Goal: Task Accomplishment & Management: Complete application form

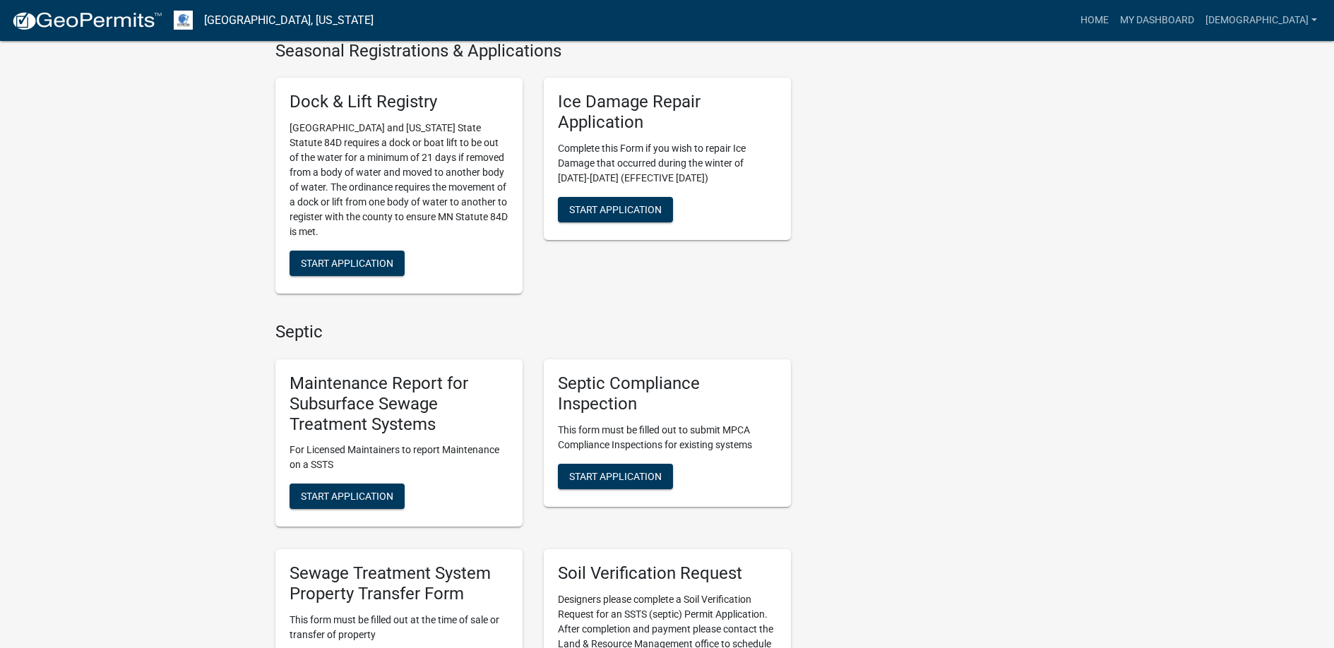
scroll to position [565, 0]
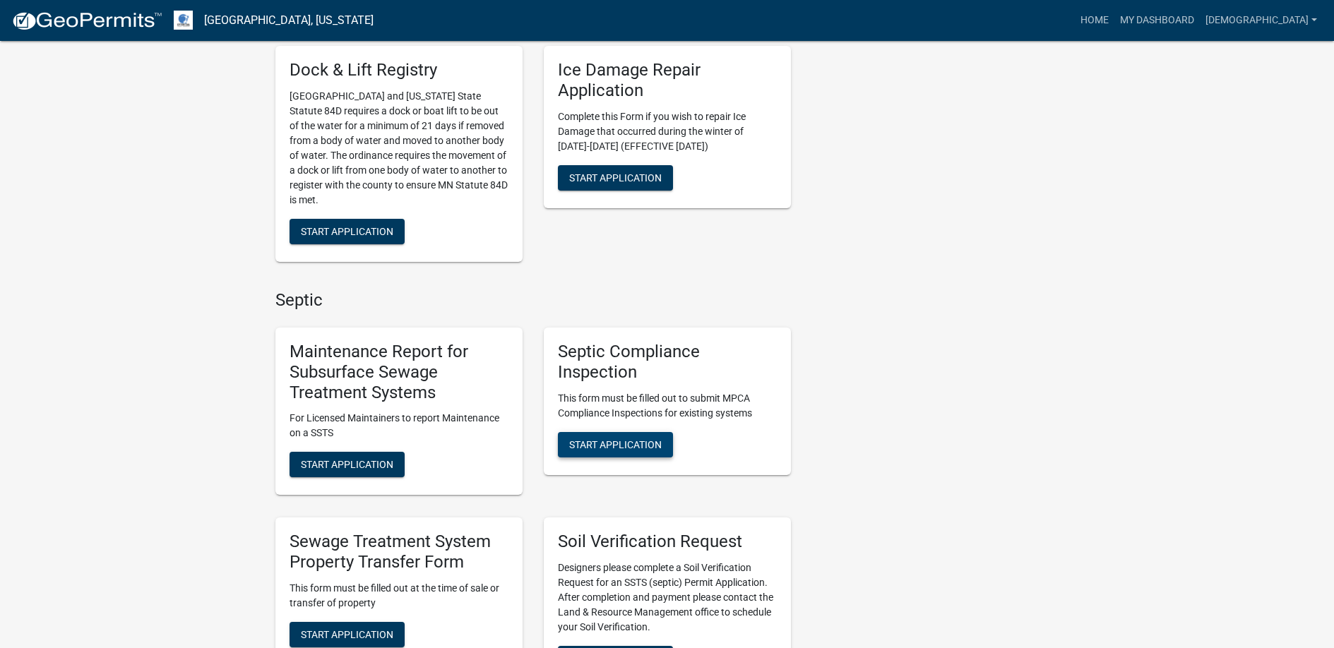
click at [612, 446] on span "Start Application" at bounding box center [615, 444] width 93 height 11
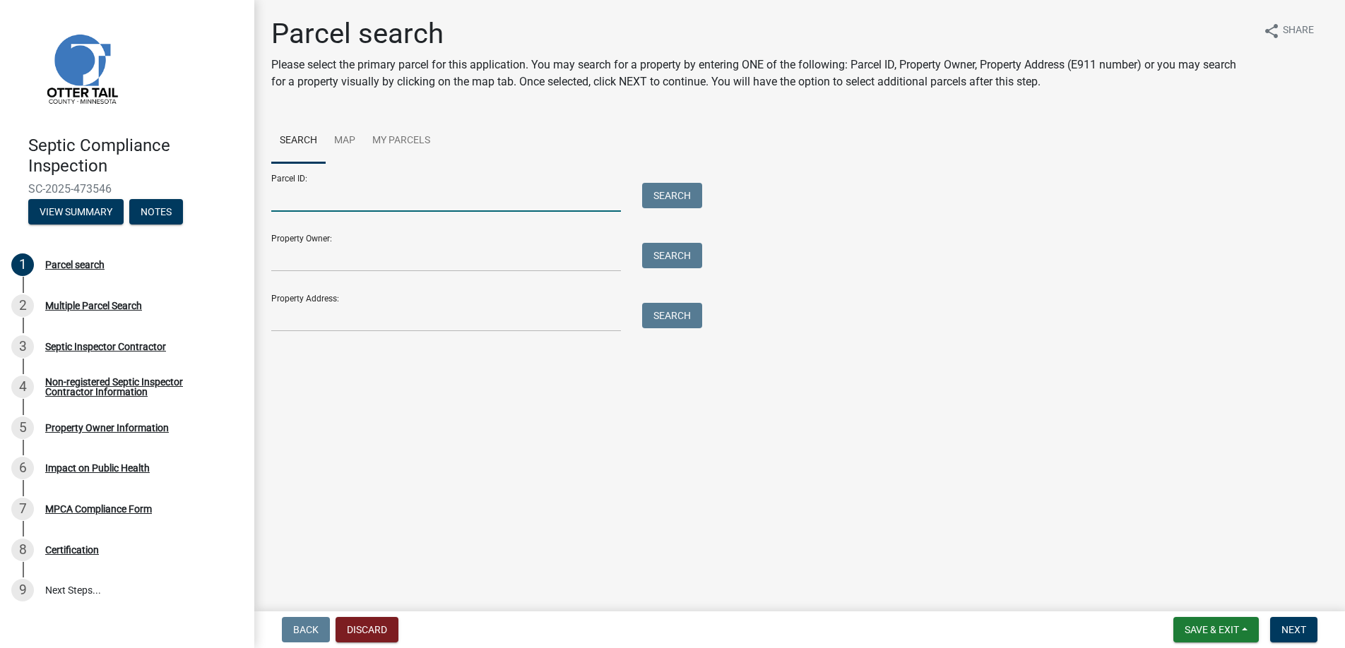
click at [295, 198] on input "Parcel ID:" at bounding box center [446, 197] width 350 height 29
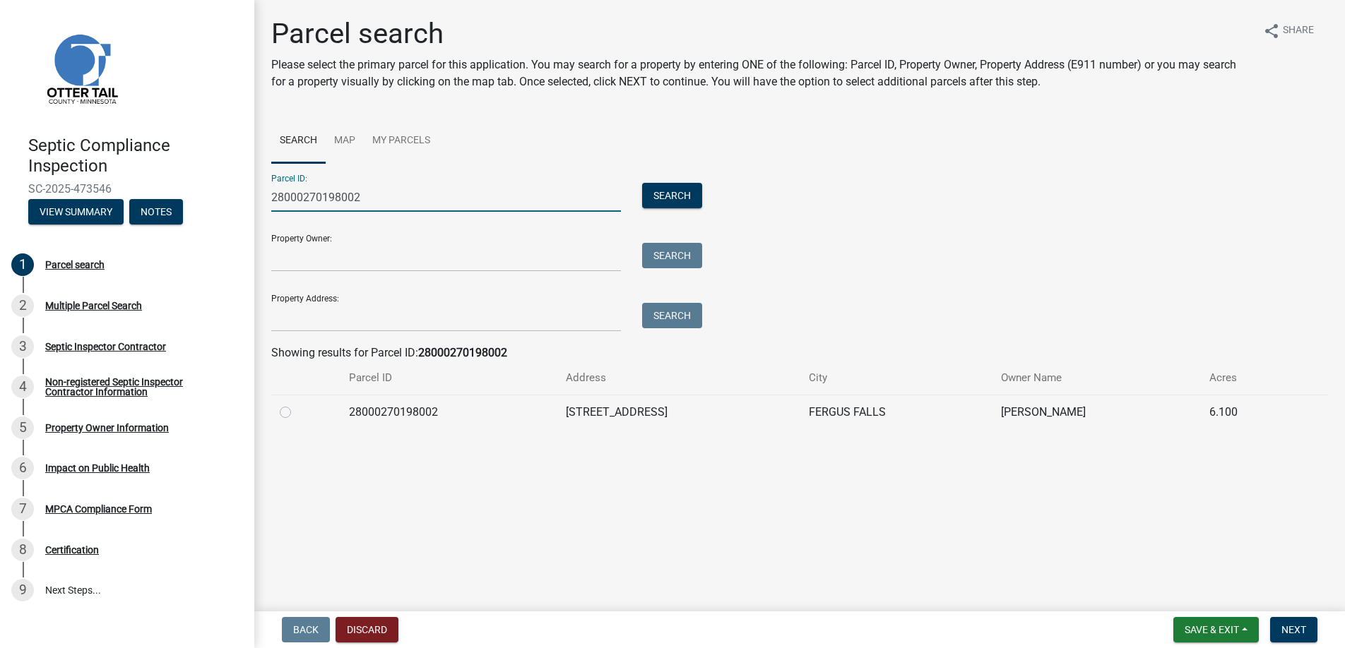
type input "28000270198002"
click at [297, 404] on label at bounding box center [297, 404] width 0 height 0
click at [297, 408] on input "radio" at bounding box center [301, 408] width 9 height 9
radio input "true"
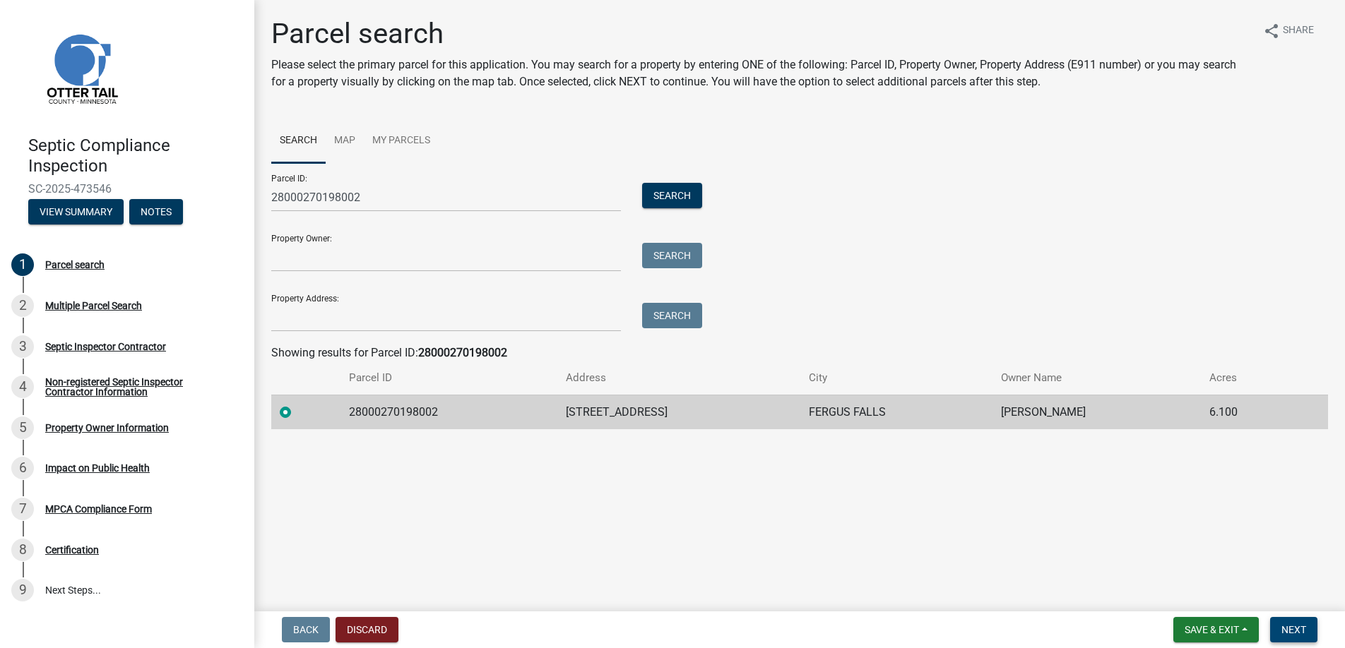
click at [1292, 624] on span "Next" at bounding box center [1293, 629] width 25 height 11
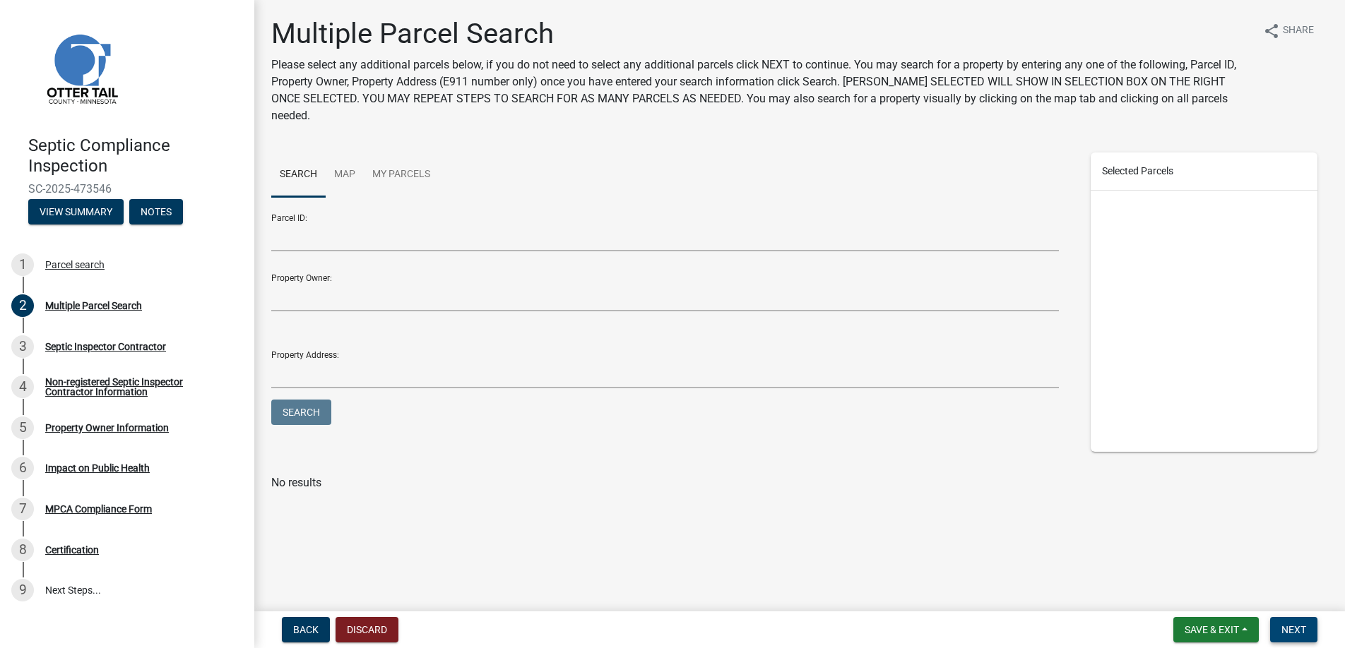
click at [1292, 624] on span "Next" at bounding box center [1293, 629] width 25 height 11
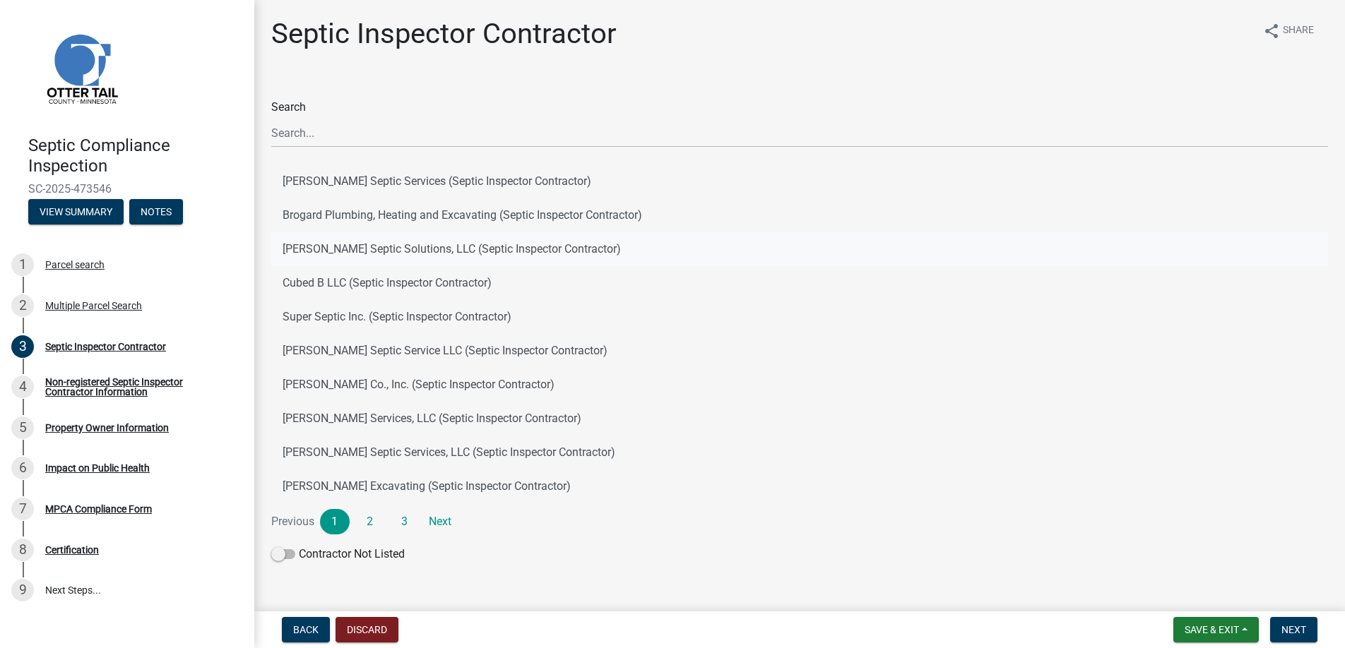
click at [349, 245] on button "[PERSON_NAME] Septic Solutions, LLC (Septic Inspector Contractor)" at bounding box center [799, 249] width 1057 height 34
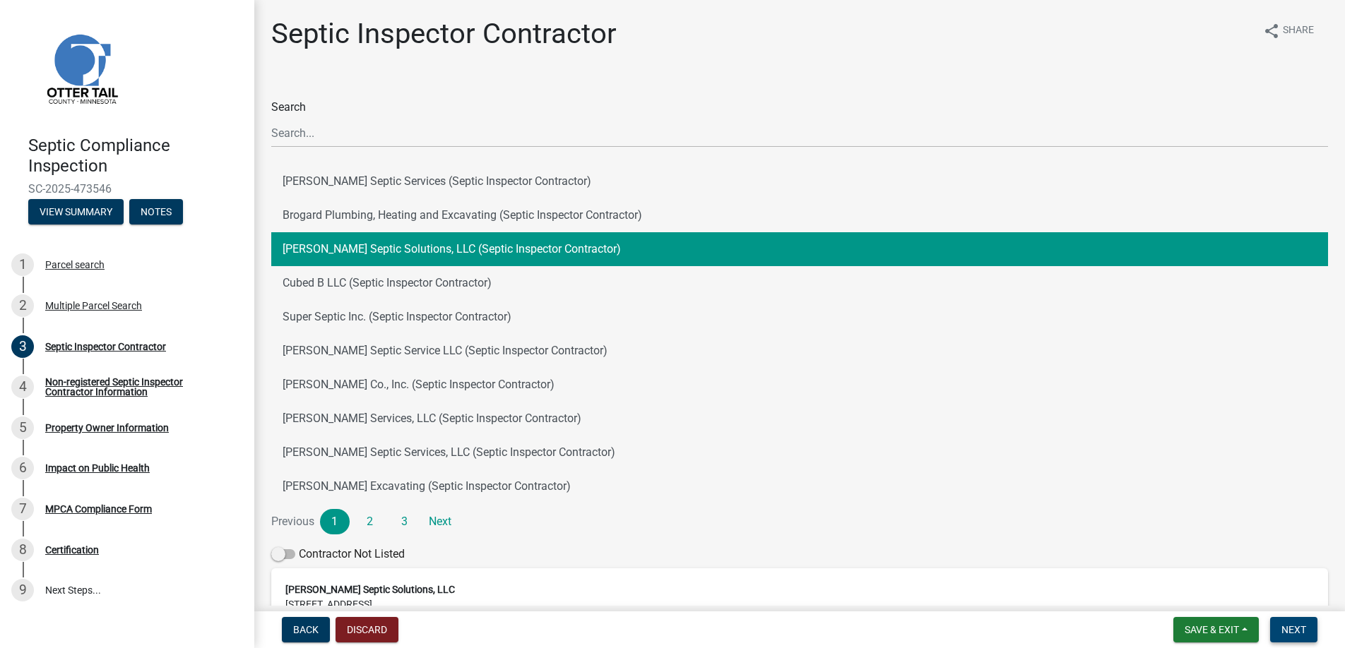
click at [1295, 628] on span "Next" at bounding box center [1293, 629] width 25 height 11
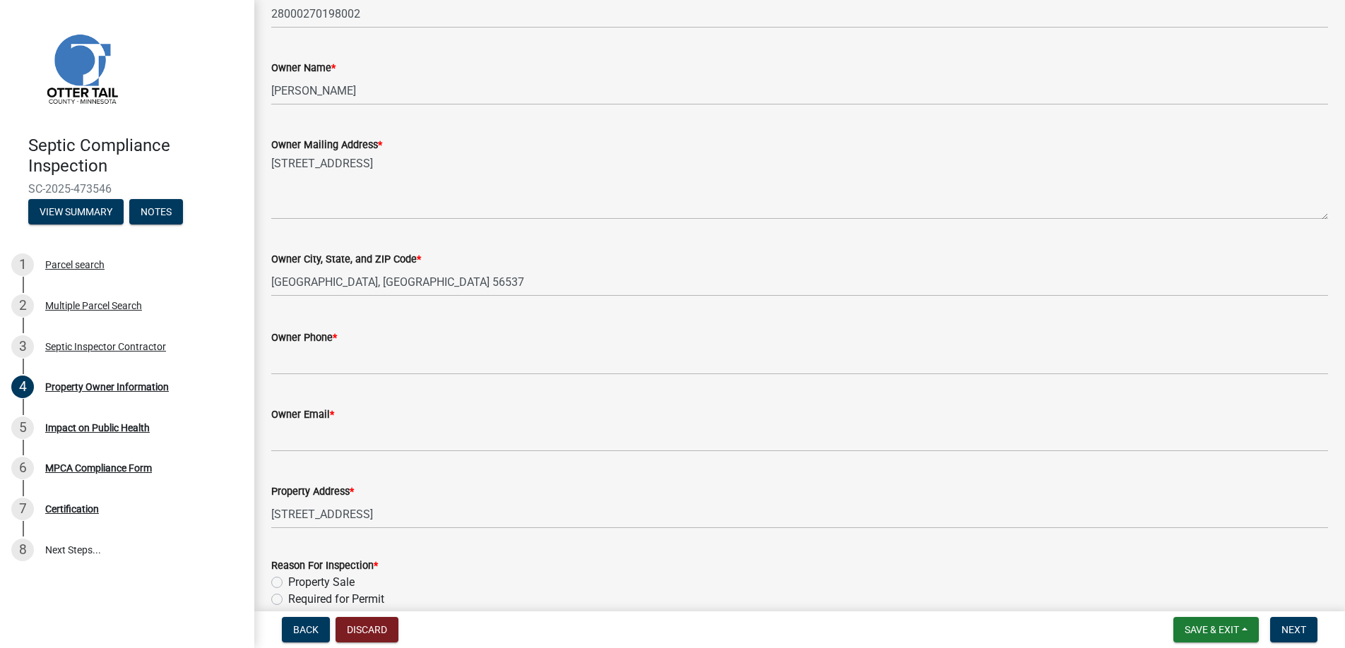
scroll to position [294, 0]
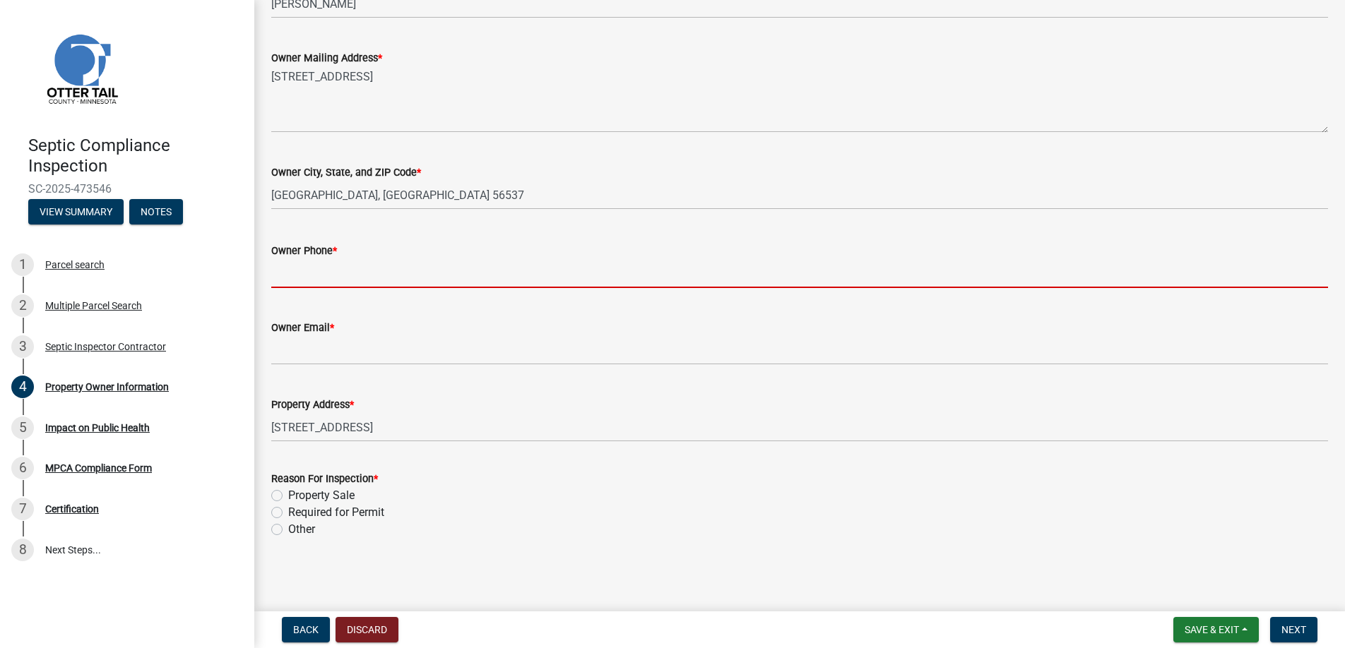
click at [299, 275] on input "Owner Phone *" at bounding box center [799, 273] width 1057 height 29
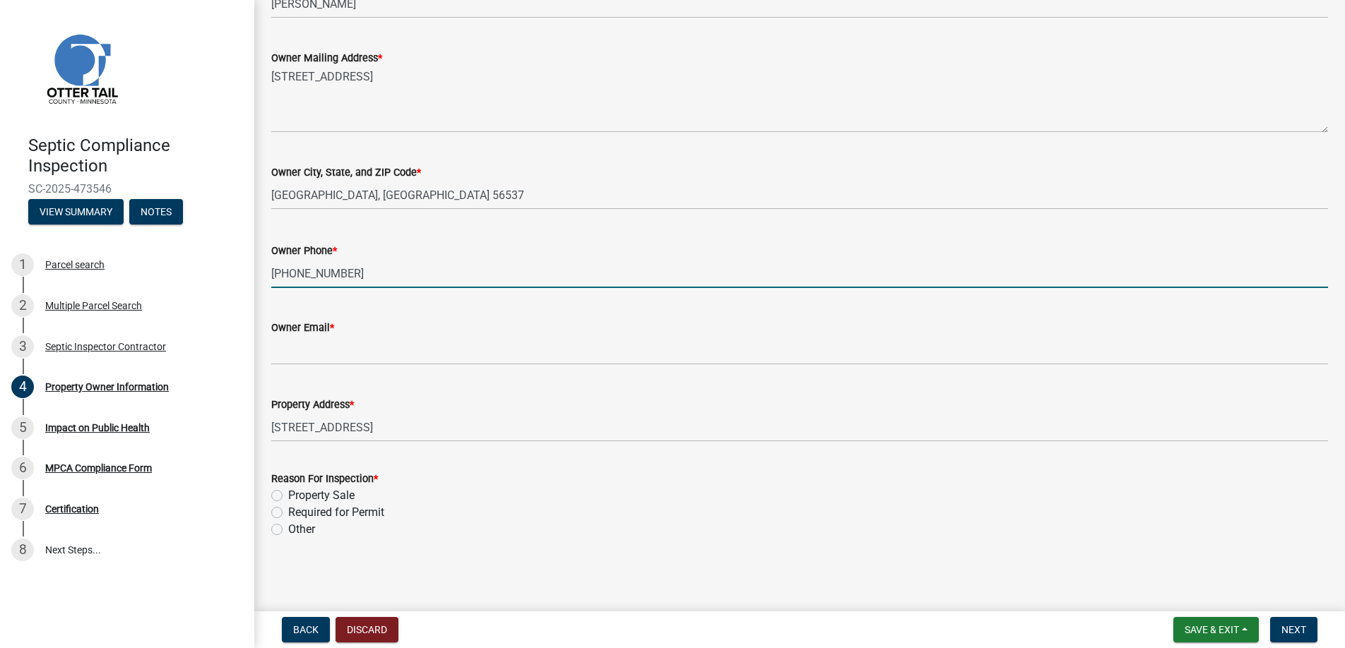
type input "[PHONE_NUMBER]"
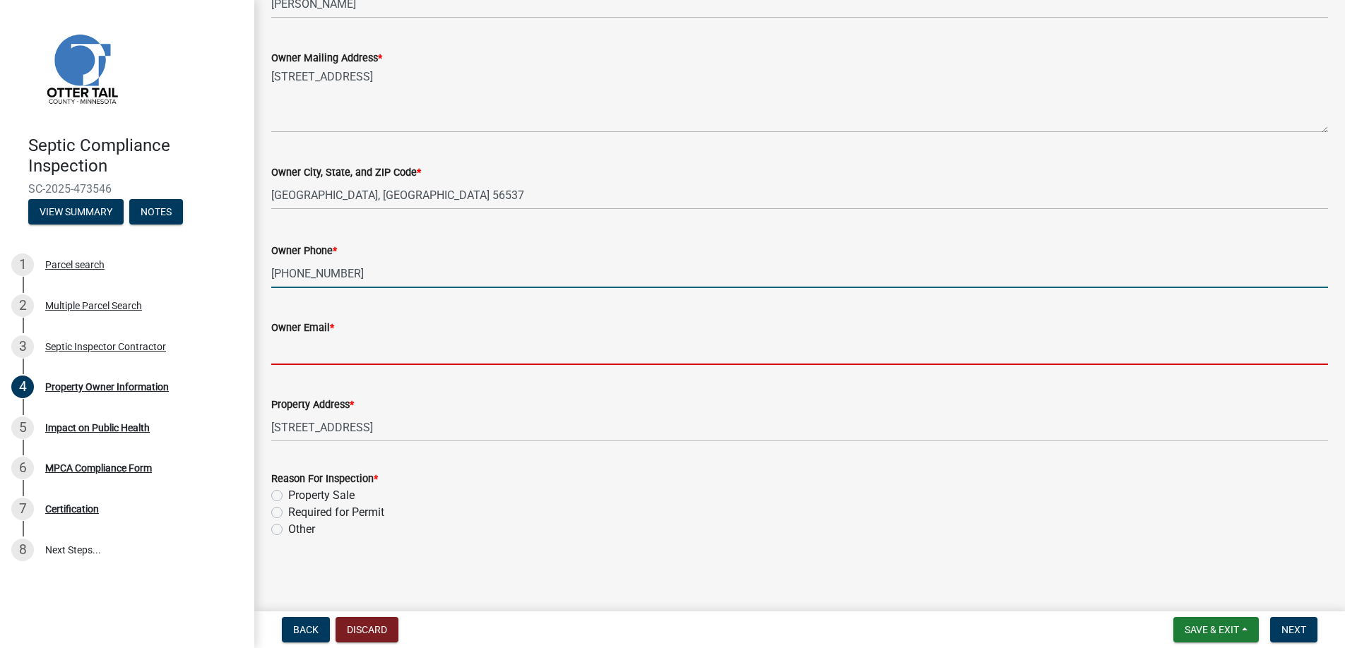
click at [297, 347] on input "Owner Email *" at bounding box center [799, 350] width 1057 height 29
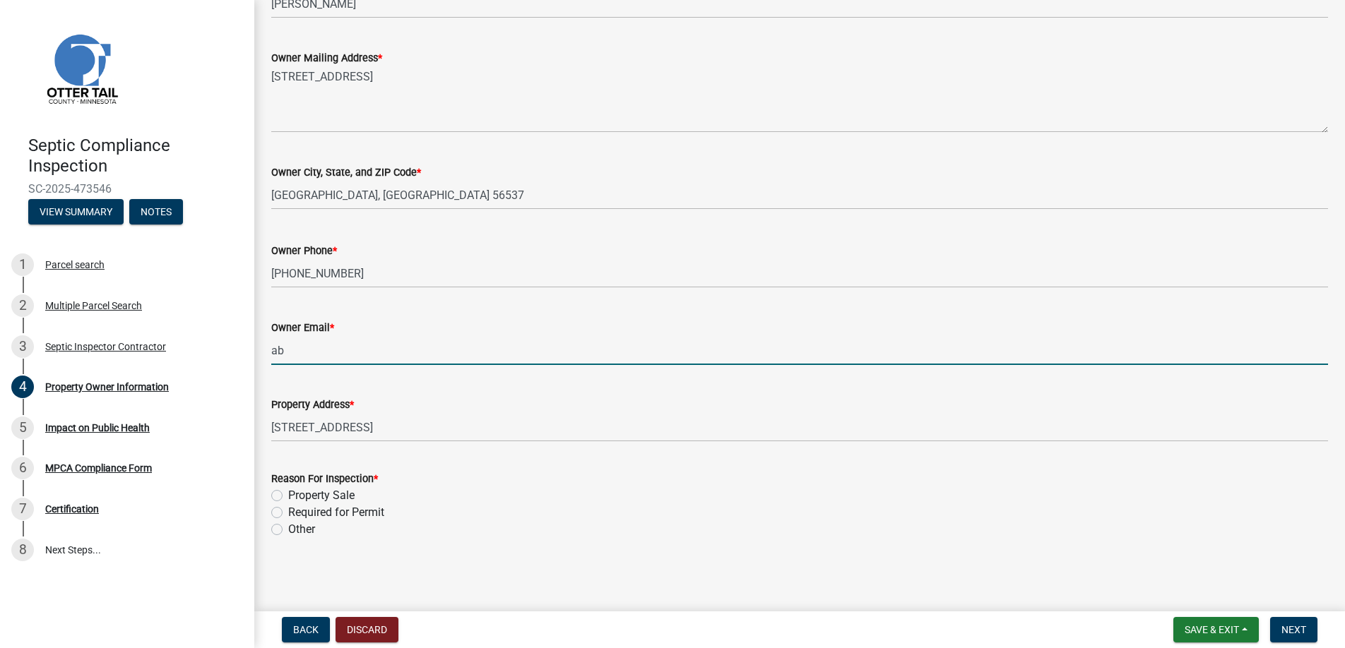
type input "[EMAIL_ADDRESS][DOMAIN_NAME]"
click at [288, 497] on label "Property Sale" at bounding box center [321, 495] width 66 height 17
click at [288, 496] on input "Property Sale" at bounding box center [292, 491] width 9 height 9
radio input "true"
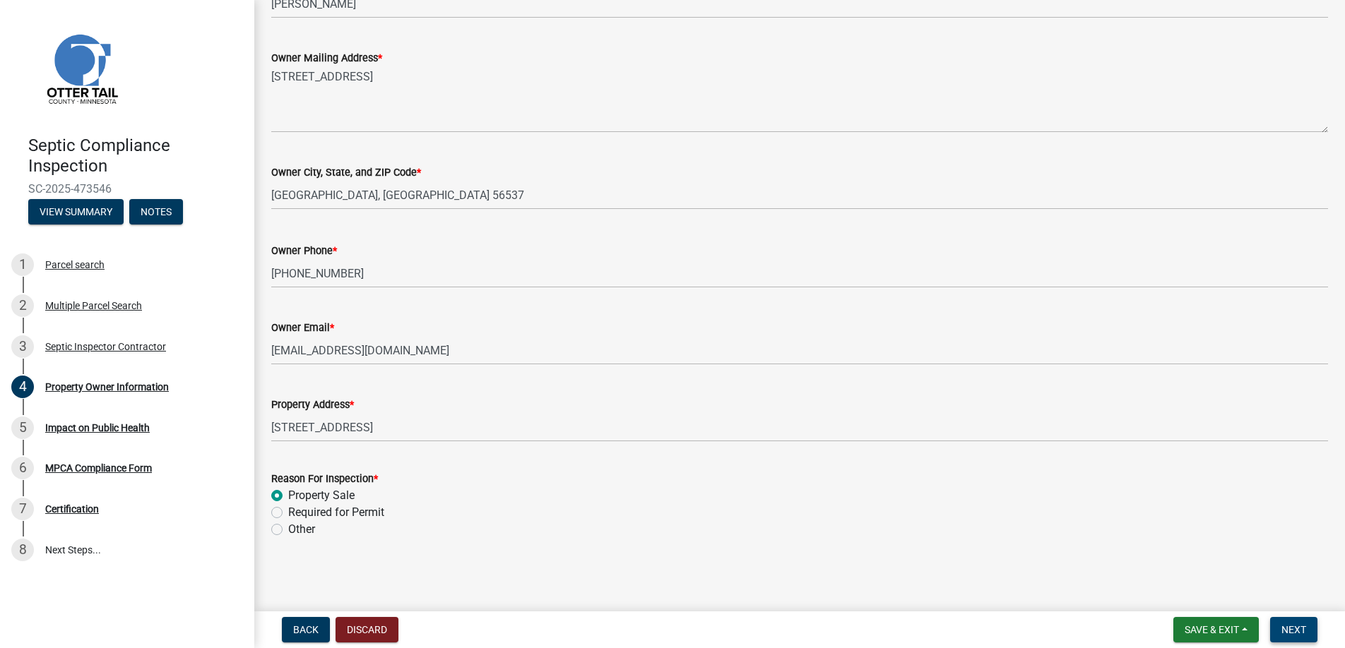
click at [1285, 629] on span "Next" at bounding box center [1293, 629] width 25 height 11
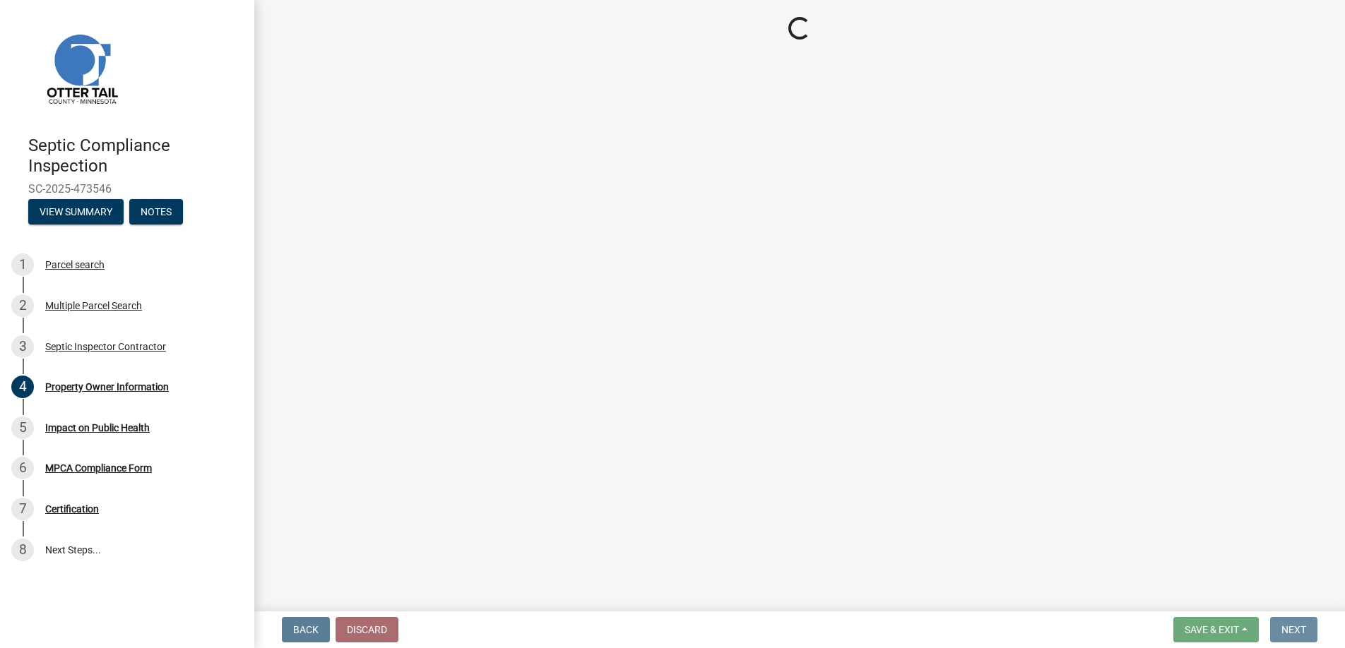
scroll to position [0, 0]
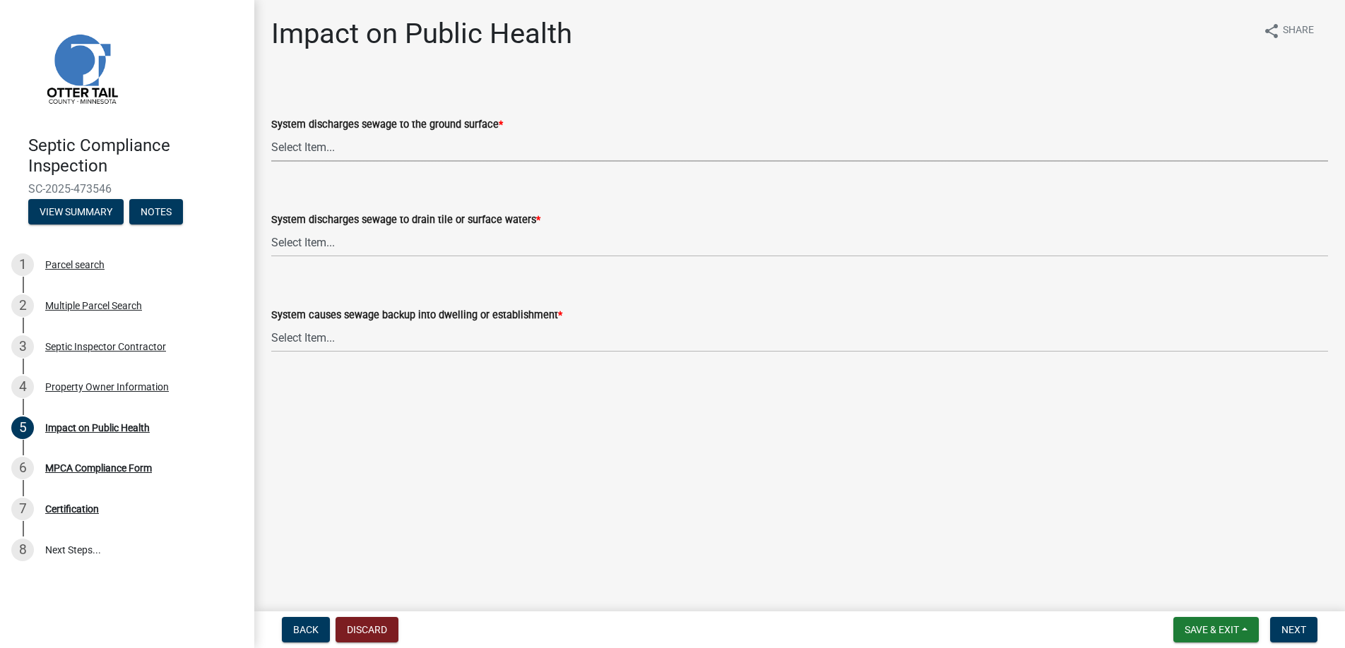
click at [297, 145] on select "Select Item... Yes No" at bounding box center [799, 147] width 1057 height 29
click at [271, 133] on select "Select Item... Yes No" at bounding box center [799, 147] width 1057 height 29
select select "9c5ef684-d0d4-4879-ab12-905ddbd81a72"
click at [300, 237] on select "Select Item... Yes No" at bounding box center [799, 242] width 1057 height 29
click at [271, 228] on select "Select Item... Yes No" at bounding box center [799, 242] width 1057 height 29
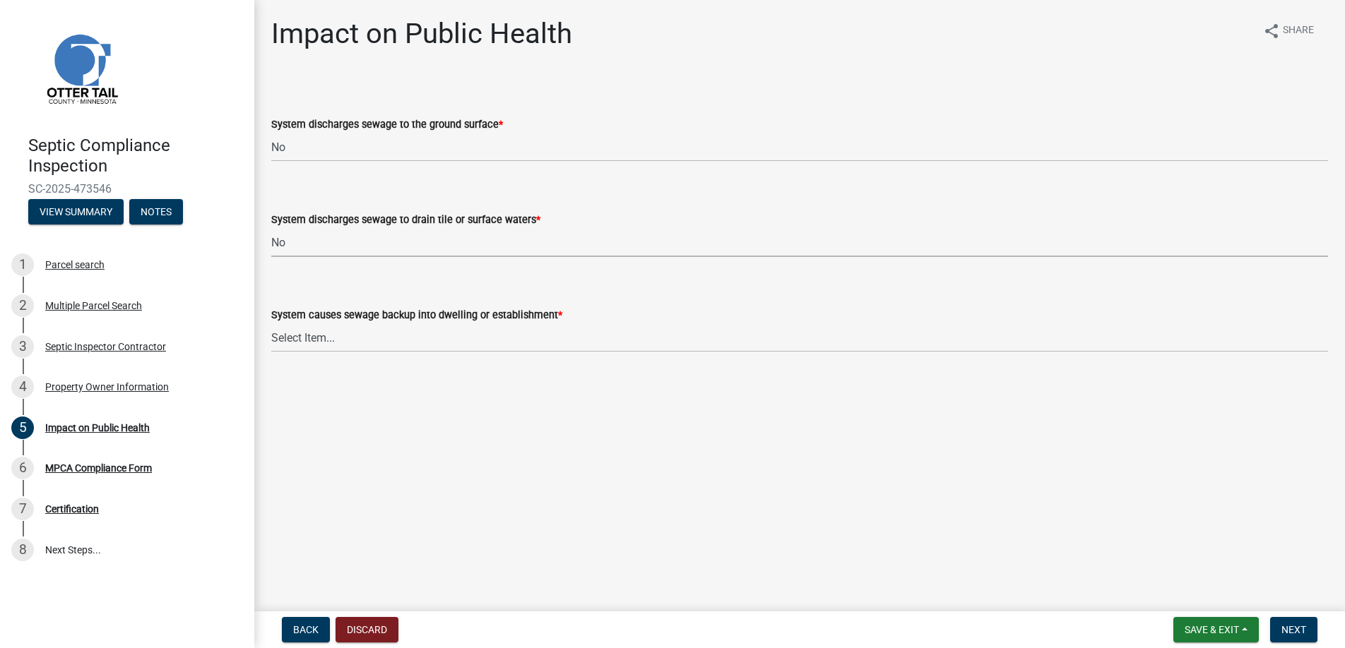
select select "7d491a2b-e9f0-4952-b474-53ca749b22af"
drag, startPoint x: 306, startPoint y: 332, endPoint x: 307, endPoint y: 341, distance: 9.2
click at [306, 332] on select "Select Item... Yes No" at bounding box center [799, 337] width 1057 height 29
click at [271, 323] on select "Select Item... Yes No" at bounding box center [799, 337] width 1057 height 29
select select "6e07b46b-a403-4f3e-b4fc-218acc732c01"
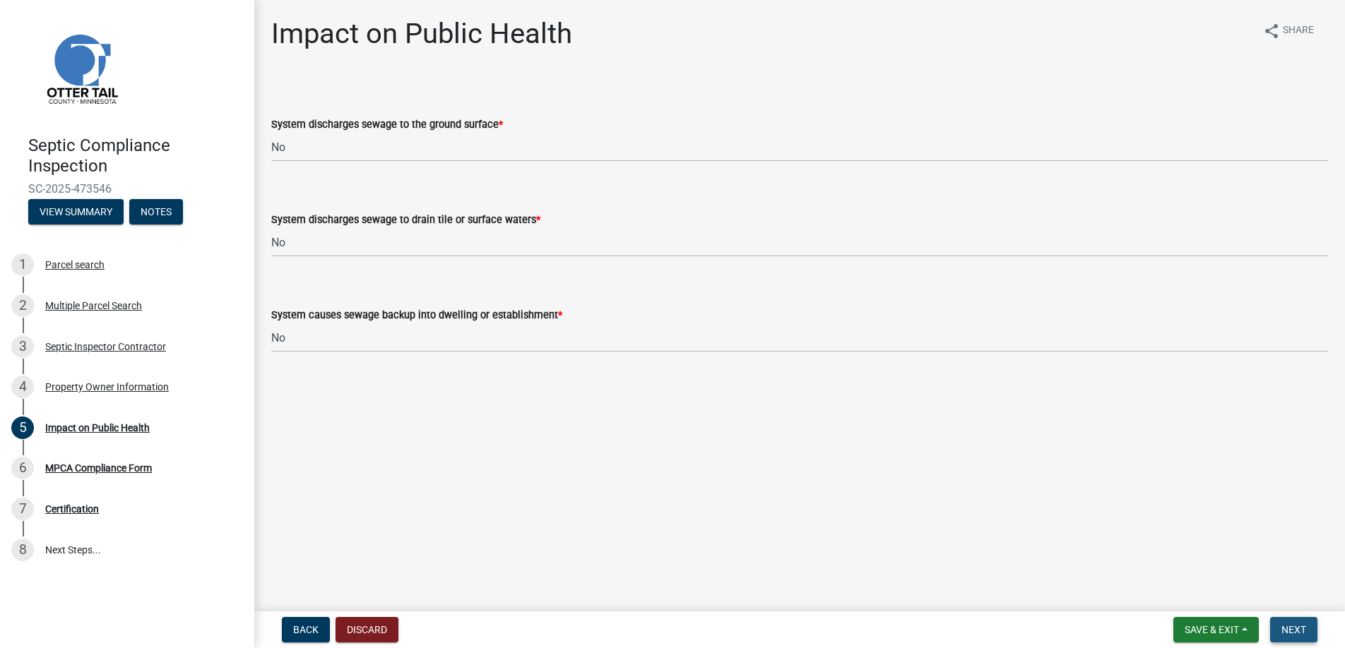
click at [1285, 631] on span "Next" at bounding box center [1293, 629] width 25 height 11
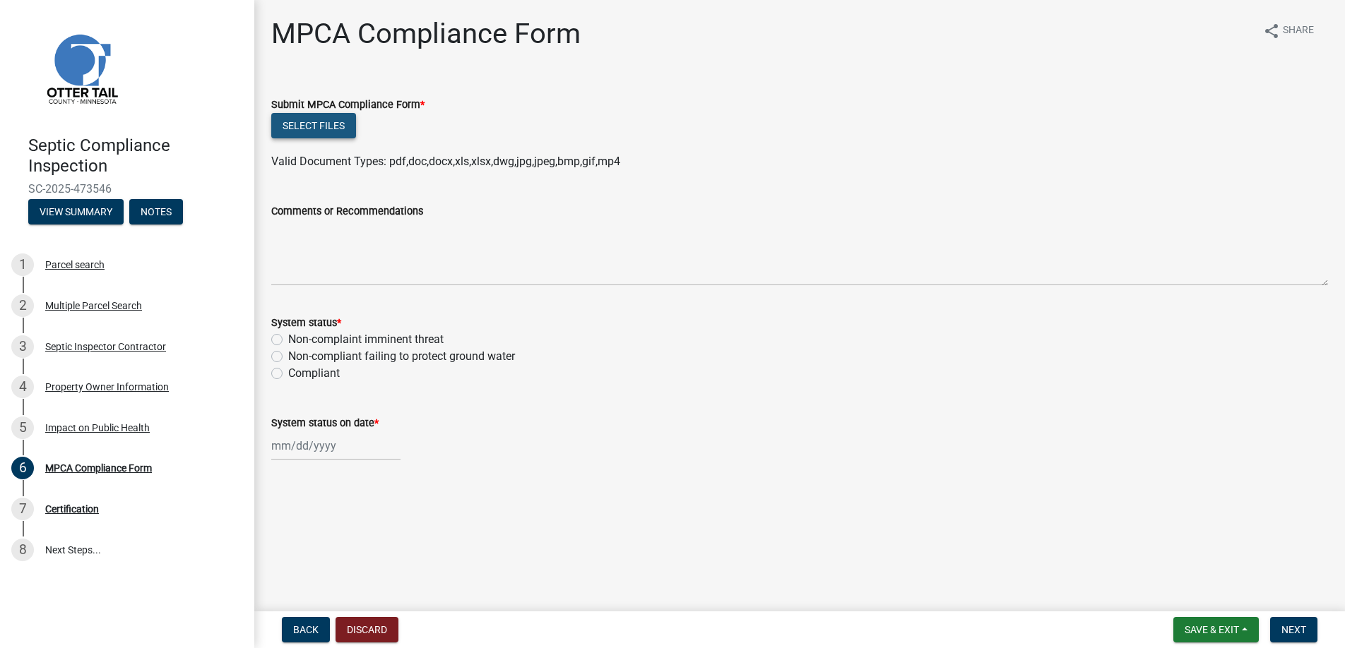
click at [309, 117] on button "Select files" at bounding box center [313, 125] width 85 height 25
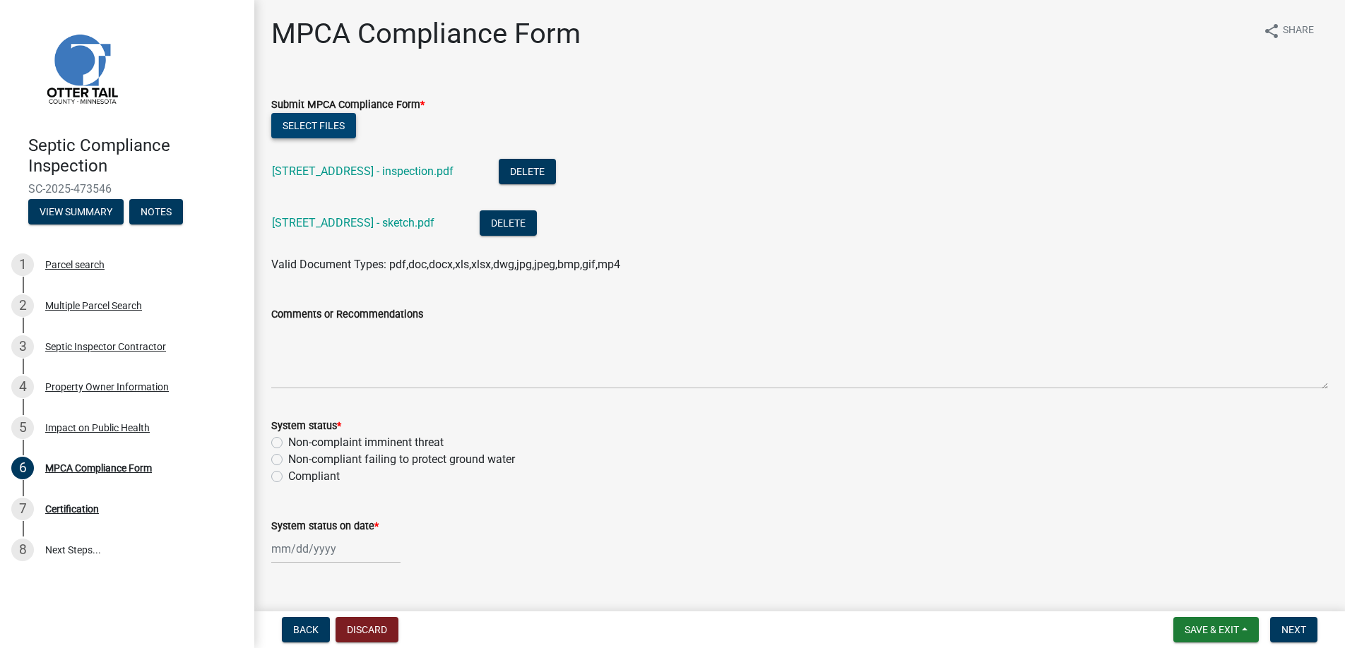
scroll to position [25, 0]
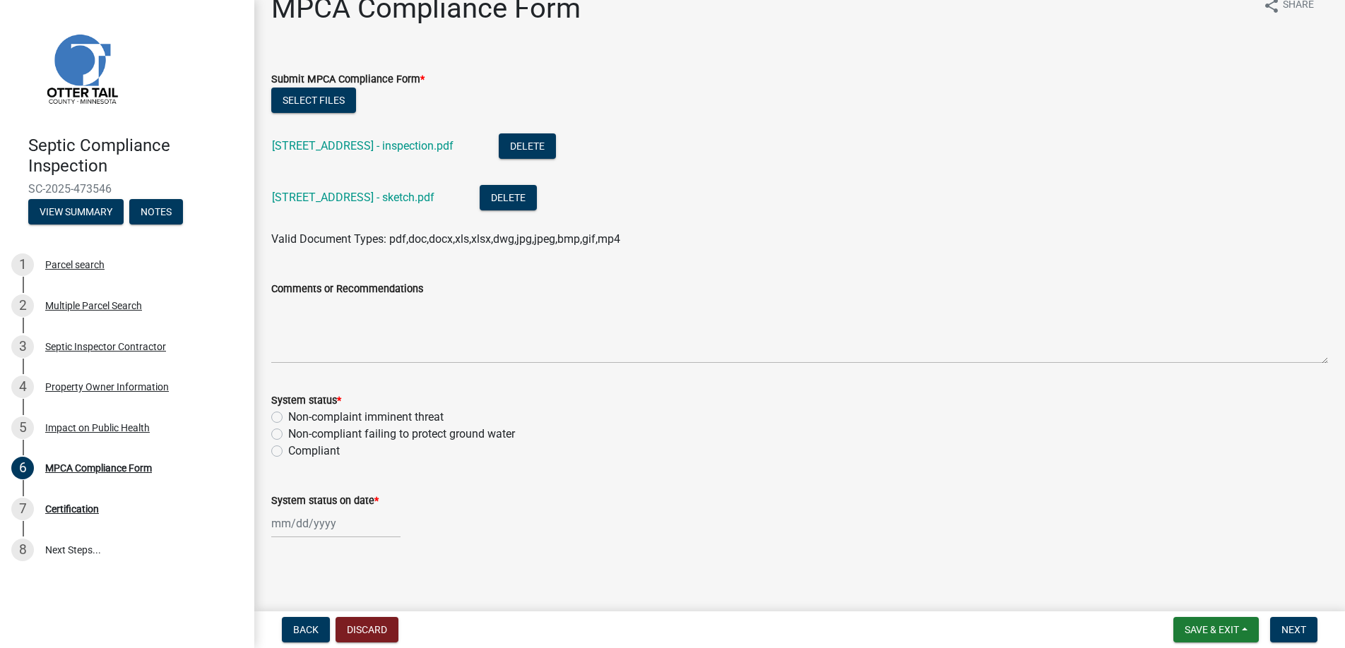
click at [288, 454] on label "Compliant" at bounding box center [314, 451] width 52 height 17
click at [288, 452] on input "Compliant" at bounding box center [292, 447] width 9 height 9
radio input "true"
select select "9"
select select "2025"
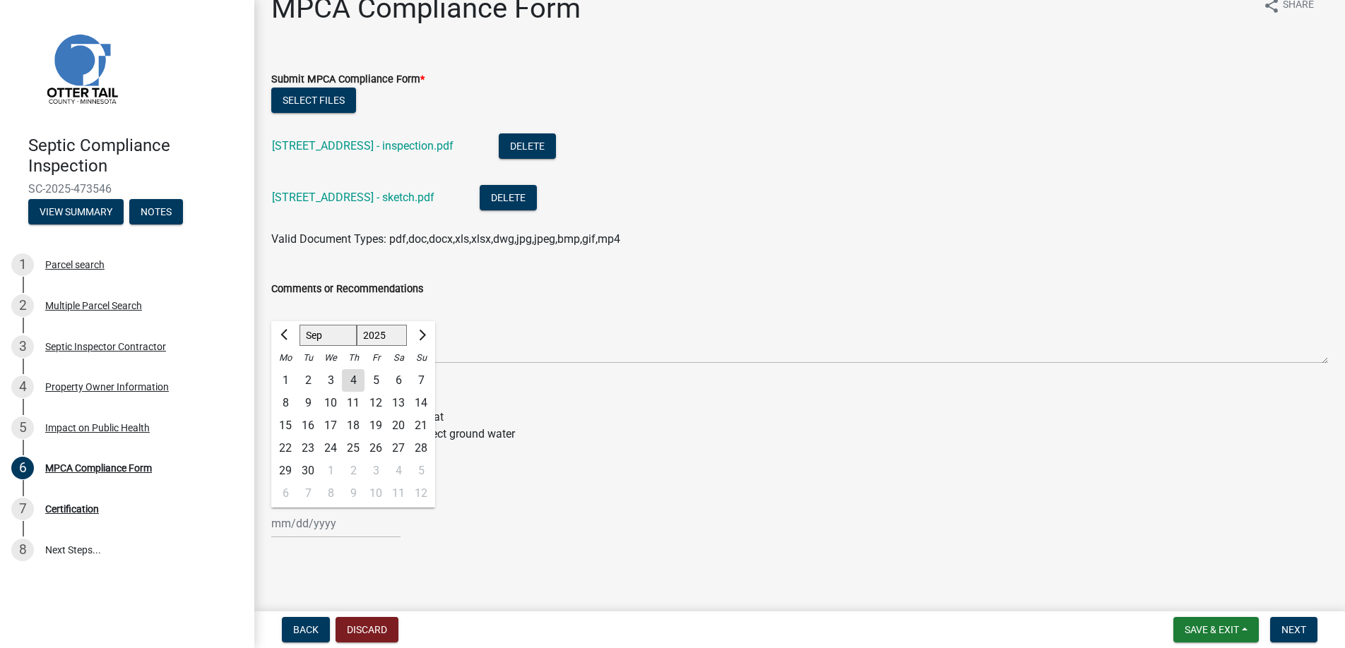
click at [304, 523] on div "[PERSON_NAME] Feb Mar Apr [PERSON_NAME][DATE] Oct Nov [DATE] 1526 1527 1528 152…" at bounding box center [335, 523] width 129 height 29
click at [305, 374] on div "2" at bounding box center [308, 380] width 23 height 23
type input "[DATE]"
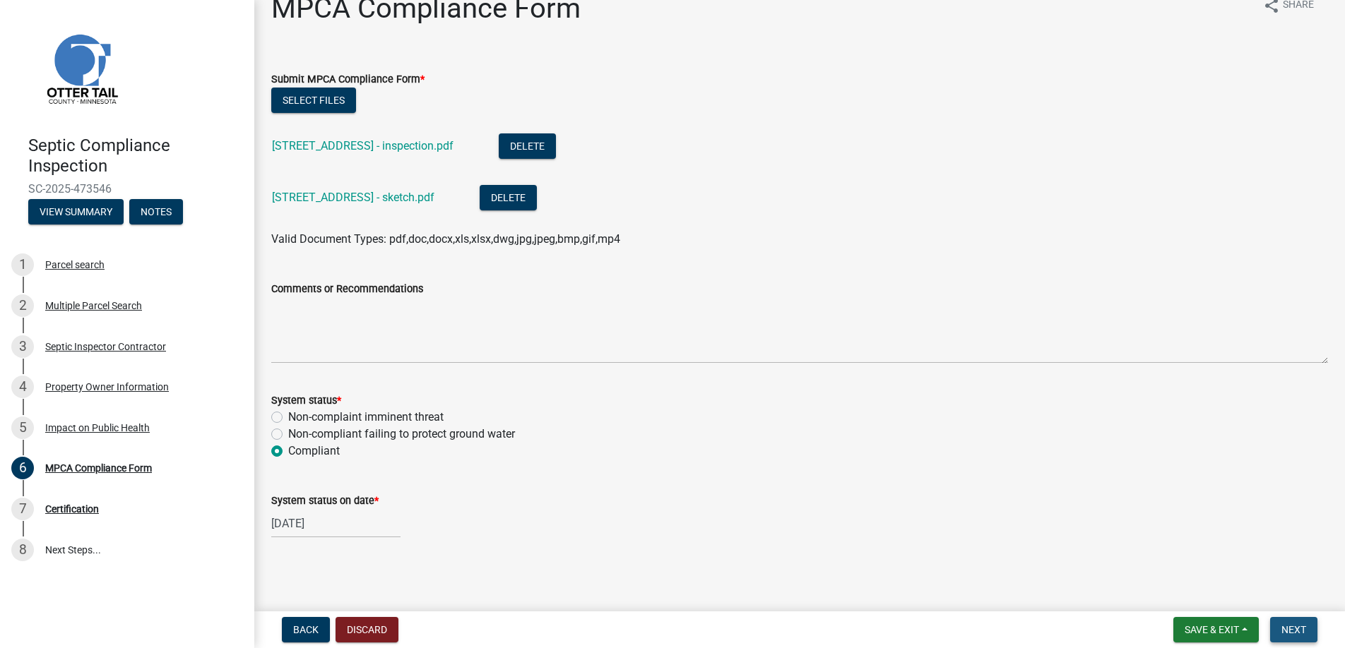
click at [1292, 626] on span "Next" at bounding box center [1293, 629] width 25 height 11
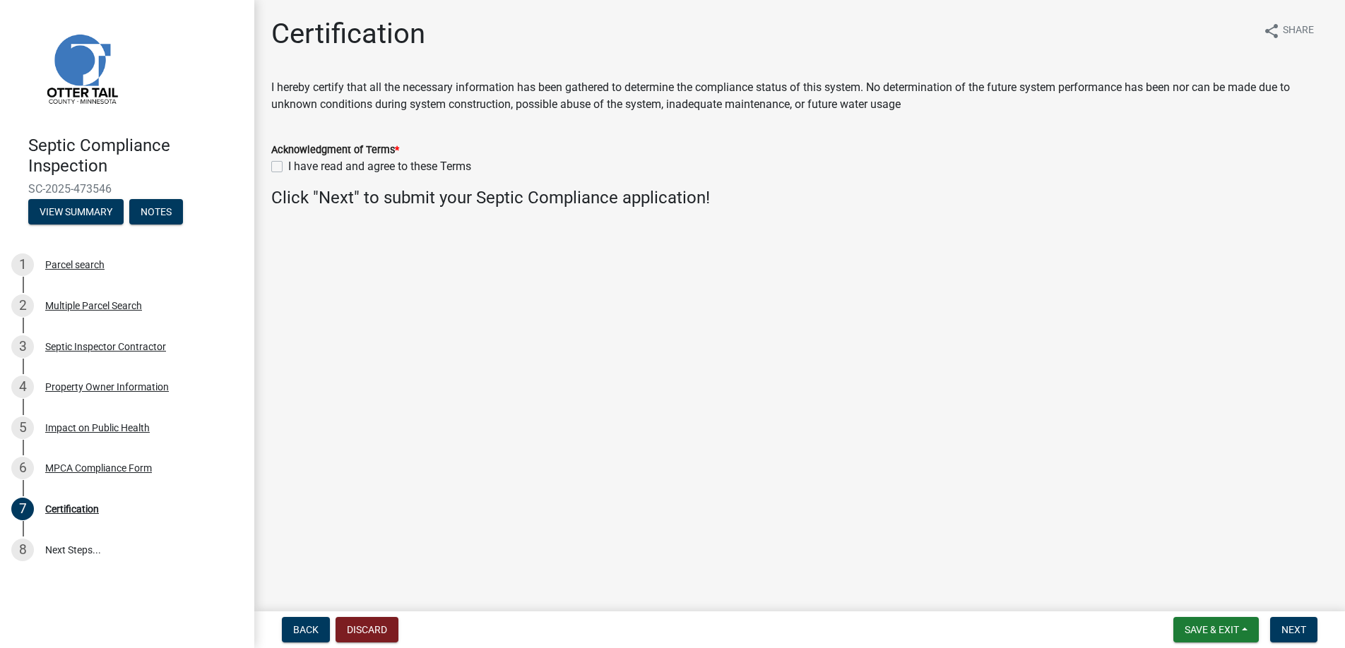
click at [290, 157] on div "Acknowledgment of Terms *" at bounding box center [799, 149] width 1057 height 17
click at [288, 167] on label "I have read and agree to these Terms" at bounding box center [379, 166] width 183 height 17
click at [288, 167] on input "I have read and agree to these Terms" at bounding box center [292, 162] width 9 height 9
checkbox input "true"
click at [1292, 629] on span "Next" at bounding box center [1293, 629] width 25 height 11
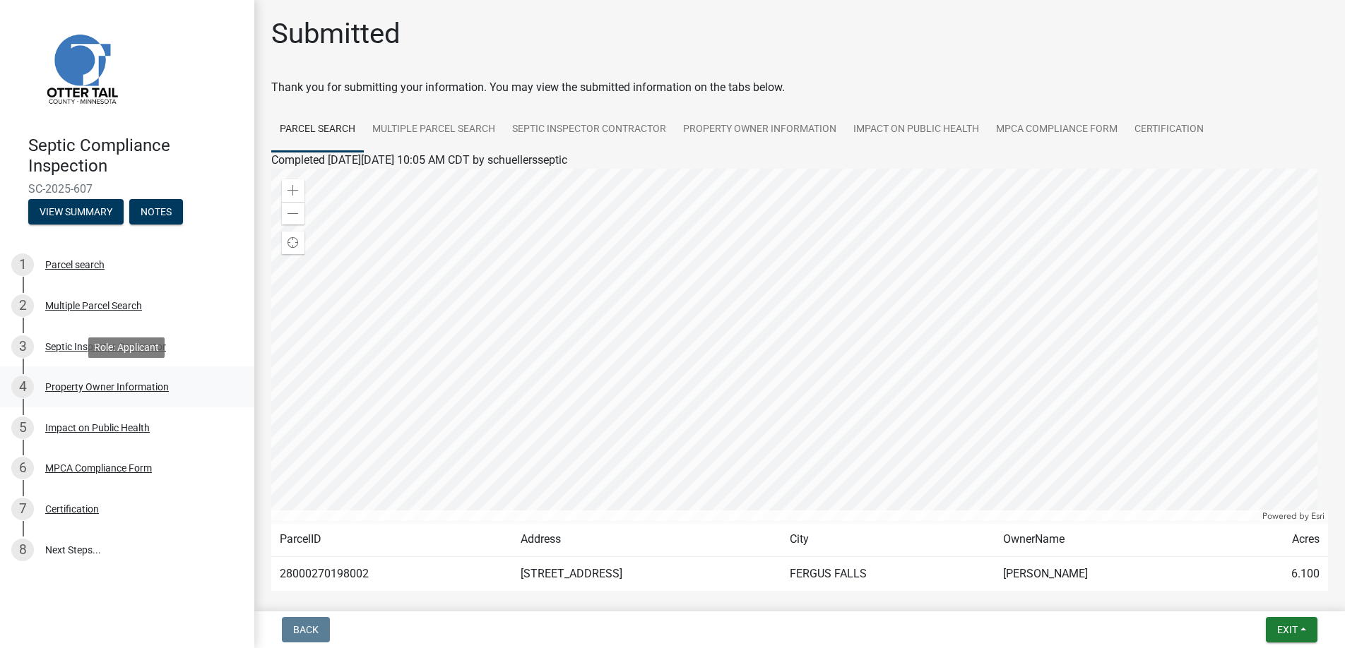
click at [97, 385] on div "Property Owner Information" at bounding box center [107, 387] width 124 height 10
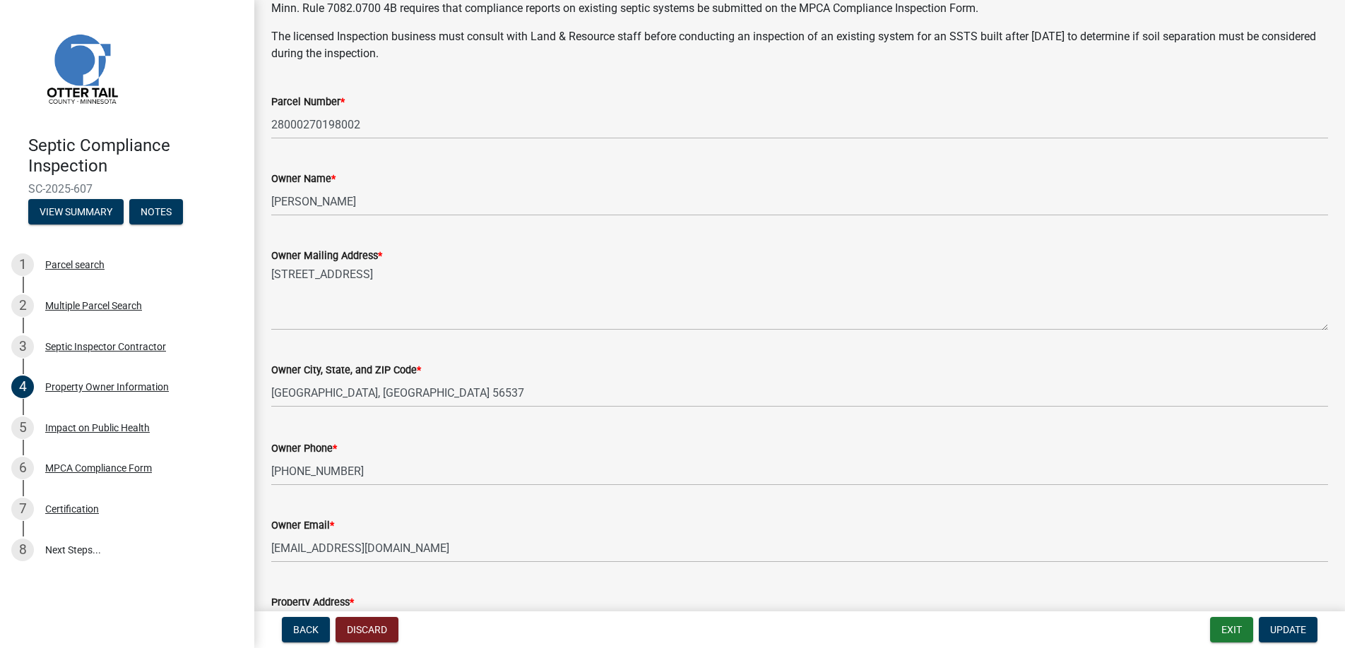
scroll to position [283, 0]
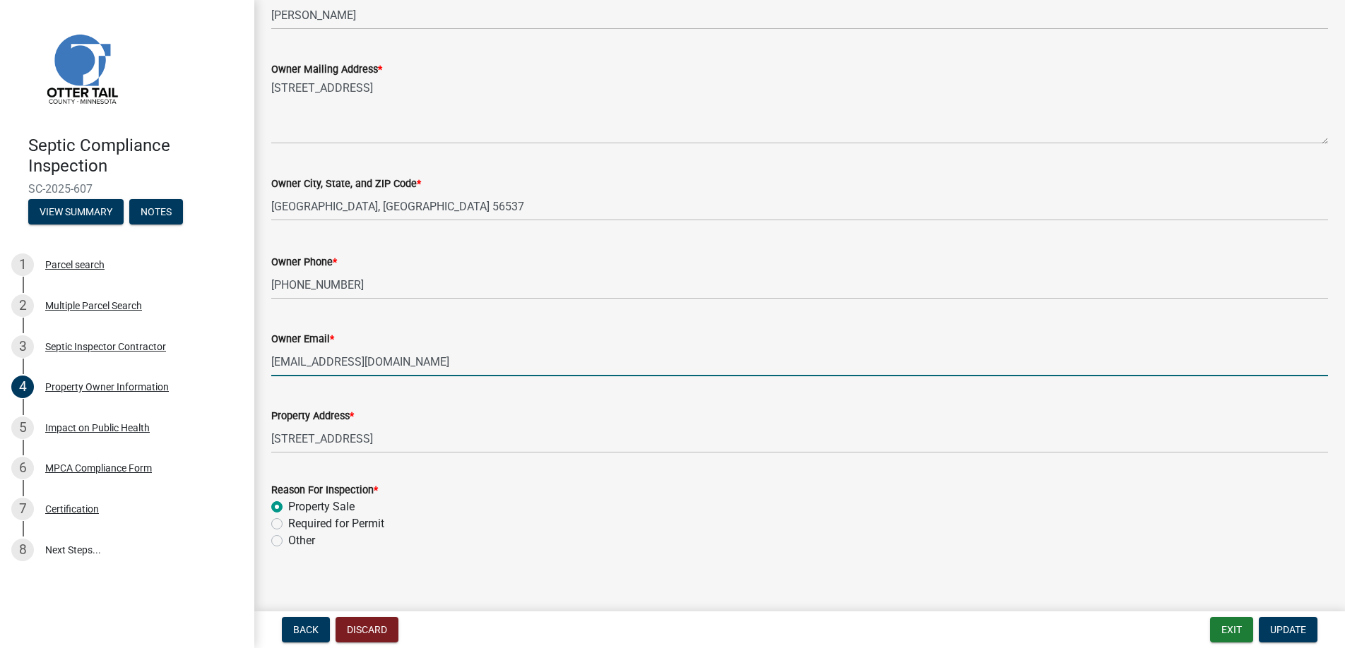
drag, startPoint x: 348, startPoint y: 358, endPoint x: 271, endPoint y: 362, distance: 77.1
click at [271, 362] on input "[EMAIL_ADDRESS][DOMAIN_NAME]" at bounding box center [799, 361] width 1057 height 29
type input "[EMAIL_ADDRESS][DOMAIN_NAME]"
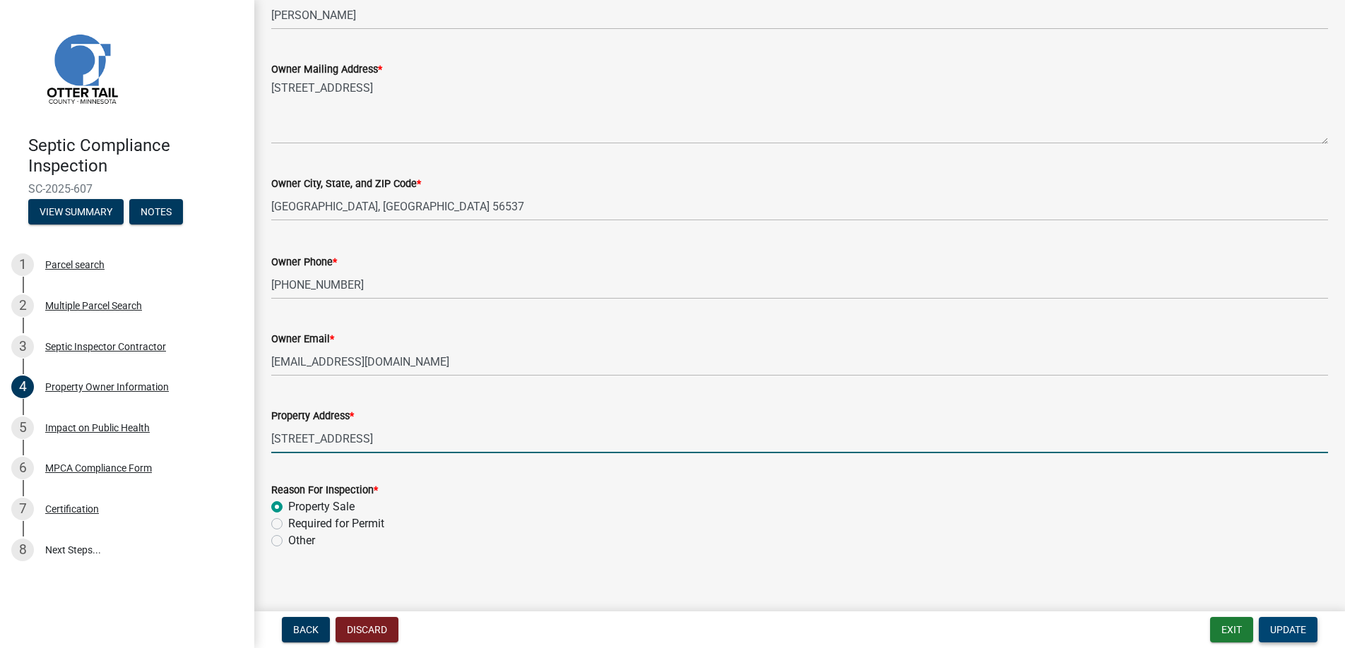
click at [1289, 630] on span "Update" at bounding box center [1288, 629] width 36 height 11
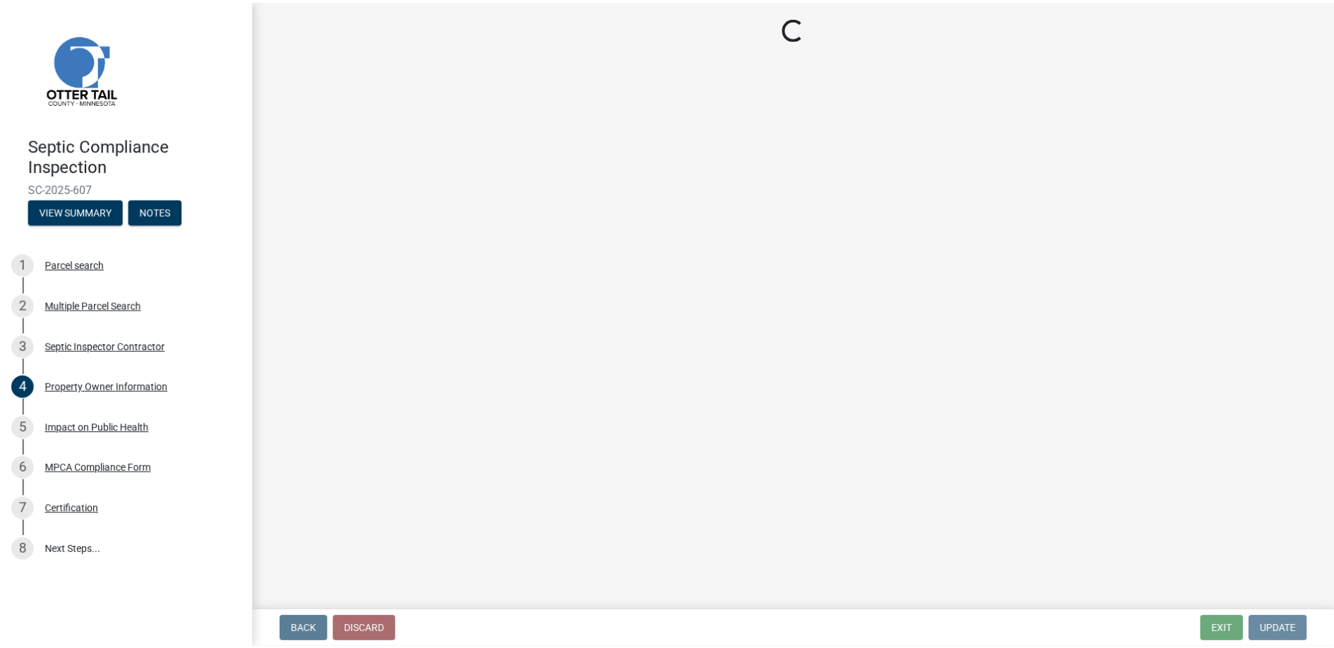
scroll to position [0, 0]
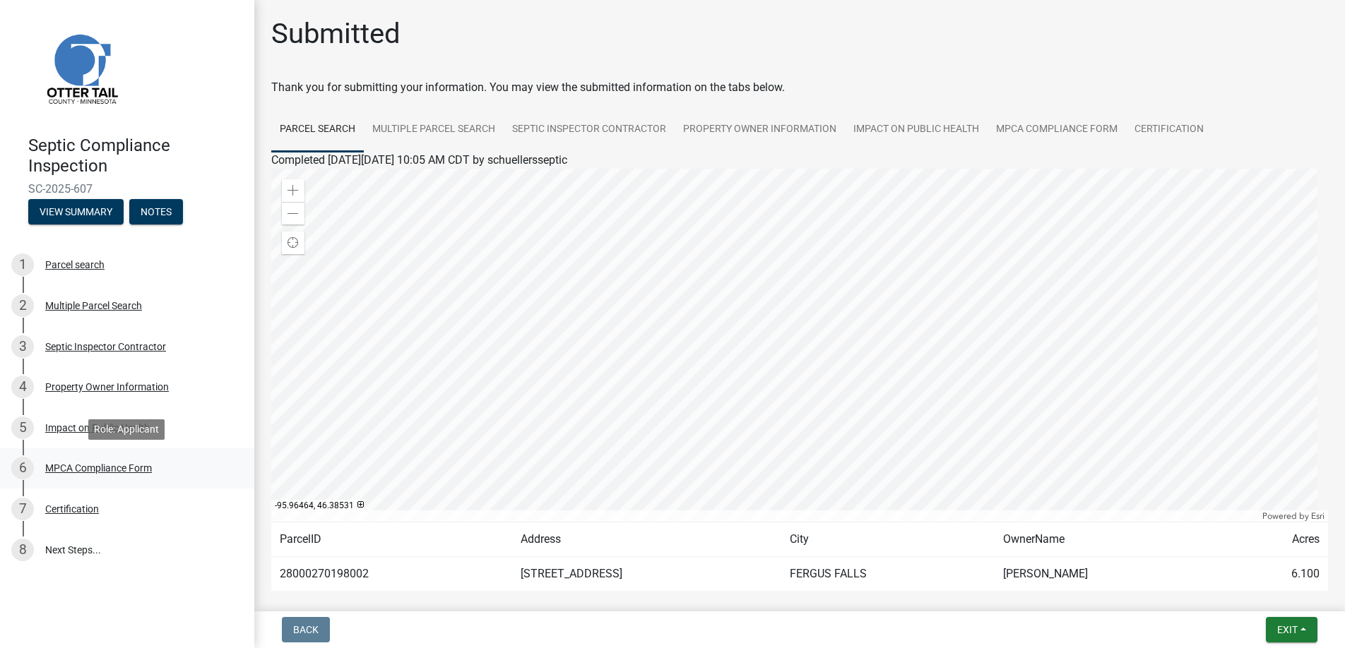
click at [95, 465] on div "MPCA Compliance Form" at bounding box center [98, 468] width 107 height 10
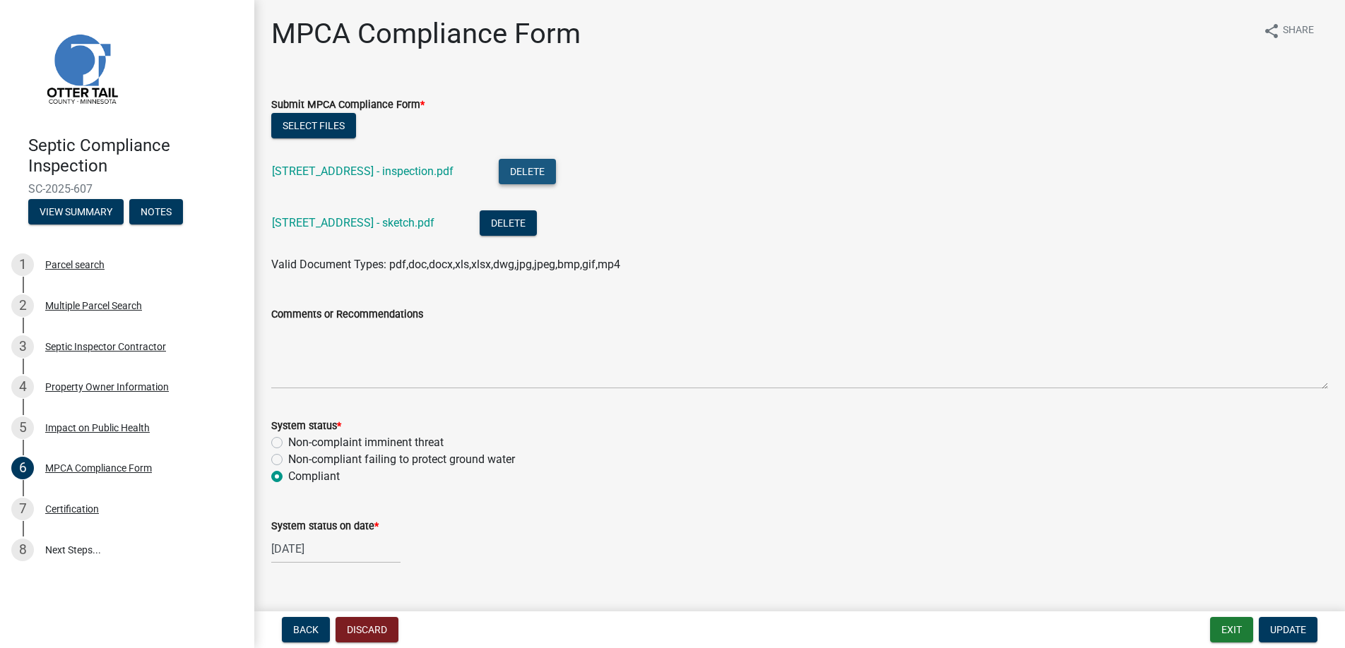
click at [556, 170] on button "Delete" at bounding box center [527, 171] width 57 height 25
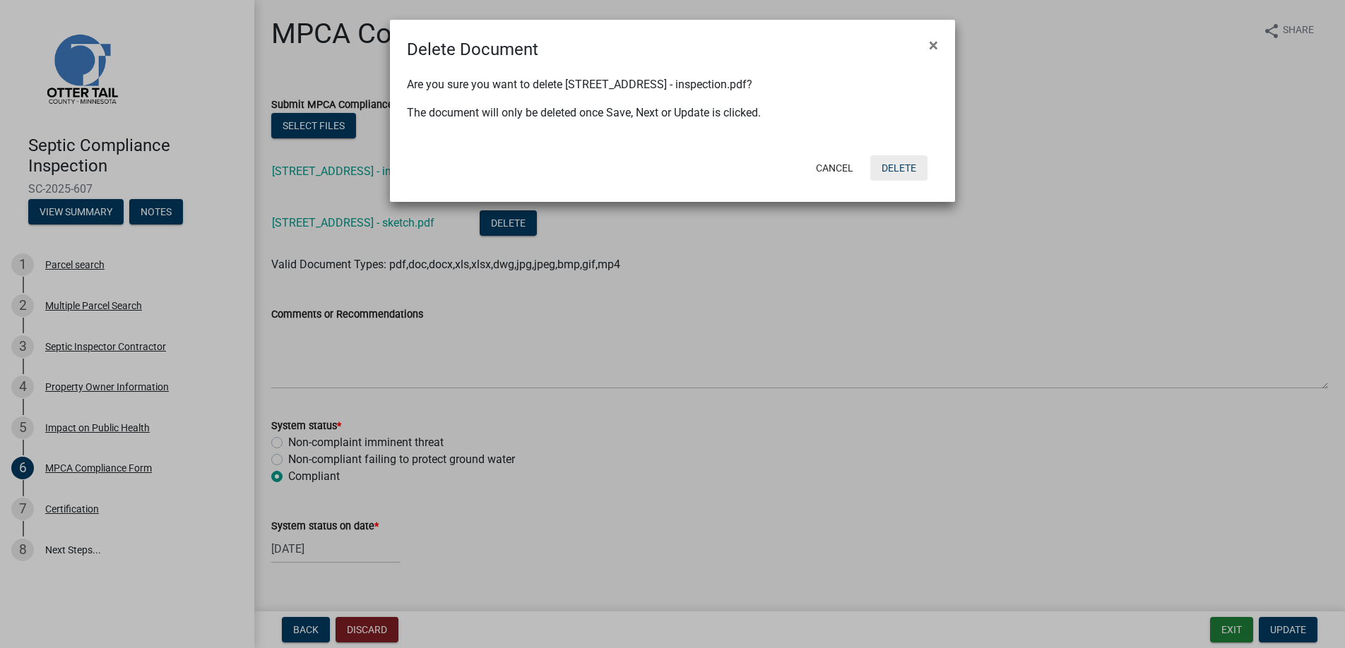
click at [898, 164] on button "Delete" at bounding box center [898, 167] width 57 height 25
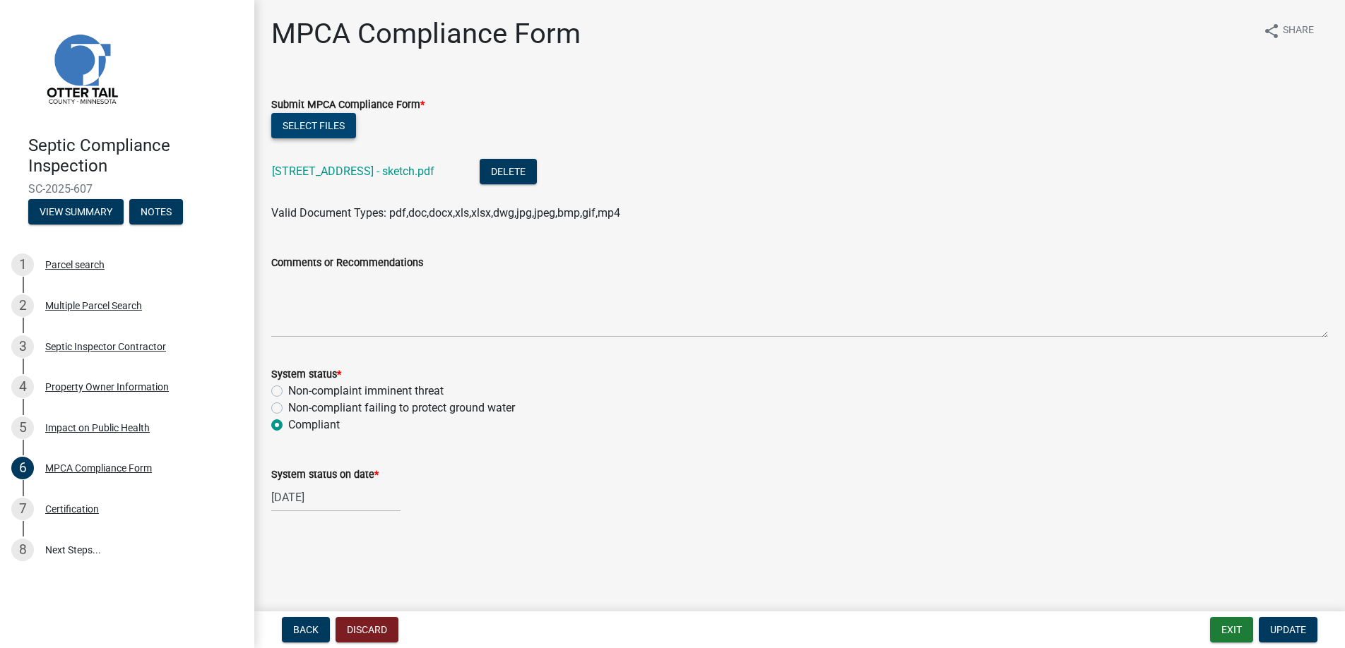
click at [326, 119] on button "Select files" at bounding box center [313, 125] width 85 height 25
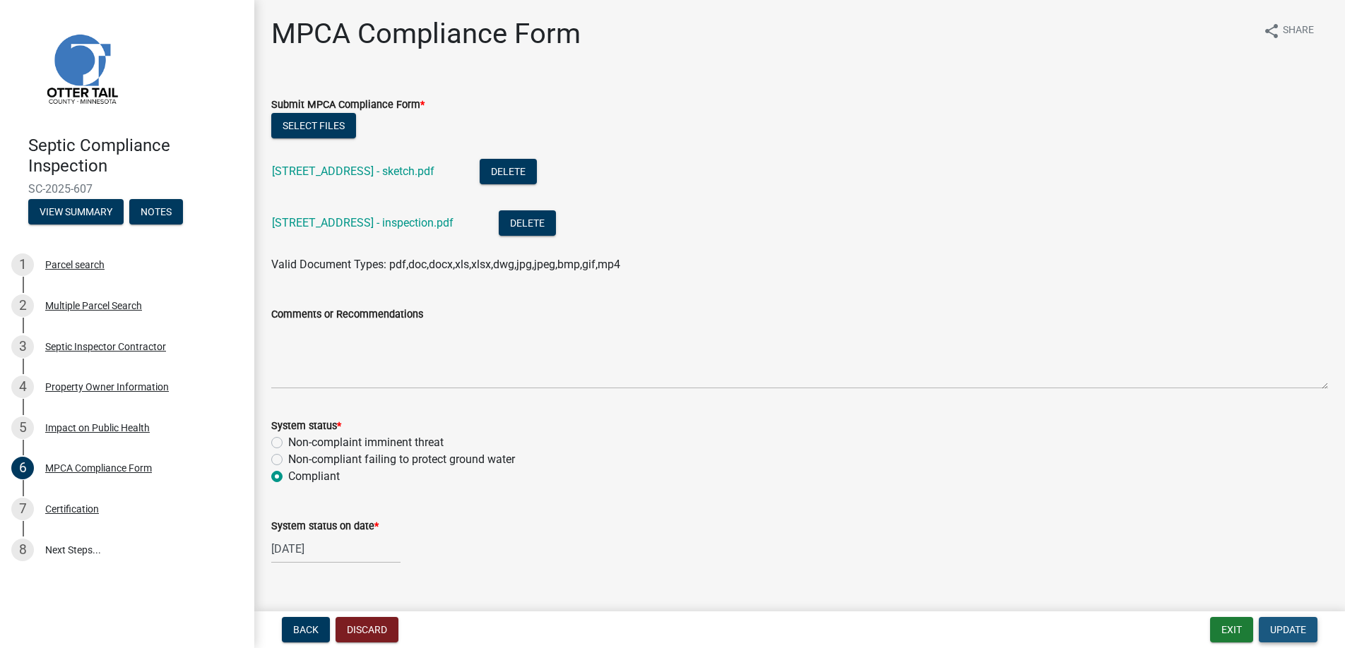
click at [1284, 625] on span "Update" at bounding box center [1288, 629] width 36 height 11
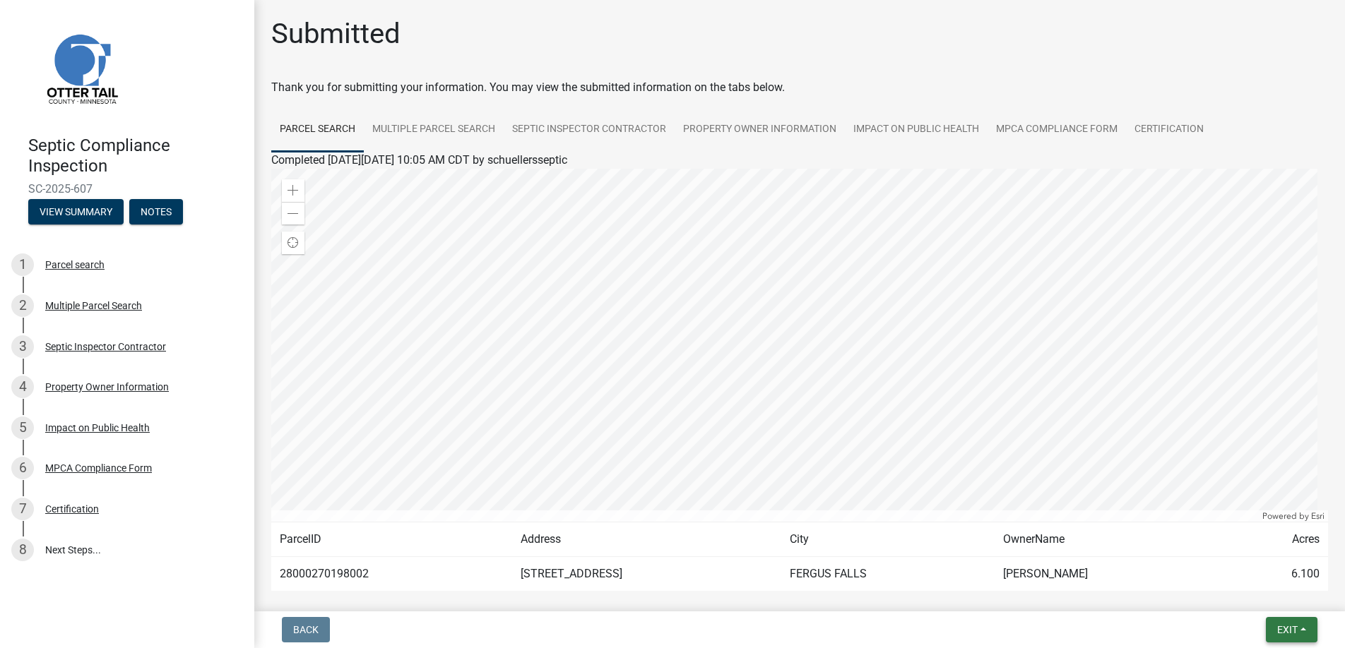
click at [1284, 625] on span "Exit" at bounding box center [1287, 629] width 20 height 11
click at [1247, 590] on button "Save & Exit" at bounding box center [1260, 593] width 113 height 34
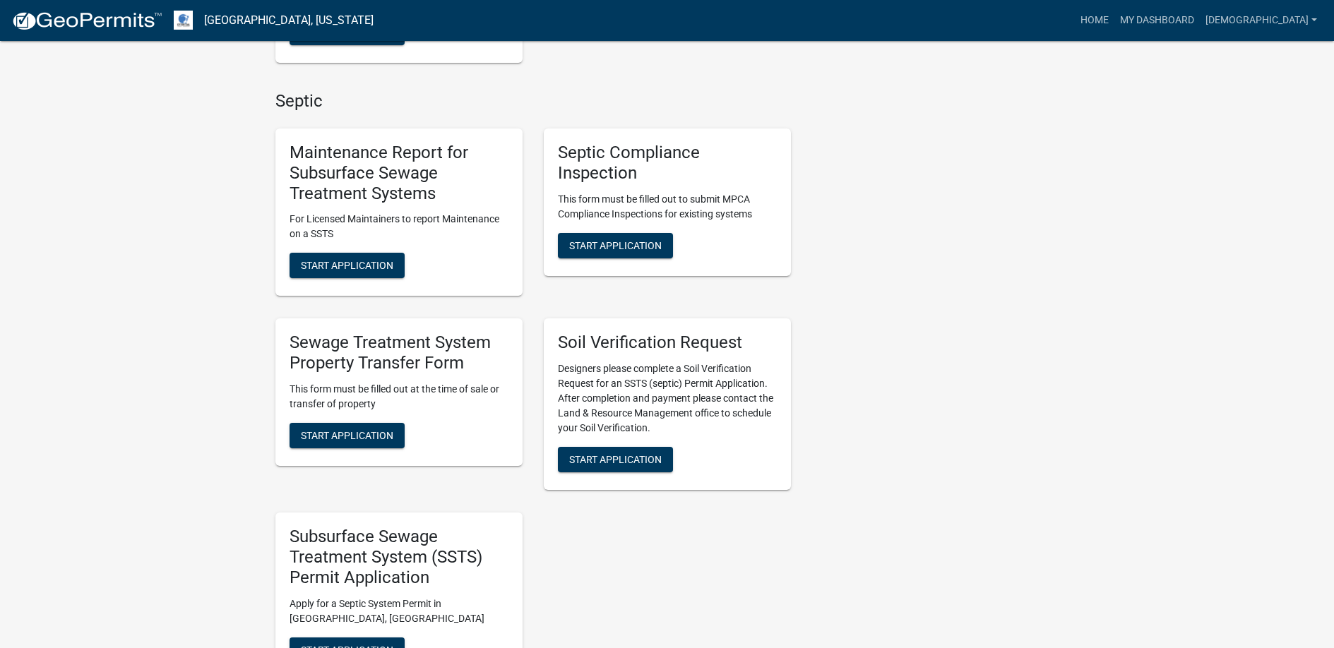
scroll to position [777, 0]
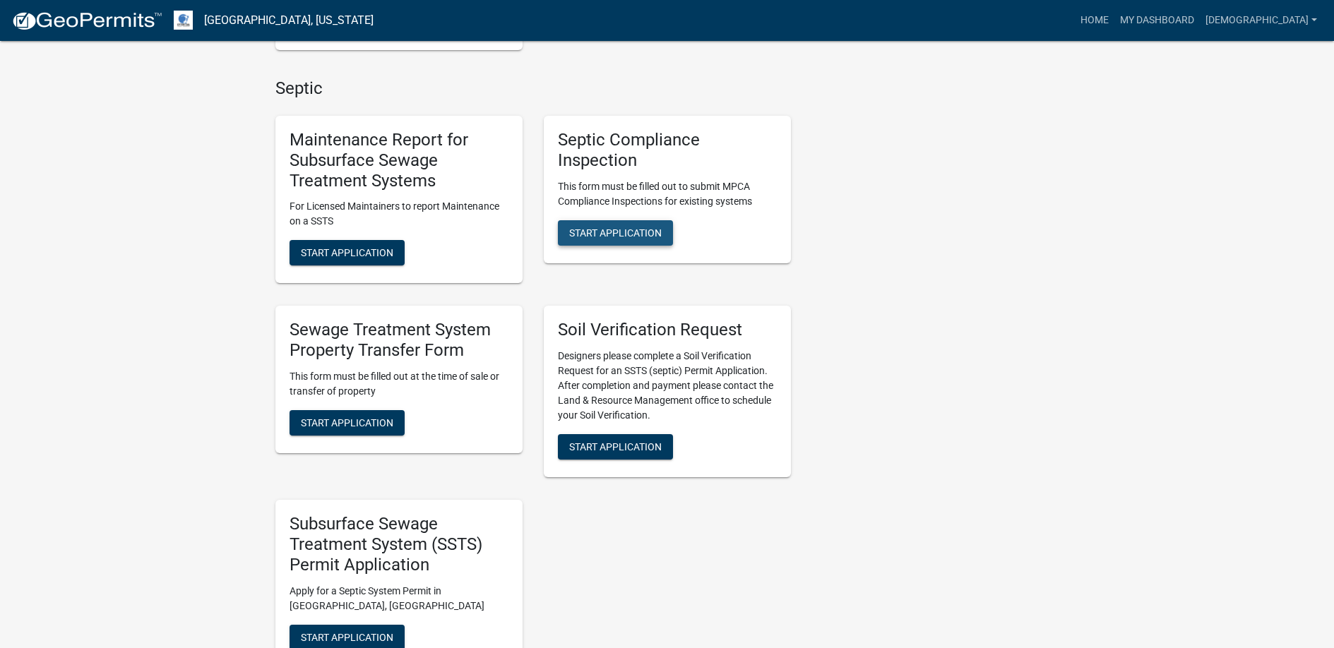
click at [617, 232] on span "Start Application" at bounding box center [615, 232] width 93 height 11
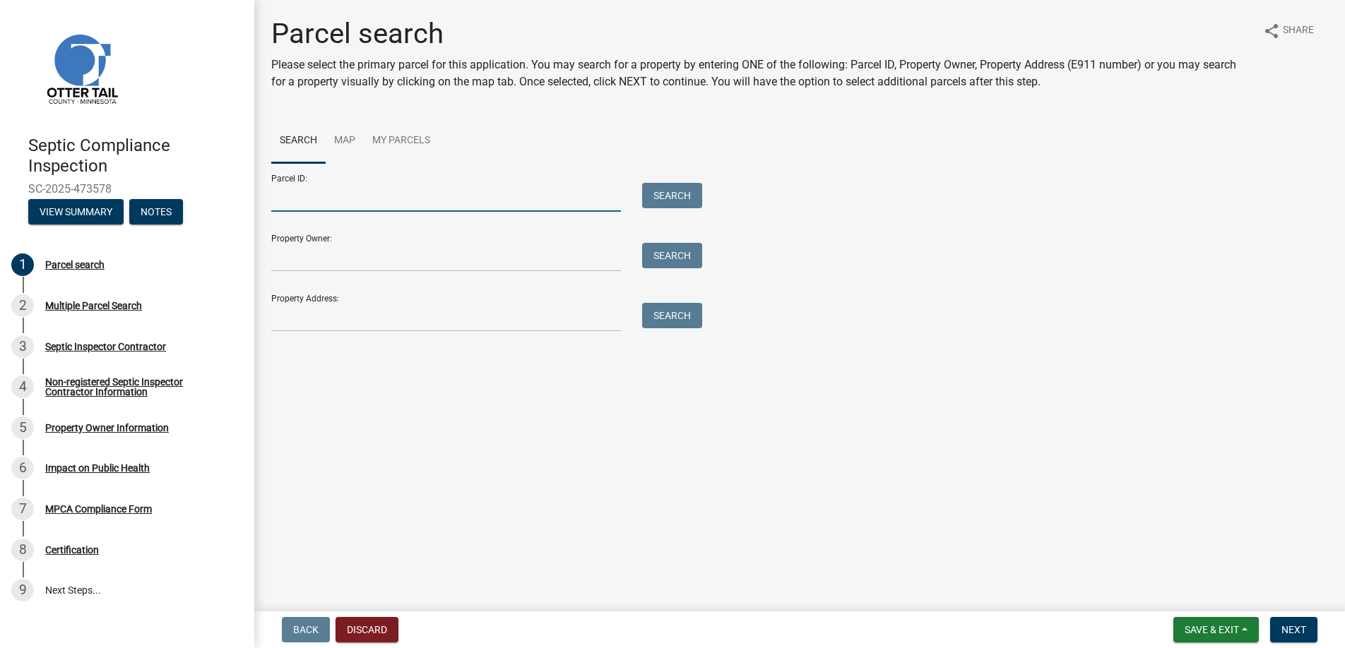
click at [287, 196] on input "Parcel ID:" at bounding box center [446, 197] width 350 height 29
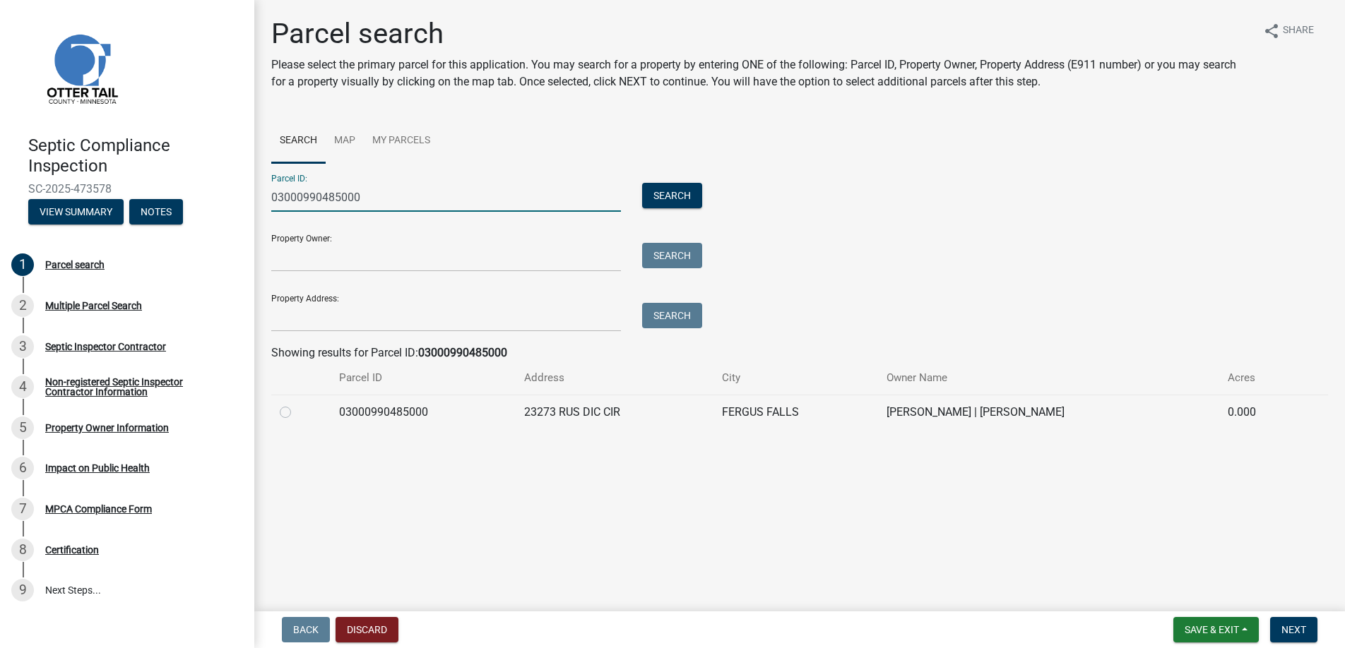
type input "03000990485000"
click at [297, 404] on label at bounding box center [297, 404] width 0 height 0
click at [297, 410] on input "radio" at bounding box center [301, 408] width 9 height 9
radio input "true"
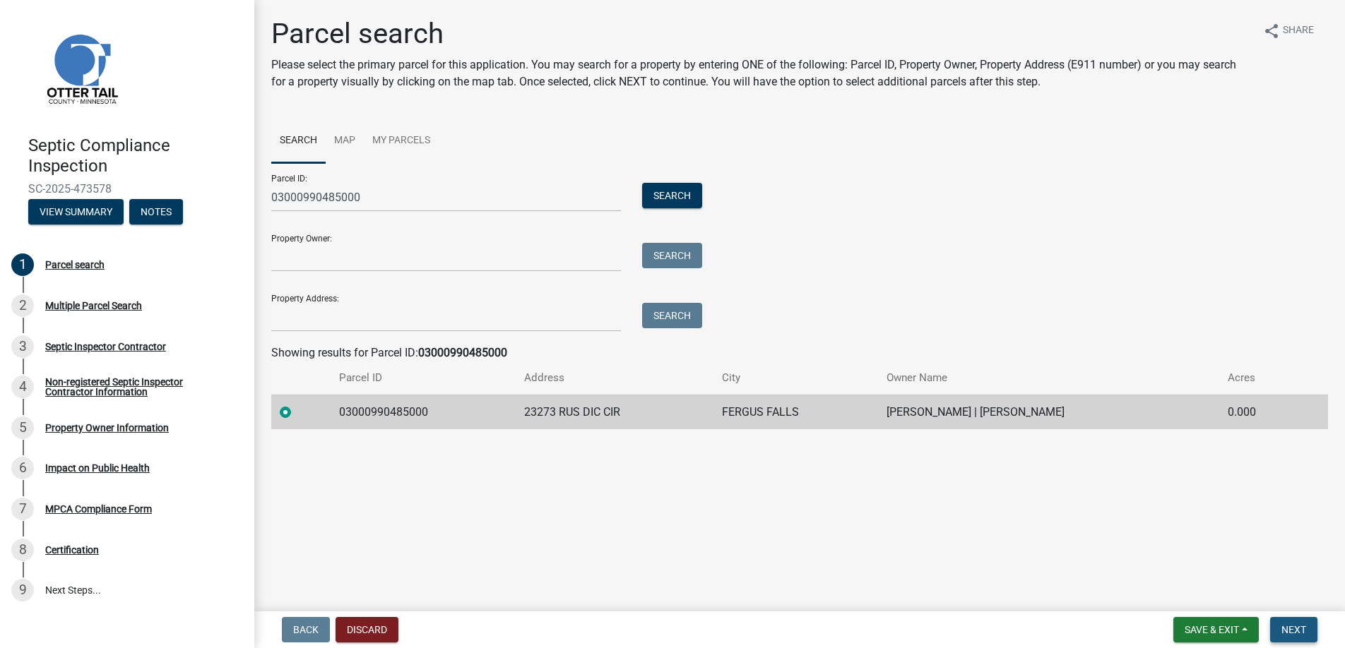
click at [1292, 629] on span "Next" at bounding box center [1293, 629] width 25 height 11
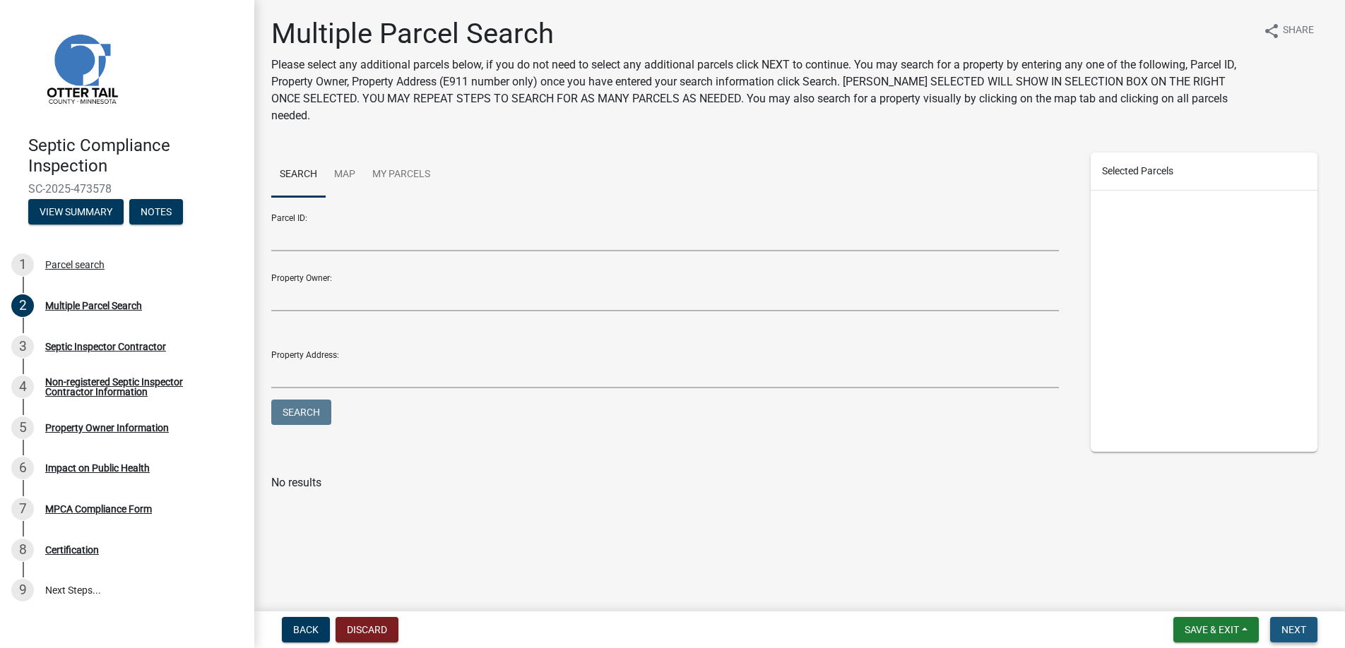
click at [1292, 631] on span "Next" at bounding box center [1293, 629] width 25 height 11
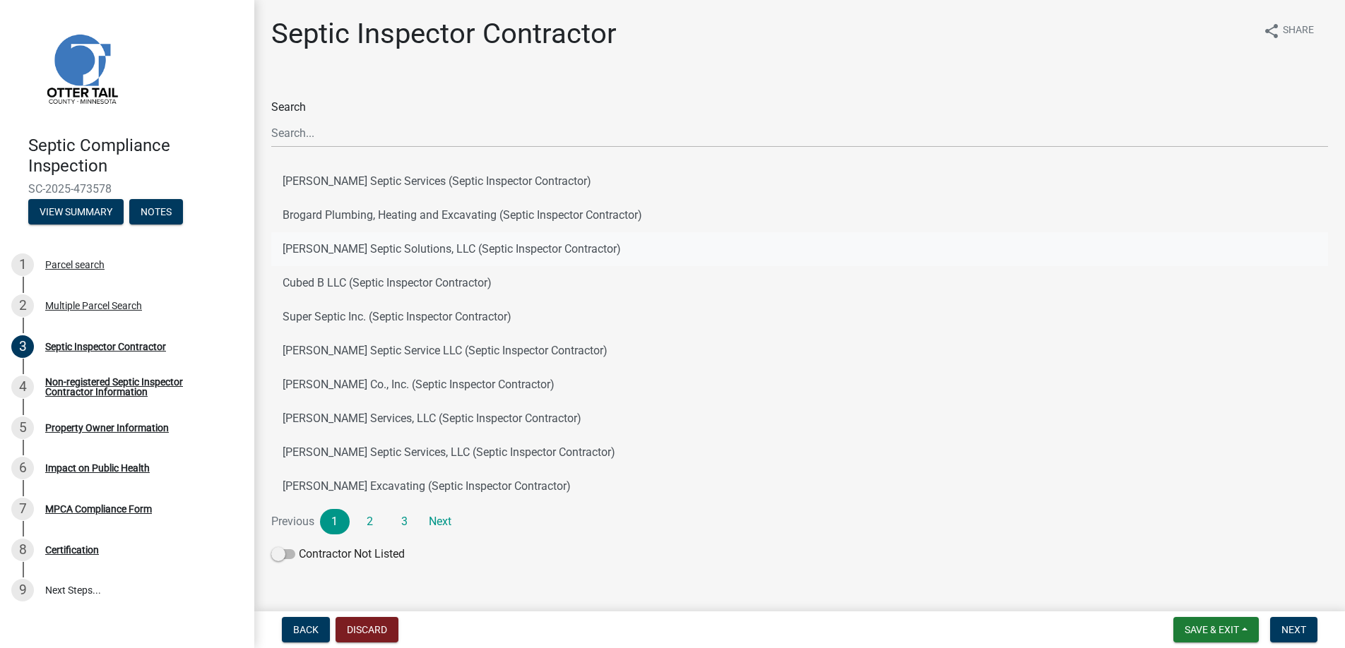
click at [348, 248] on button "[PERSON_NAME] Septic Solutions, LLC (Septic Inspector Contractor)" at bounding box center [799, 249] width 1057 height 34
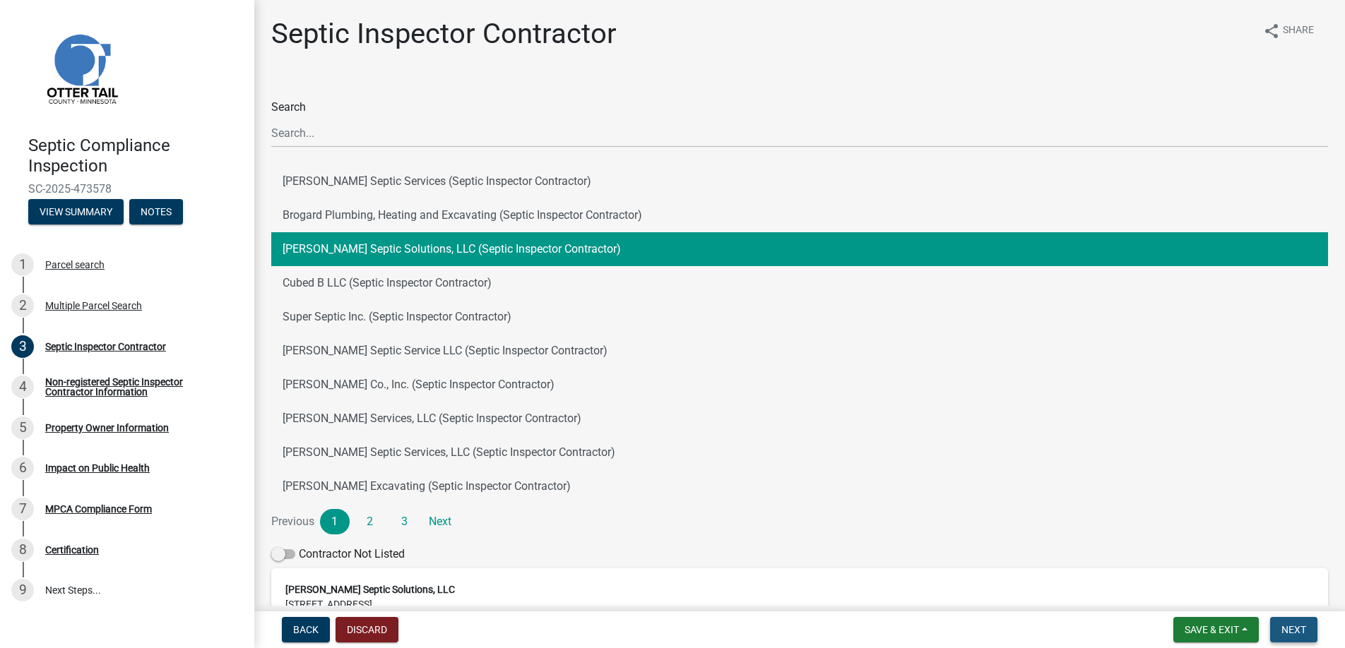
click at [1289, 630] on span "Next" at bounding box center [1293, 629] width 25 height 11
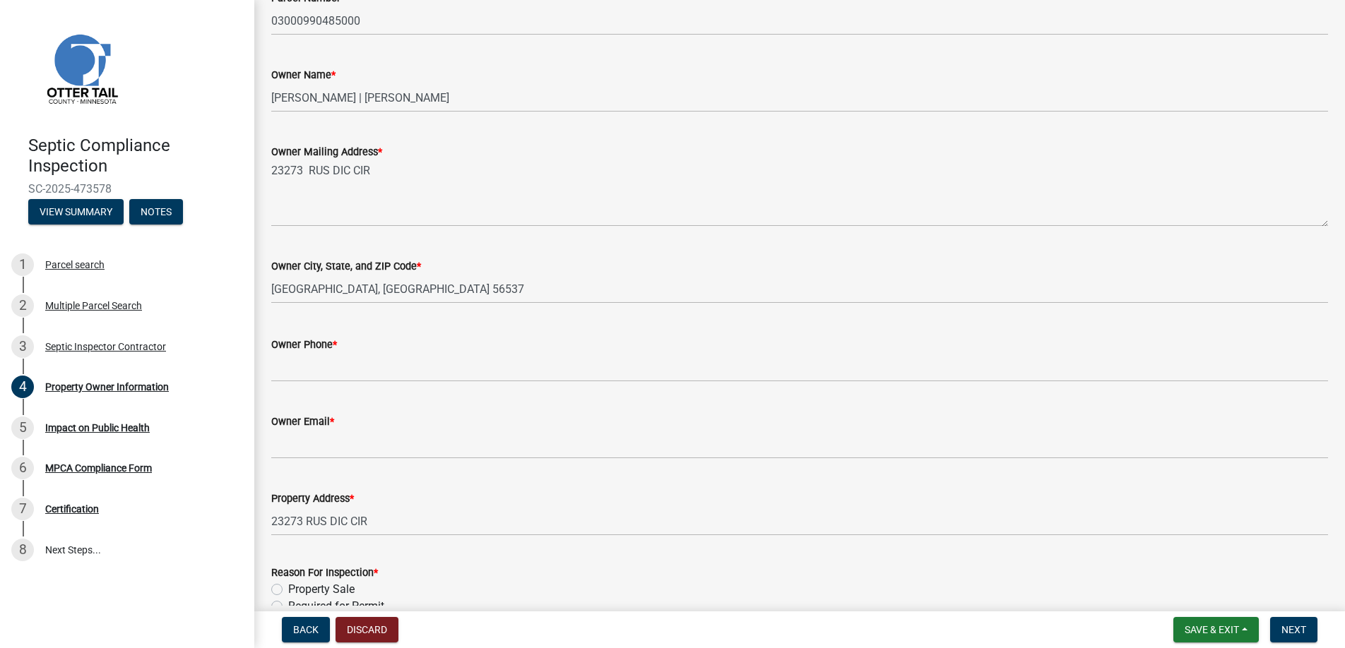
scroll to position [294, 0]
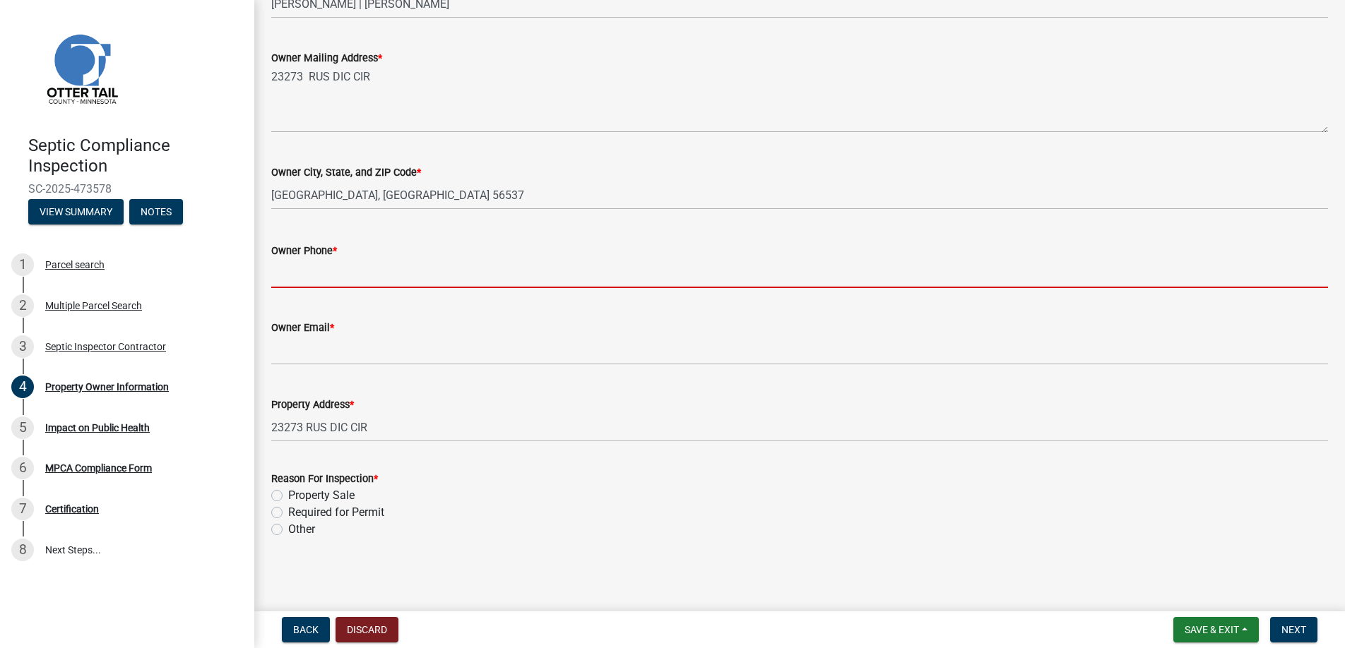
click at [304, 273] on input "Owner Phone *" at bounding box center [799, 273] width 1057 height 29
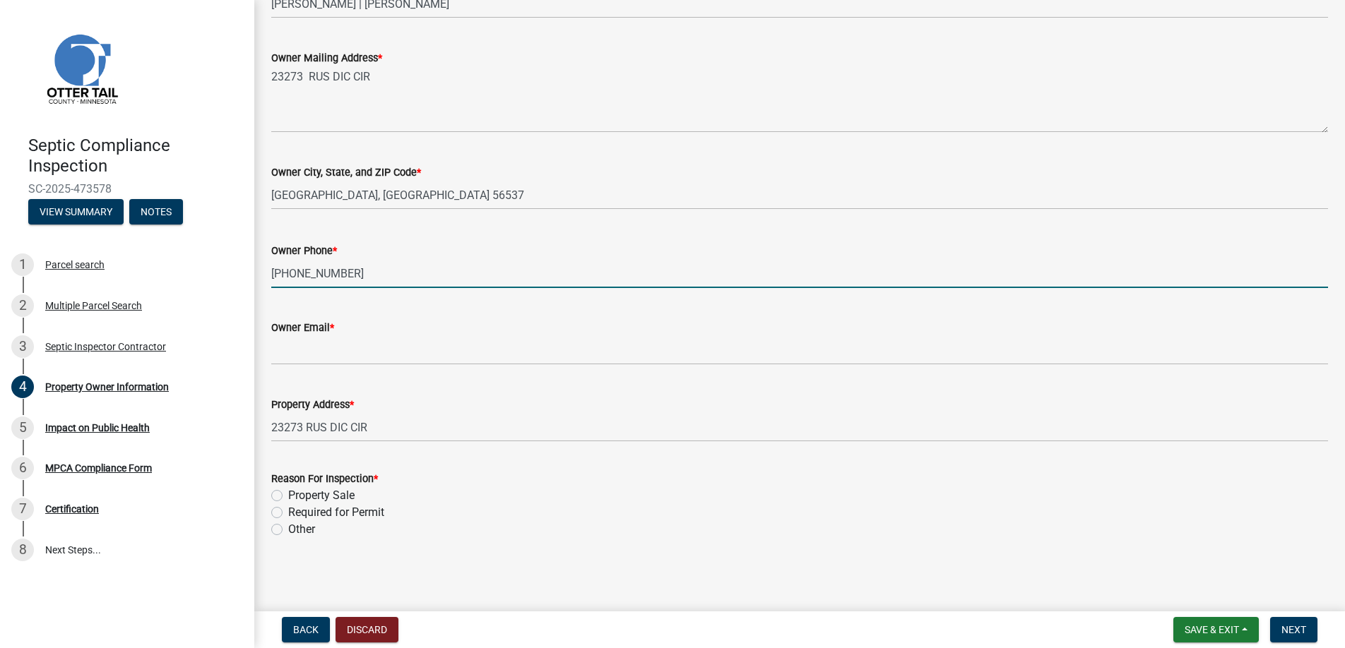
type input "[PHONE_NUMBER]"
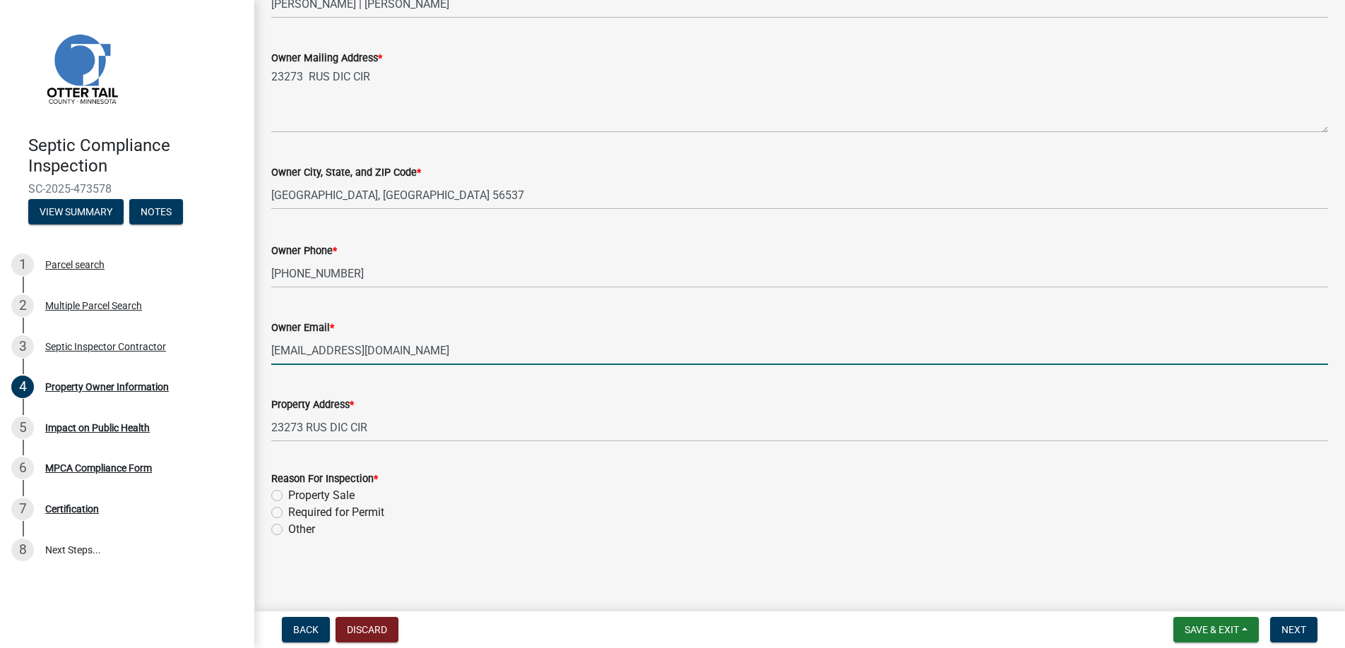
type input "[EMAIL_ADDRESS][DOMAIN_NAME]"
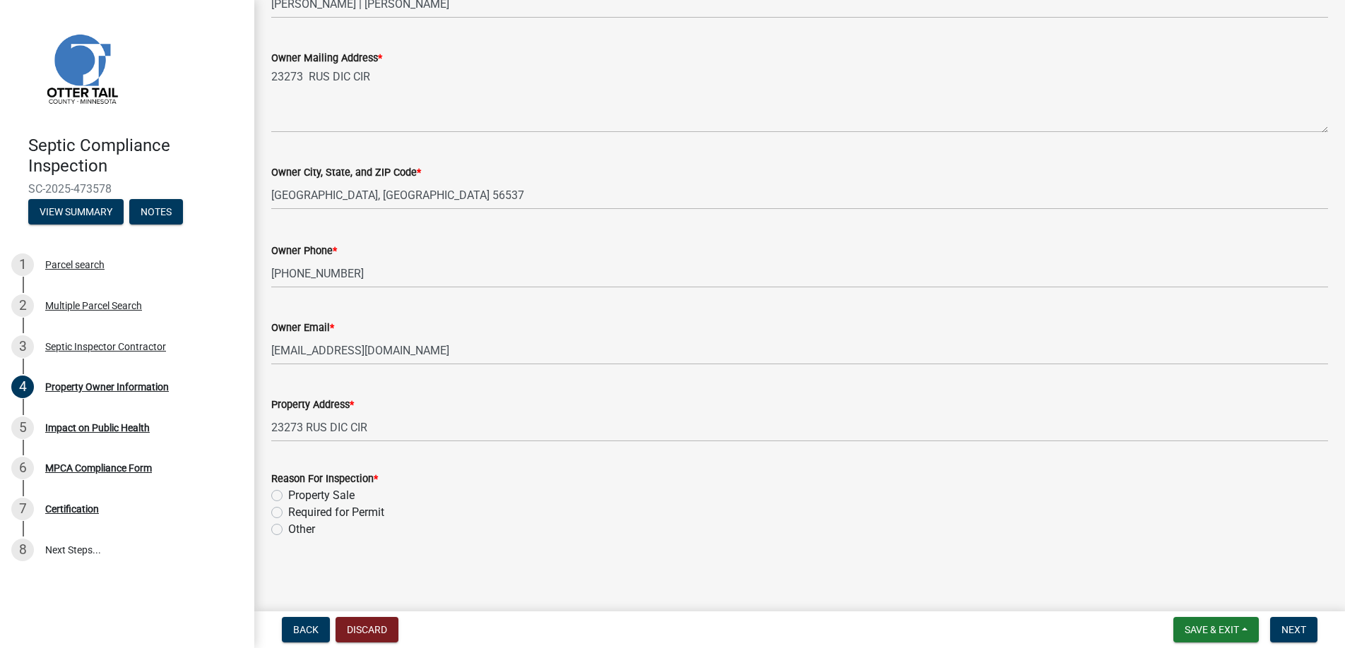
click at [288, 495] on label "Property Sale" at bounding box center [321, 495] width 66 height 17
click at [288, 495] on input "Property Sale" at bounding box center [292, 491] width 9 height 9
radio input "true"
click at [1292, 627] on span "Next" at bounding box center [1293, 629] width 25 height 11
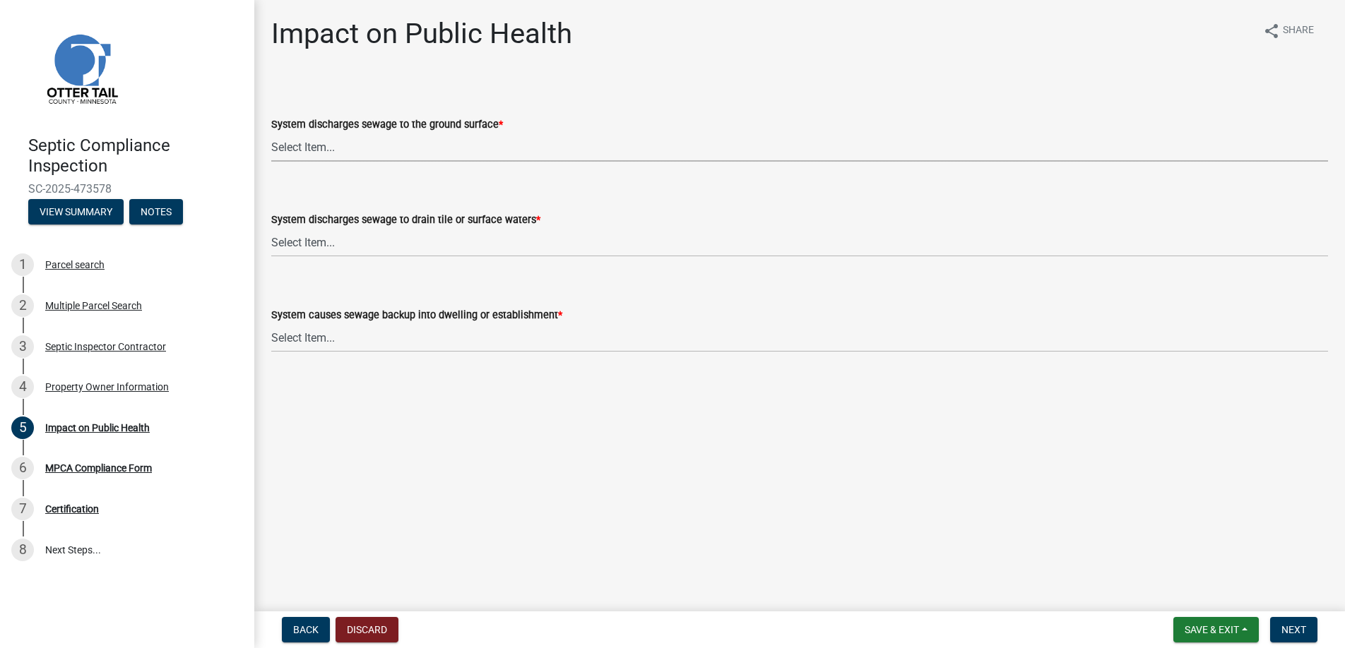
click at [313, 143] on select "Select Item... Yes No" at bounding box center [799, 147] width 1057 height 29
click at [271, 133] on select "Select Item... Yes No" at bounding box center [799, 147] width 1057 height 29
select select "9c5ef684-d0d4-4879-ab12-905ddbd81a72"
drag, startPoint x: 310, startPoint y: 238, endPoint x: 317, endPoint y: 254, distance: 17.1
click at [310, 238] on select "Select Item... Yes No" at bounding box center [799, 242] width 1057 height 29
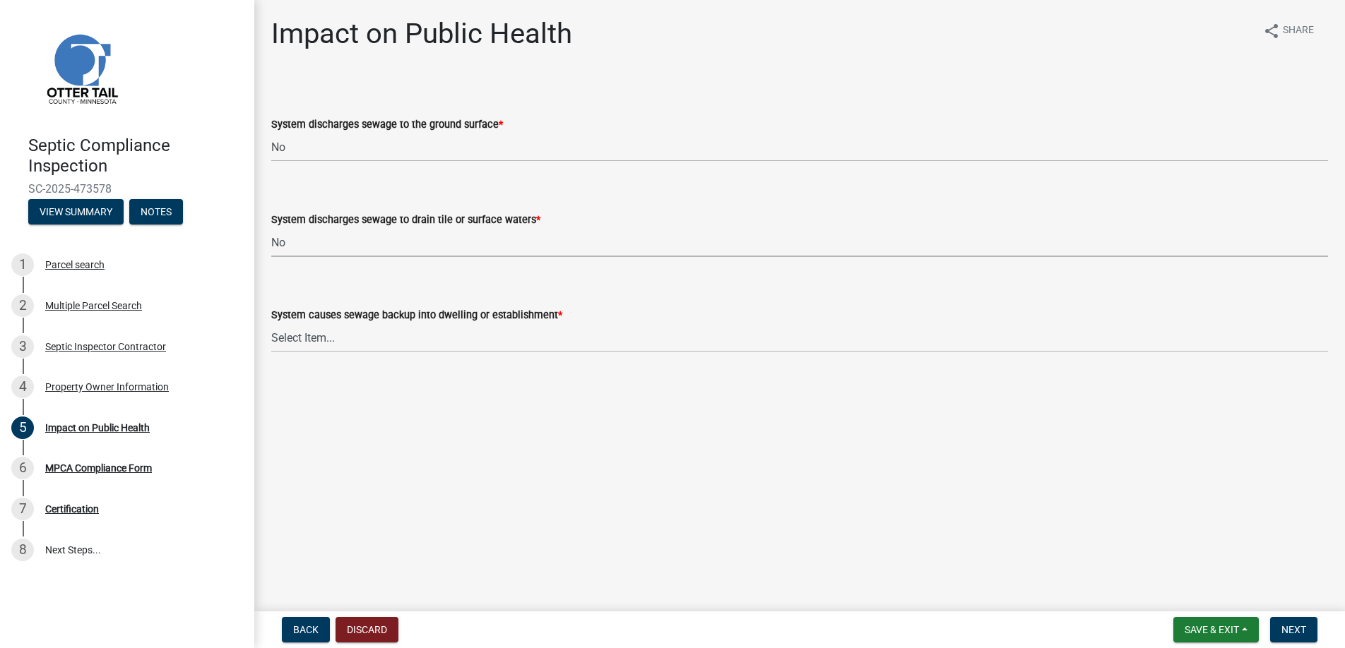
click at [271, 228] on select "Select Item... Yes No" at bounding box center [799, 242] width 1057 height 29
select select "7d491a2b-e9f0-4952-b474-53ca749b22af"
drag, startPoint x: 312, startPoint y: 336, endPoint x: 320, endPoint y: 349, distance: 14.9
click at [312, 336] on select "Select Item... Yes No" at bounding box center [799, 337] width 1057 height 29
click at [271, 323] on select "Select Item... Yes No" at bounding box center [799, 337] width 1057 height 29
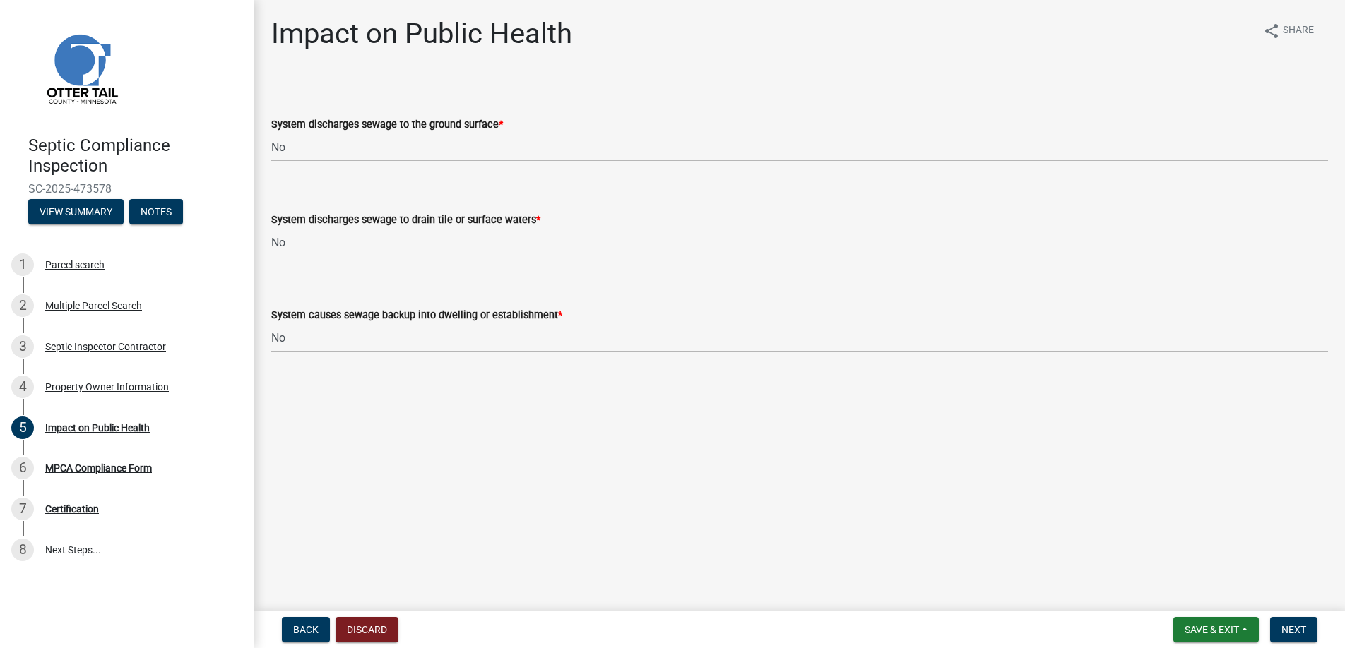
select select "6e07b46b-a403-4f3e-b4fc-218acc732c01"
click at [1291, 627] on span "Next" at bounding box center [1293, 629] width 25 height 11
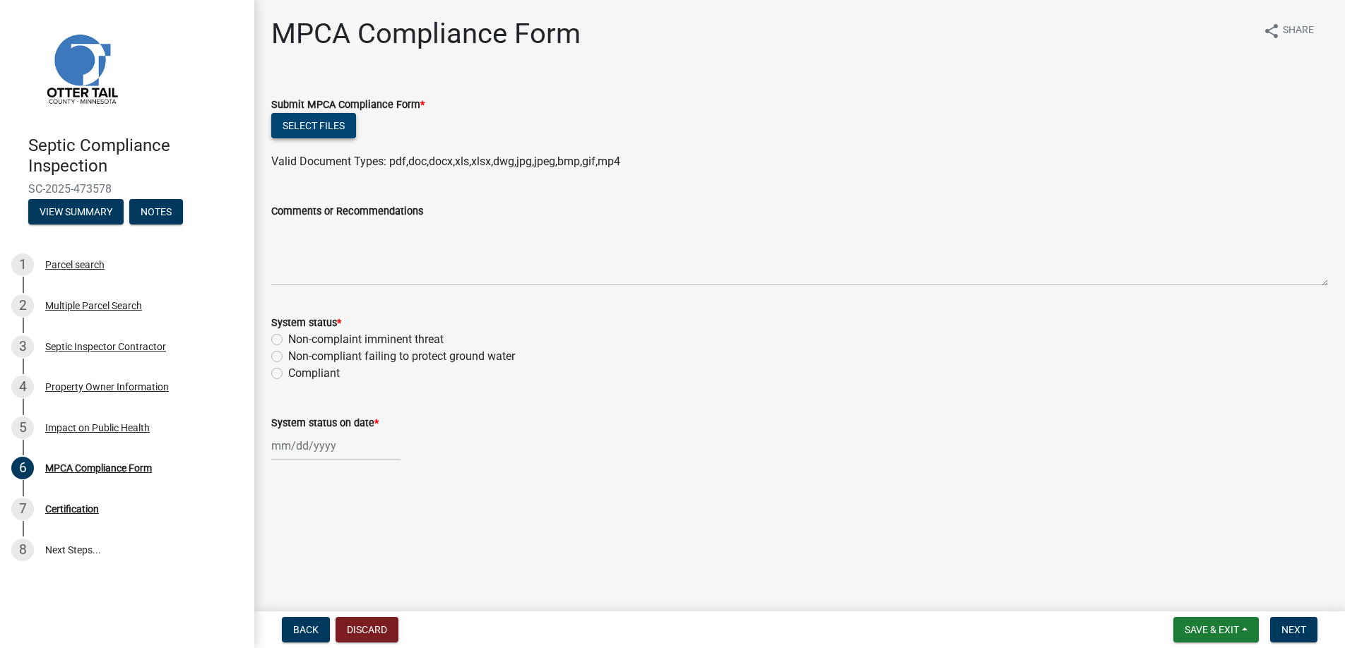
click at [307, 124] on button "Select files" at bounding box center [313, 125] width 85 height 25
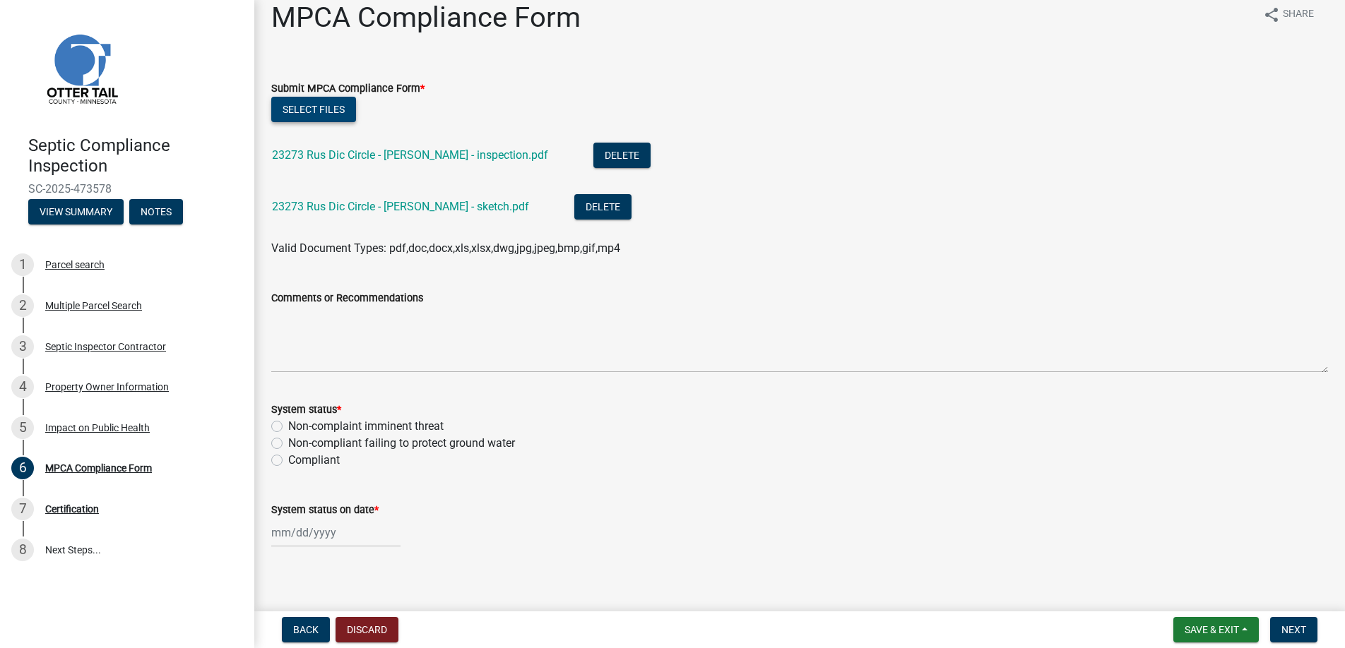
scroll to position [25, 0]
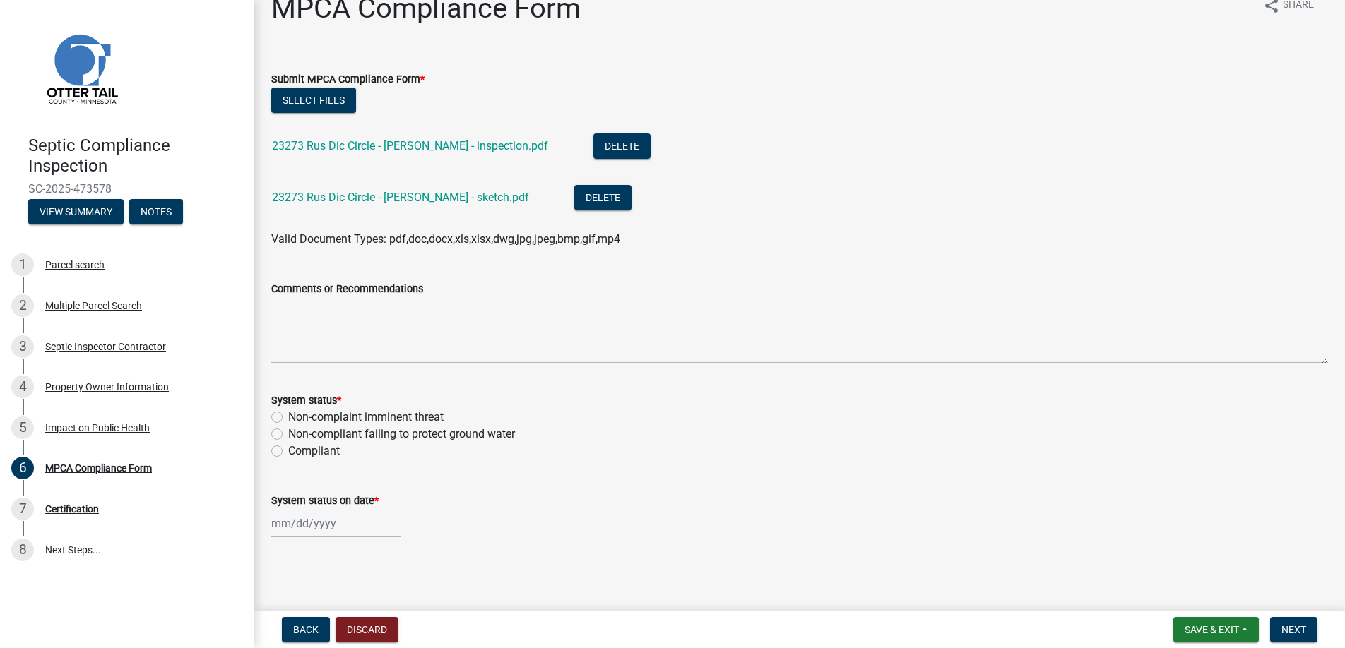
click at [288, 432] on label "Non-compliant failing to protect ground water" at bounding box center [401, 434] width 227 height 17
click at [288, 432] on input "Non-compliant failing to protect ground water" at bounding box center [292, 430] width 9 height 9
radio input "true"
click at [298, 518] on div at bounding box center [335, 523] width 129 height 29
select select "9"
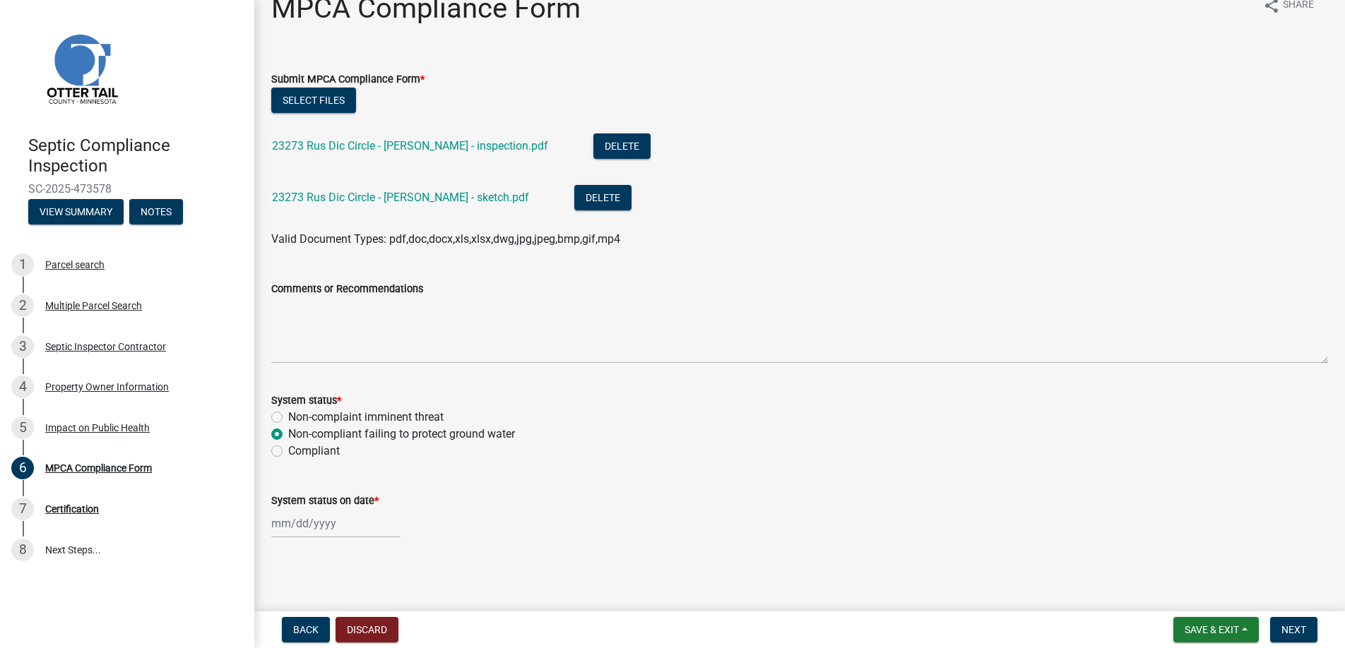
select select "2025"
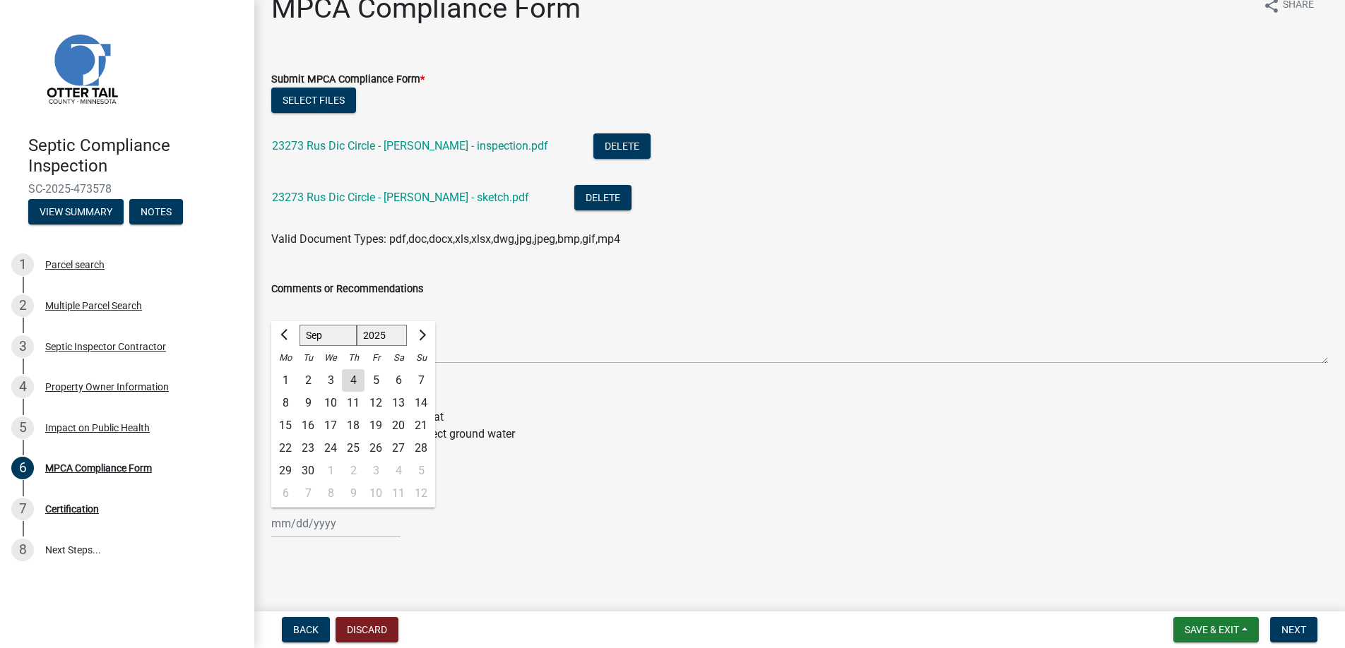
click at [307, 376] on div "2" at bounding box center [308, 380] width 23 height 23
type input "[DATE]"
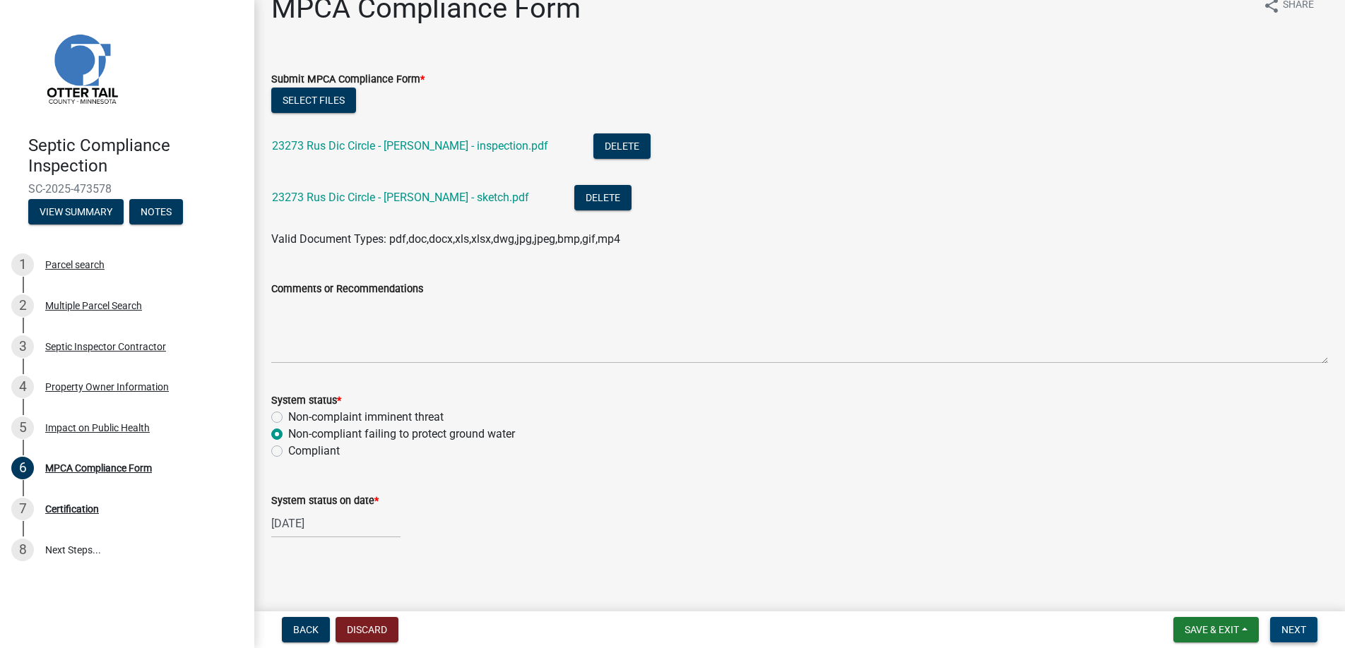
click at [1291, 627] on span "Next" at bounding box center [1293, 629] width 25 height 11
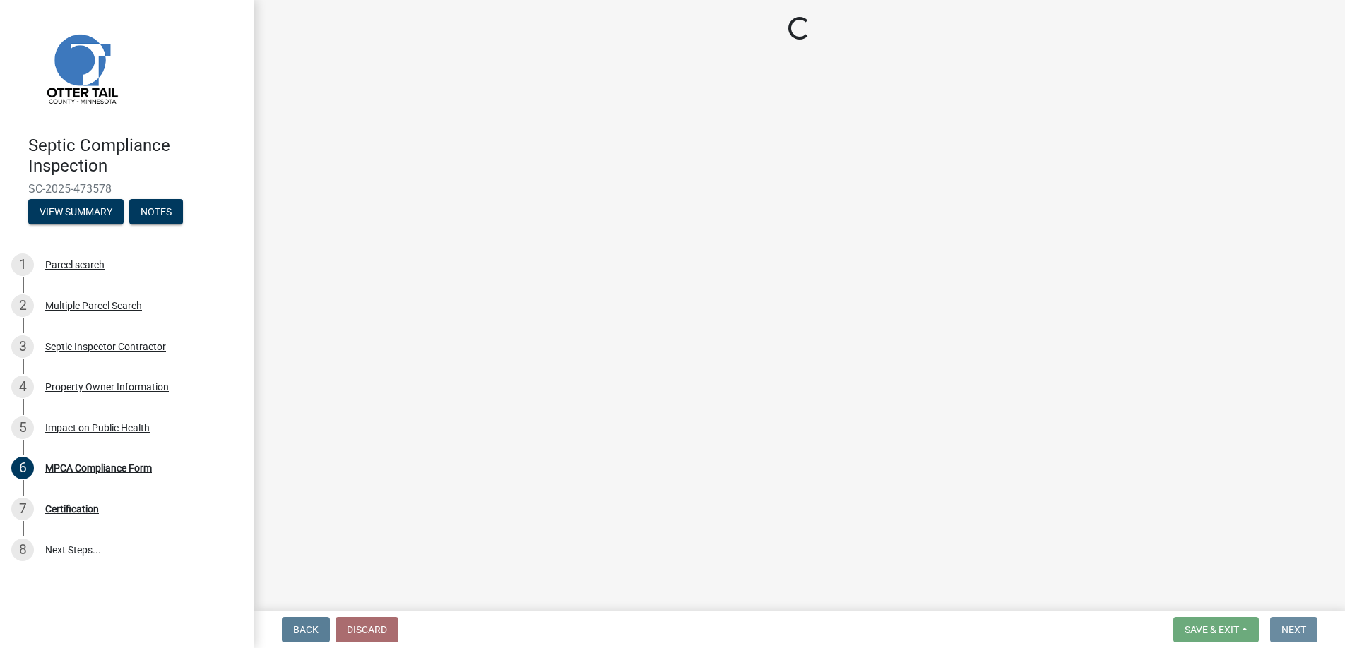
scroll to position [0, 0]
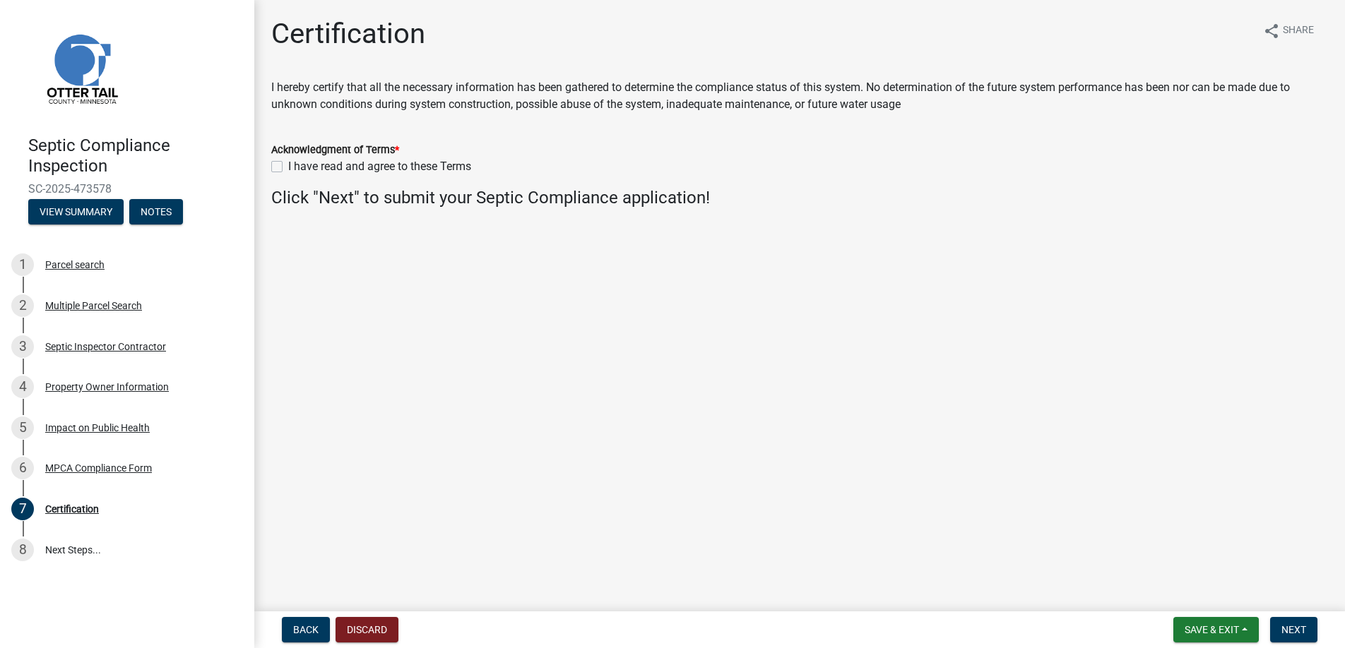
click at [288, 165] on label "I have read and agree to these Terms" at bounding box center [379, 166] width 183 height 17
click at [288, 165] on input "I have read and agree to these Terms" at bounding box center [292, 162] width 9 height 9
checkbox input "true"
click at [1293, 628] on span "Next" at bounding box center [1293, 629] width 25 height 11
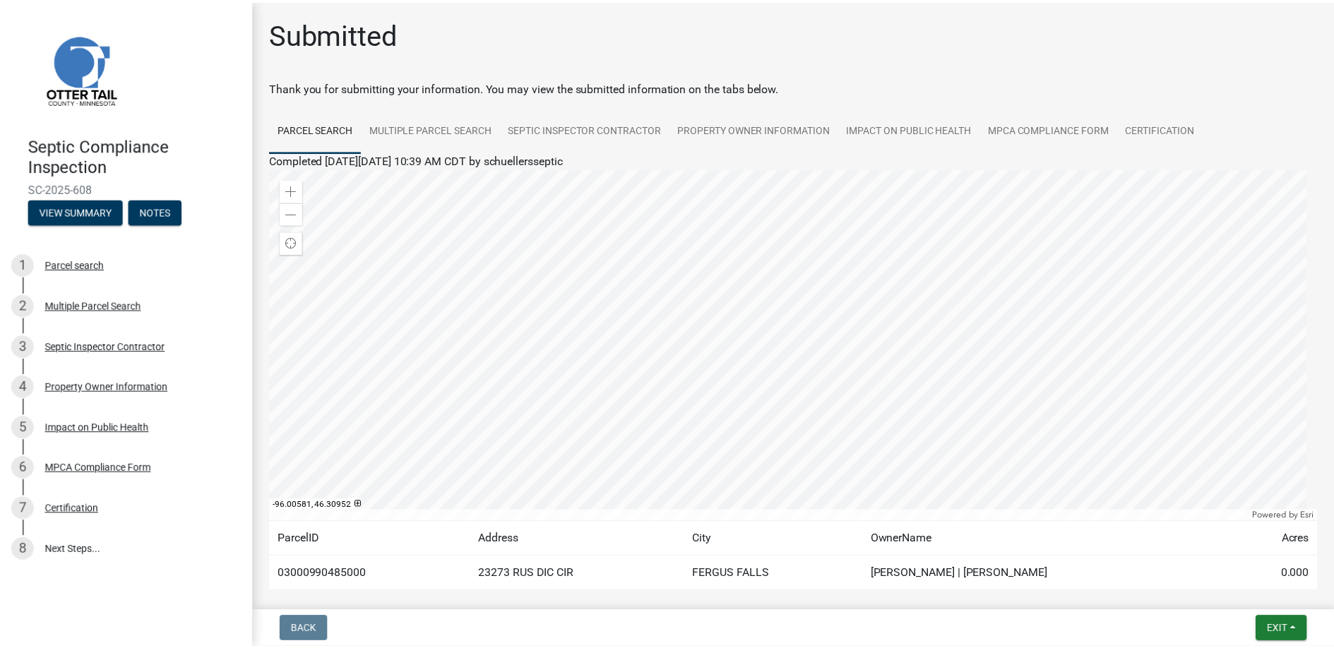
scroll to position [69, 0]
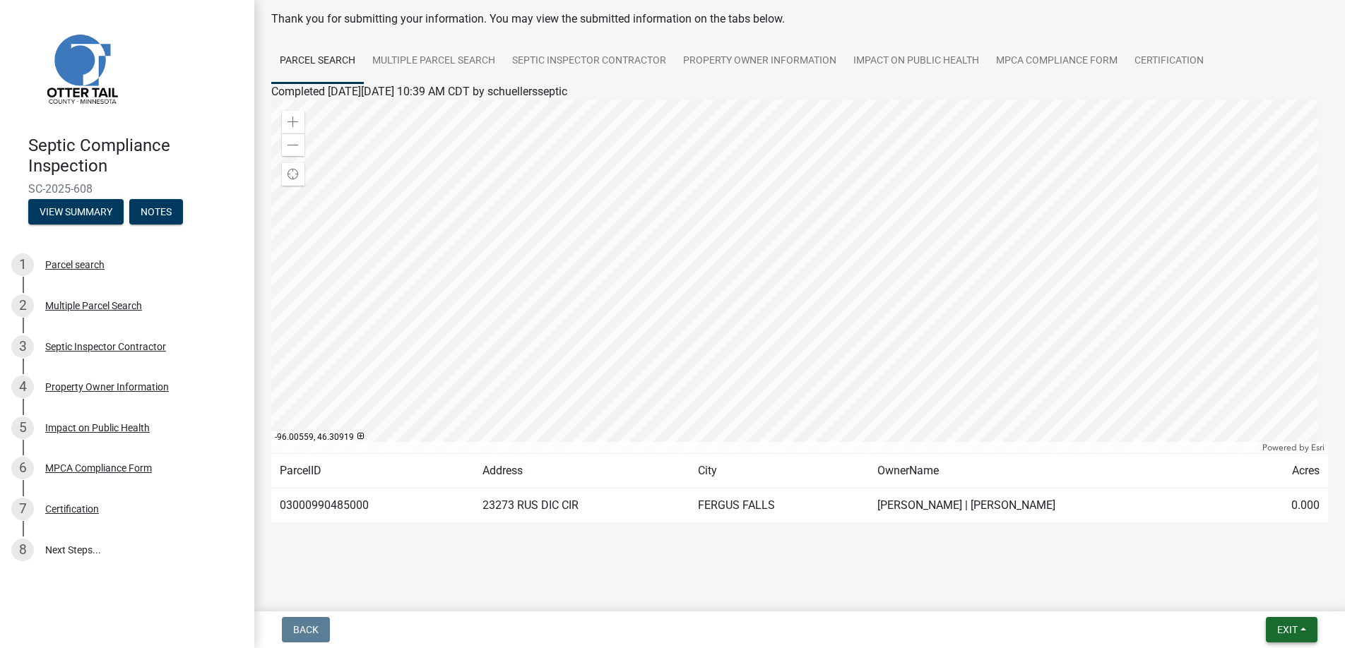
click at [1280, 624] on span "Exit" at bounding box center [1287, 629] width 20 height 11
click at [1247, 591] on button "Save & Exit" at bounding box center [1260, 593] width 113 height 34
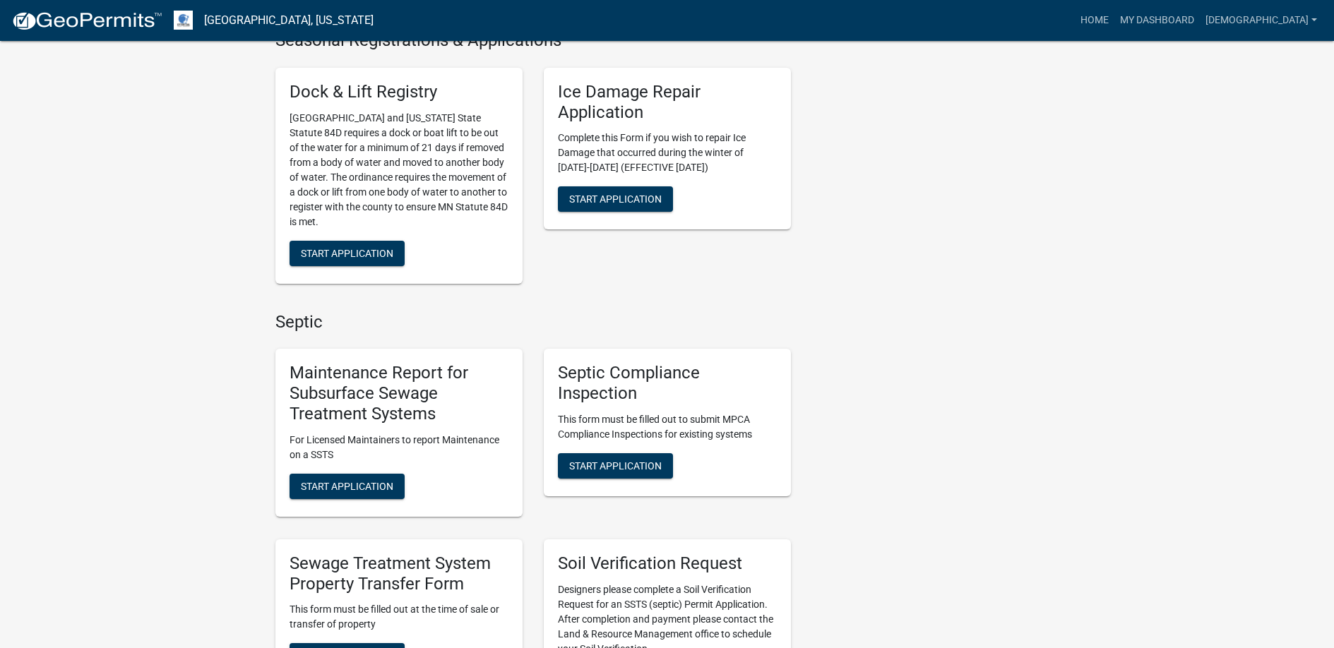
scroll to position [565, 0]
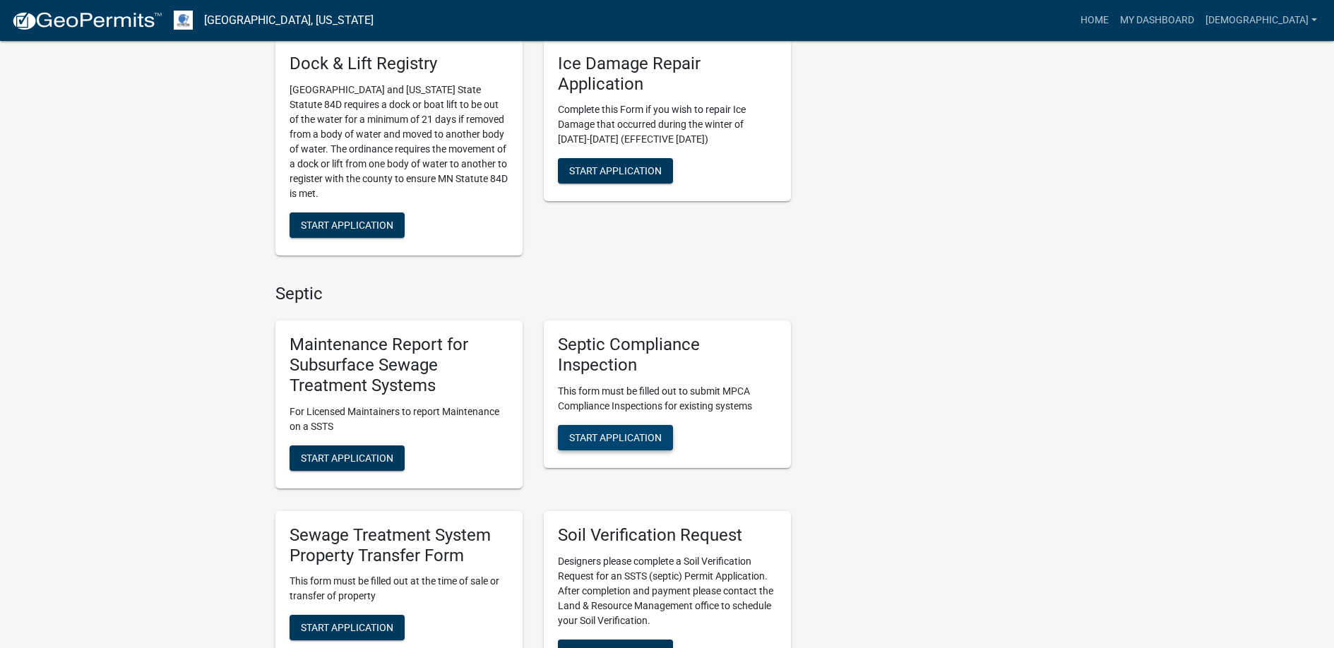
click at [603, 436] on span "Start Application" at bounding box center [615, 437] width 93 height 11
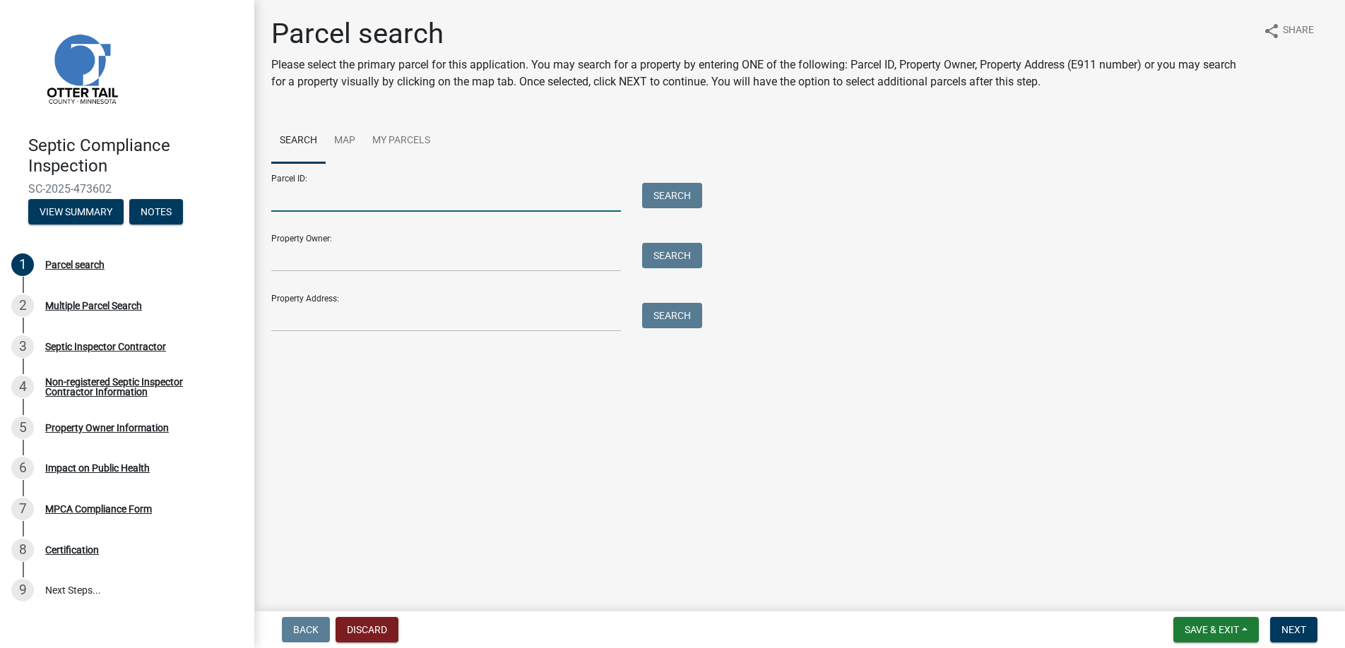
click at [292, 198] on input "Parcel ID:" at bounding box center [446, 197] width 350 height 29
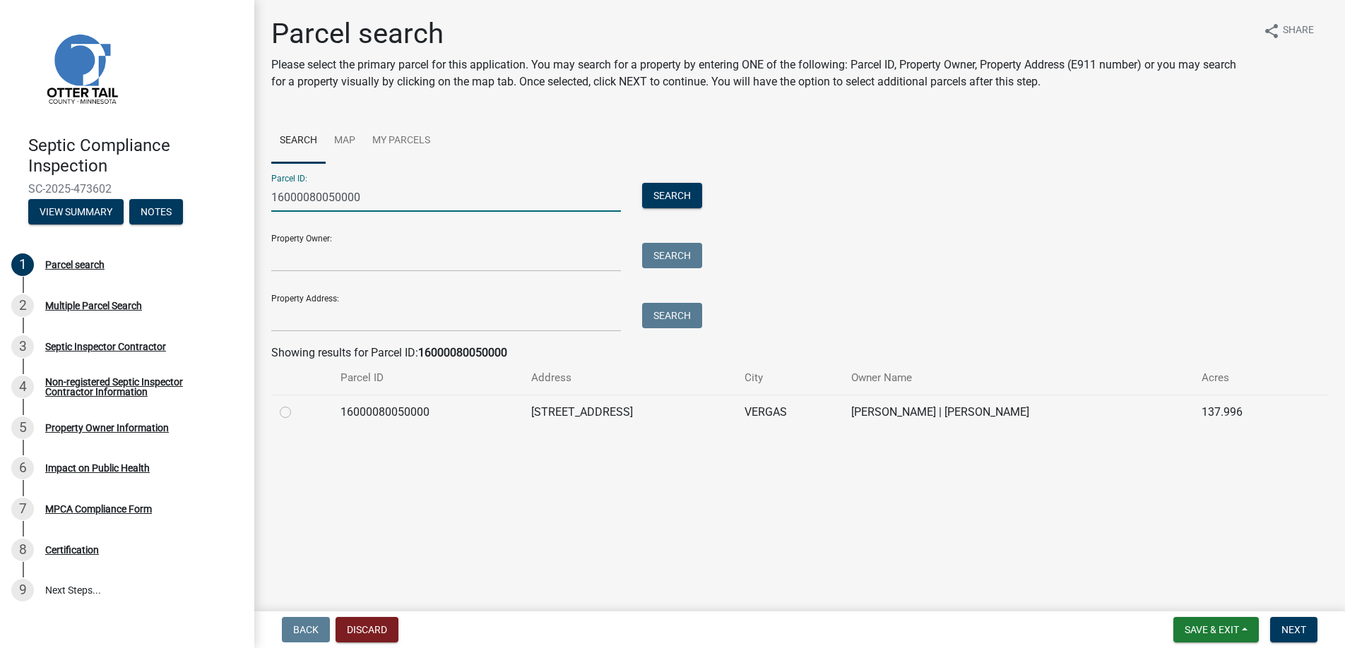
type input "16000080050000"
click at [297, 404] on label at bounding box center [297, 404] width 0 height 0
click at [297, 411] on input "radio" at bounding box center [301, 408] width 9 height 9
radio input "true"
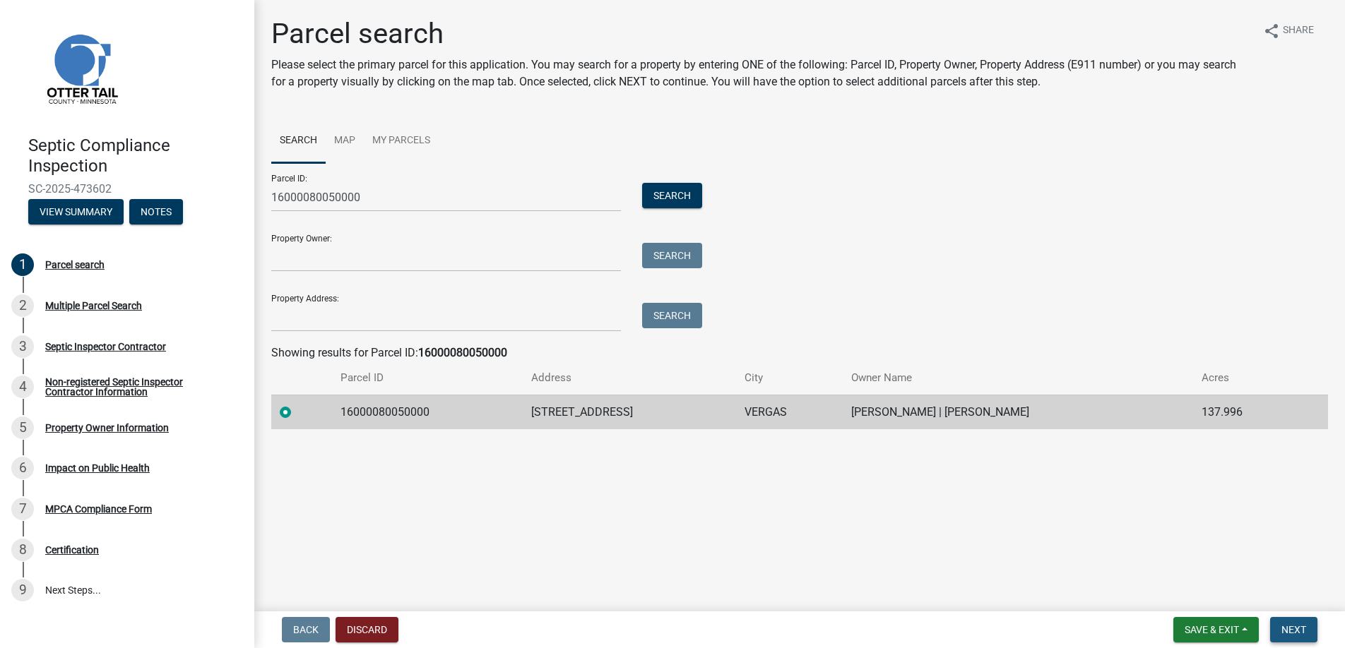
click at [1288, 624] on span "Next" at bounding box center [1293, 629] width 25 height 11
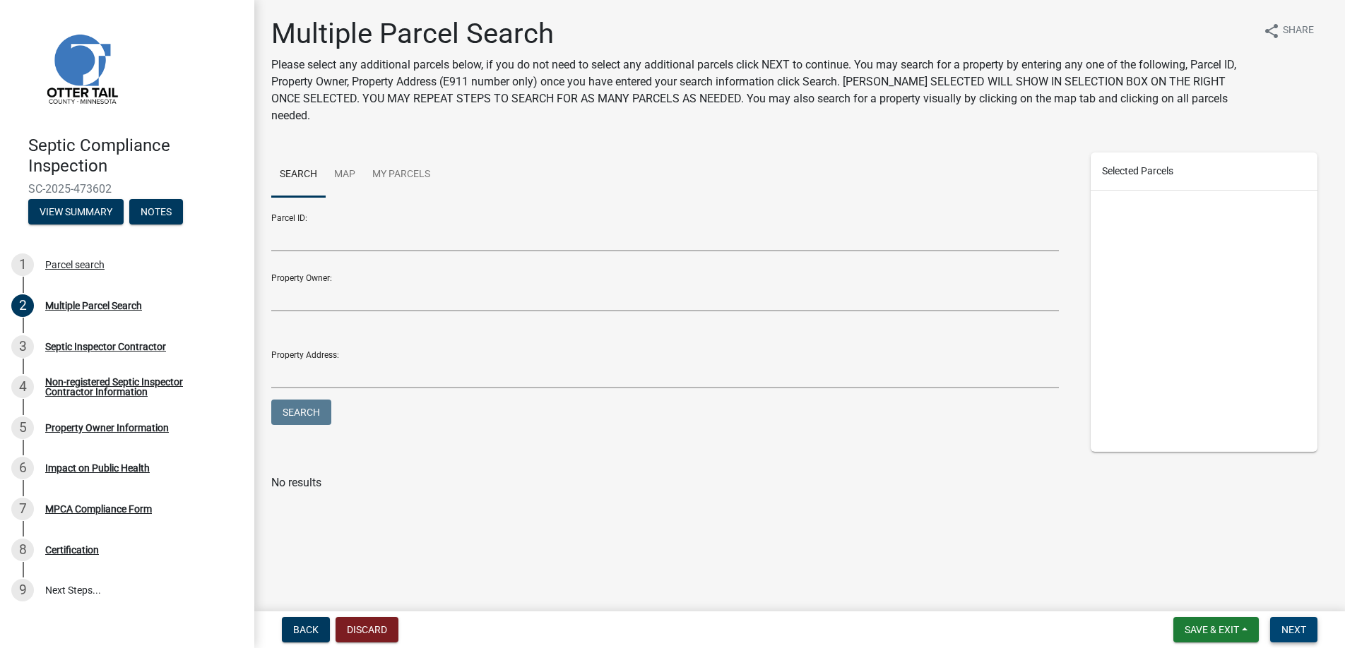
click at [1288, 624] on span "Next" at bounding box center [1293, 629] width 25 height 11
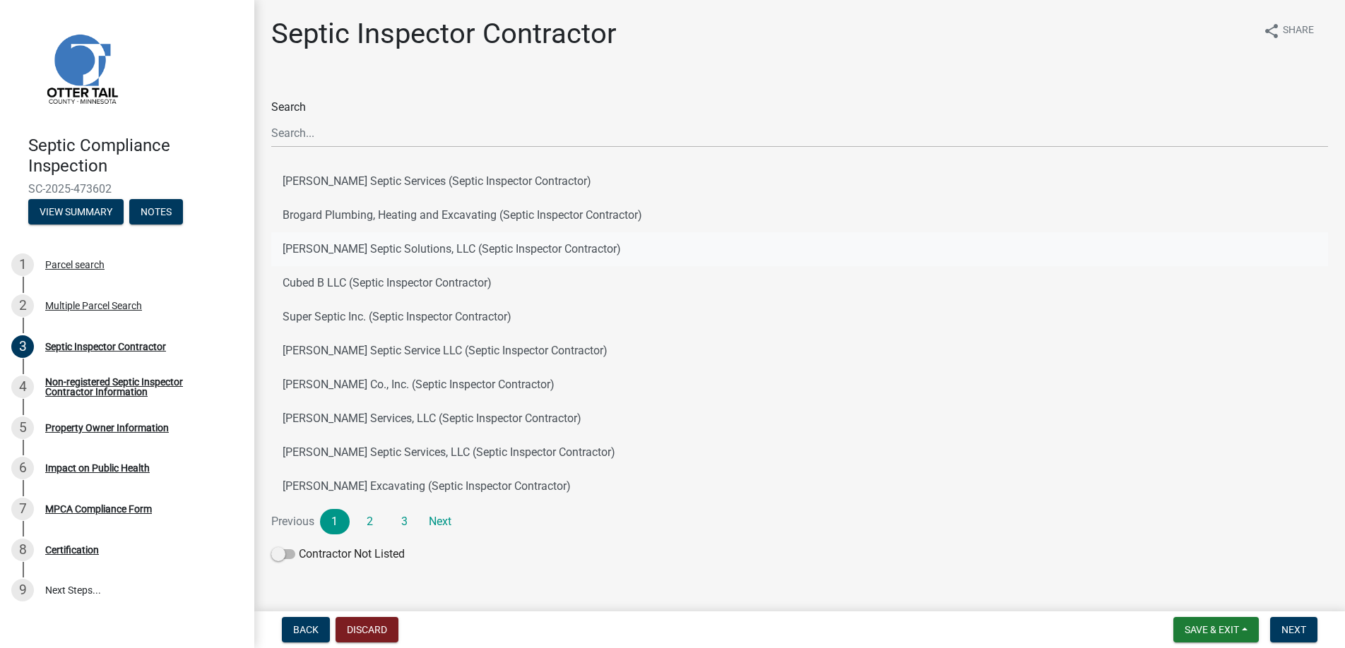
click at [352, 246] on button "[PERSON_NAME] Septic Solutions, LLC (Septic Inspector Contractor)" at bounding box center [799, 249] width 1057 height 34
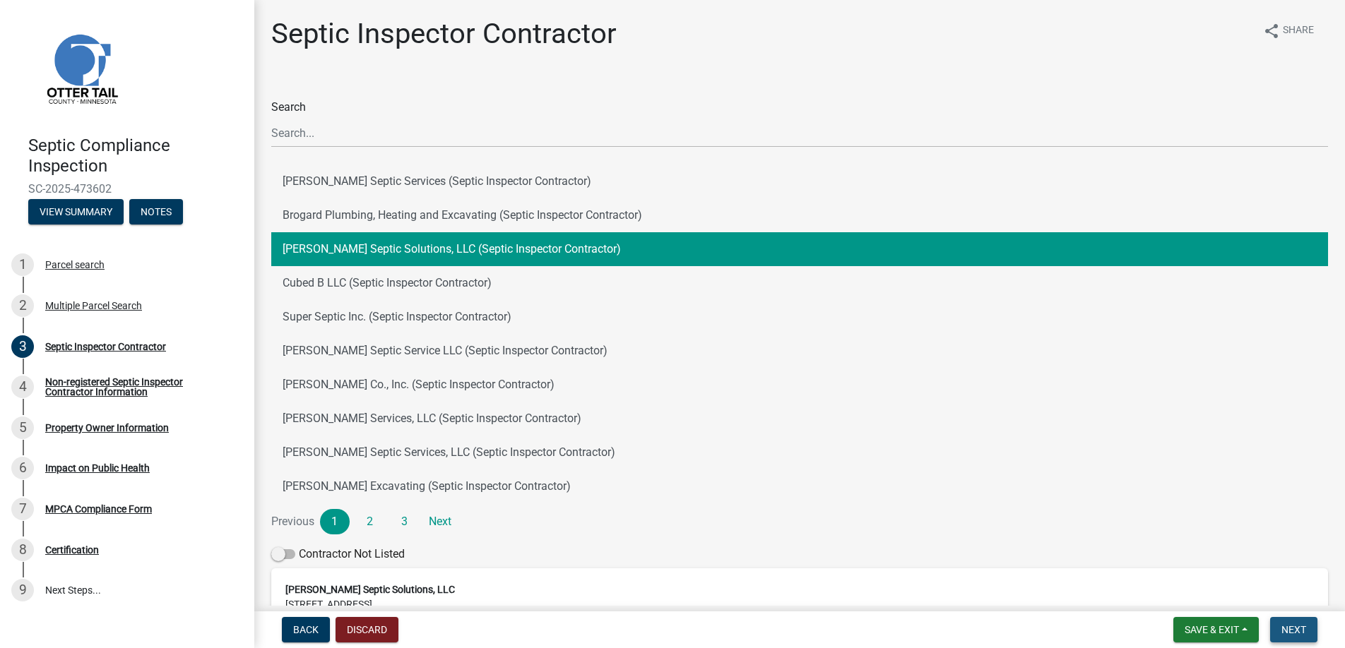
click at [1292, 627] on span "Next" at bounding box center [1293, 629] width 25 height 11
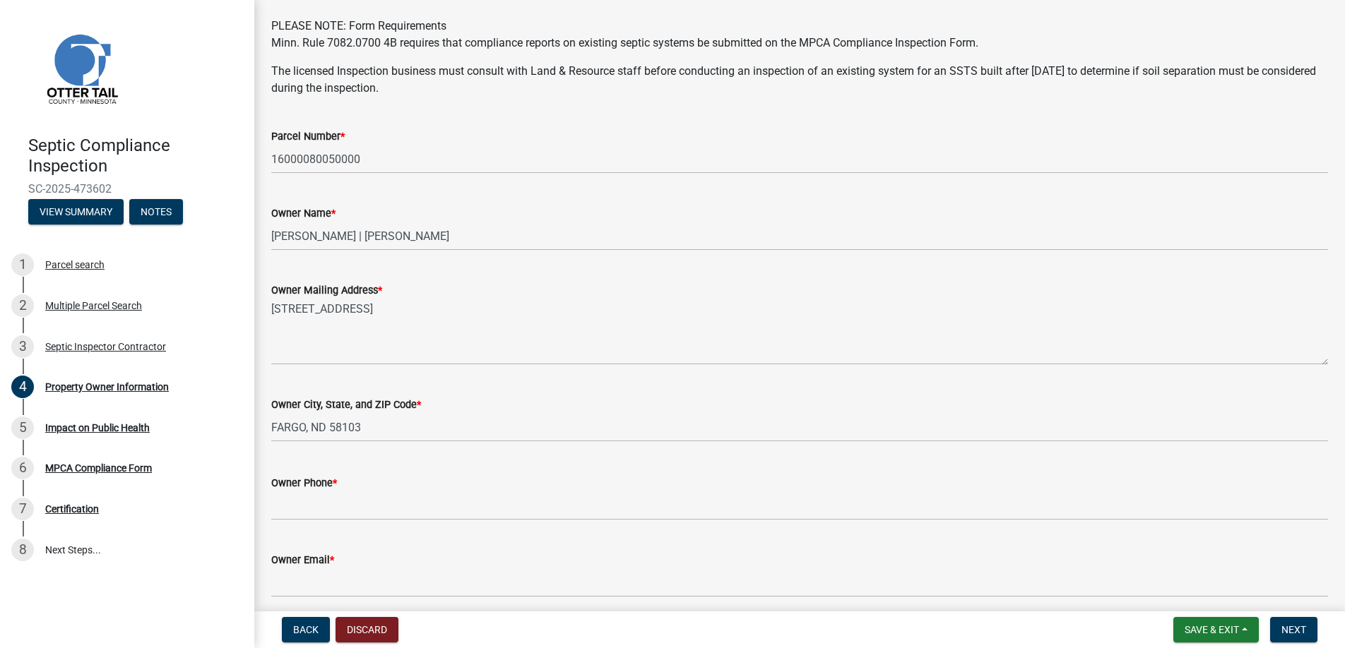
scroll to position [283, 0]
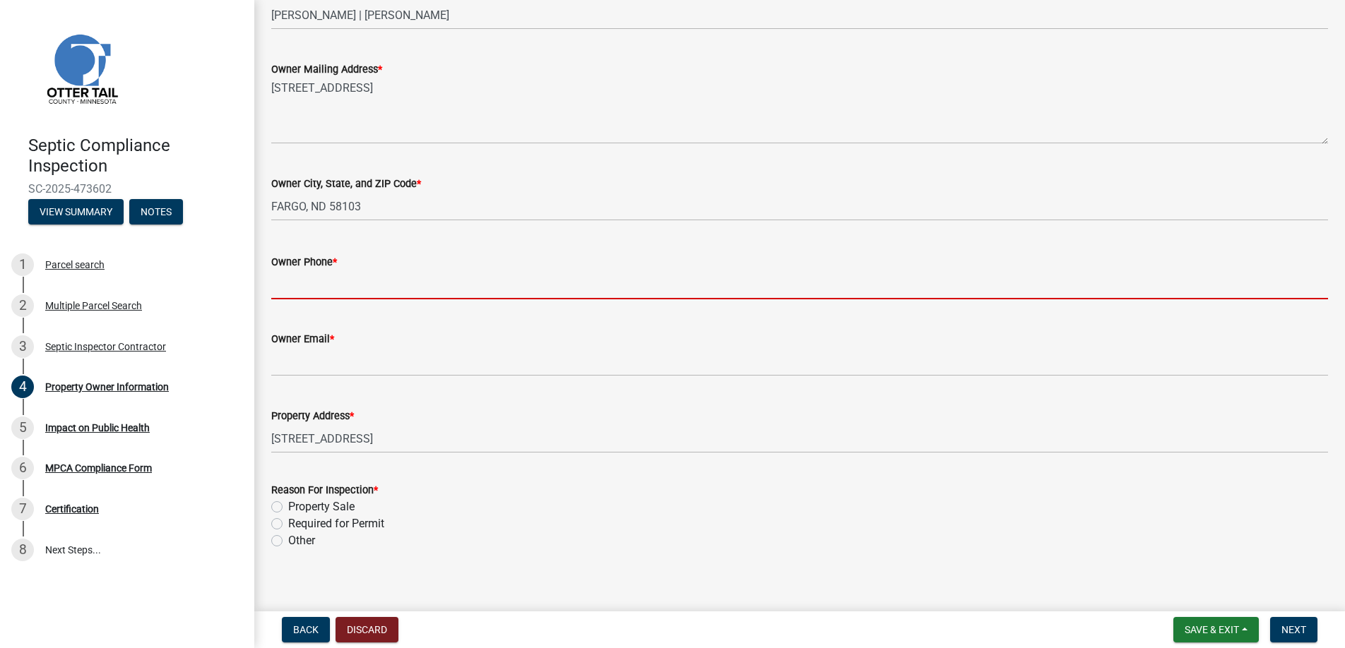
click at [290, 284] on input "Owner Phone *" at bounding box center [799, 284] width 1057 height 29
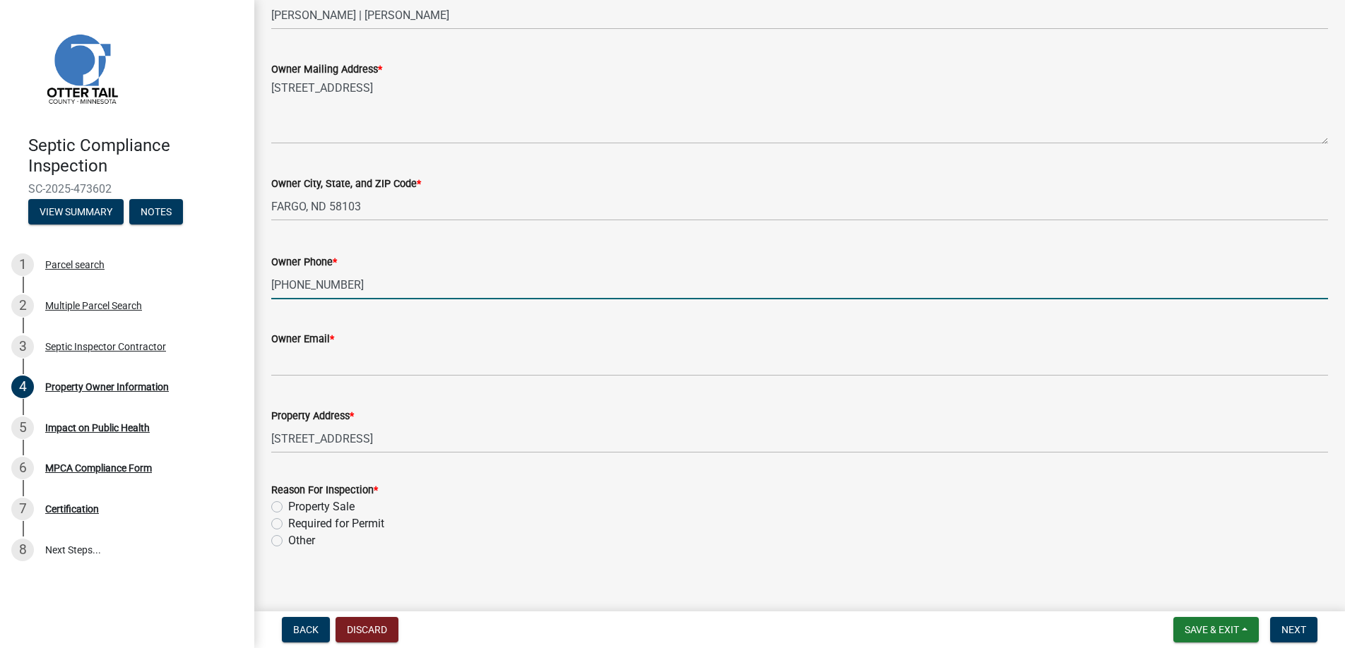
type input "[PHONE_NUMBER]"
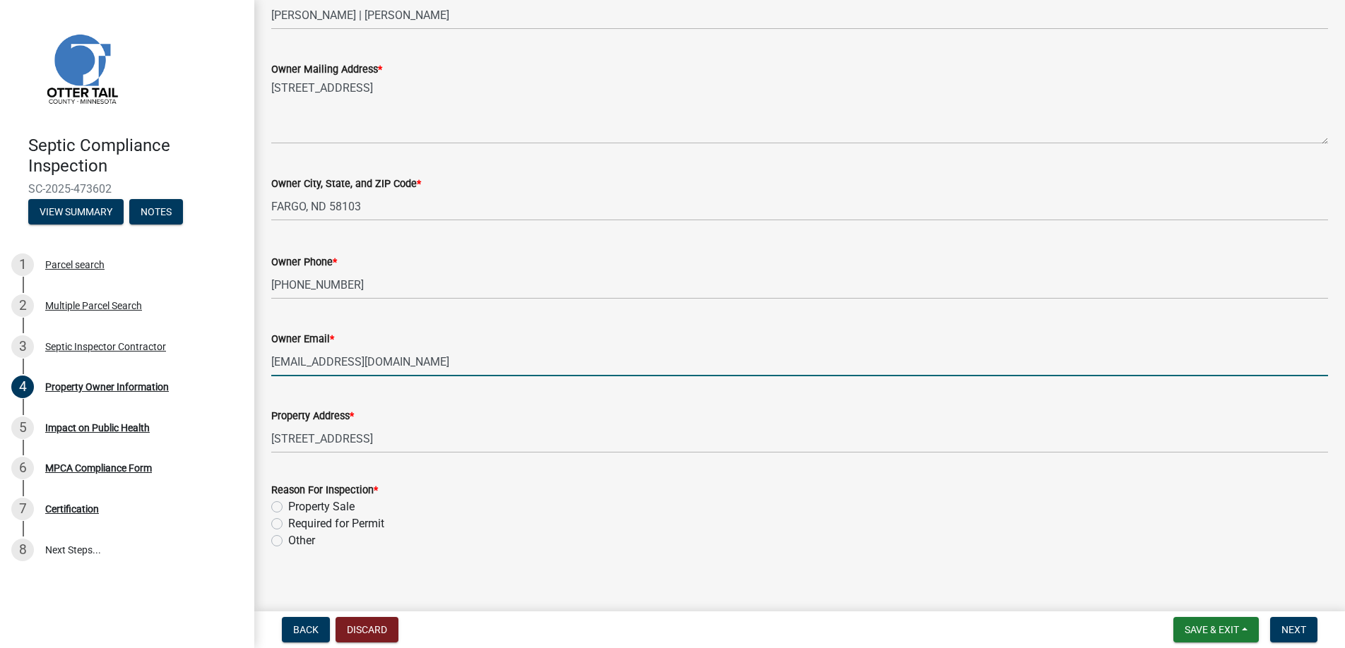
type input "[EMAIL_ADDRESS][DOMAIN_NAME]"
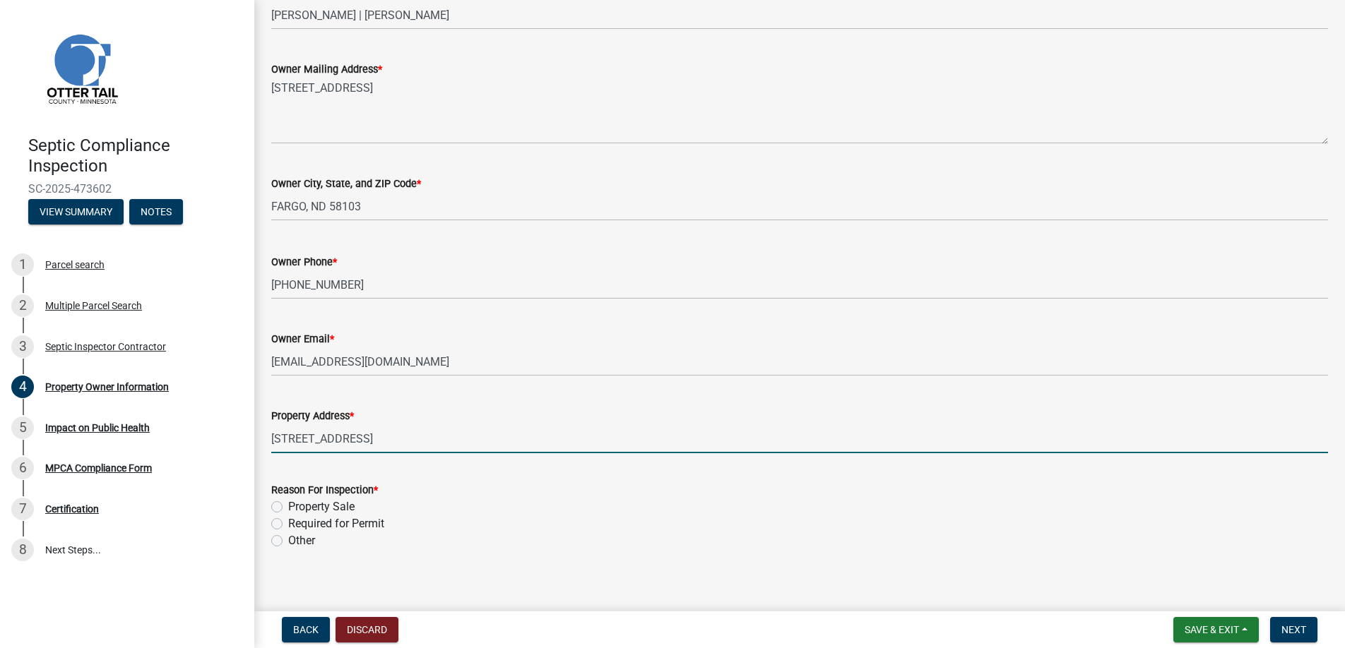
click at [288, 521] on label "Required for Permit" at bounding box center [336, 524] width 96 height 17
click at [288, 521] on input "Required for Permit" at bounding box center [292, 520] width 9 height 9
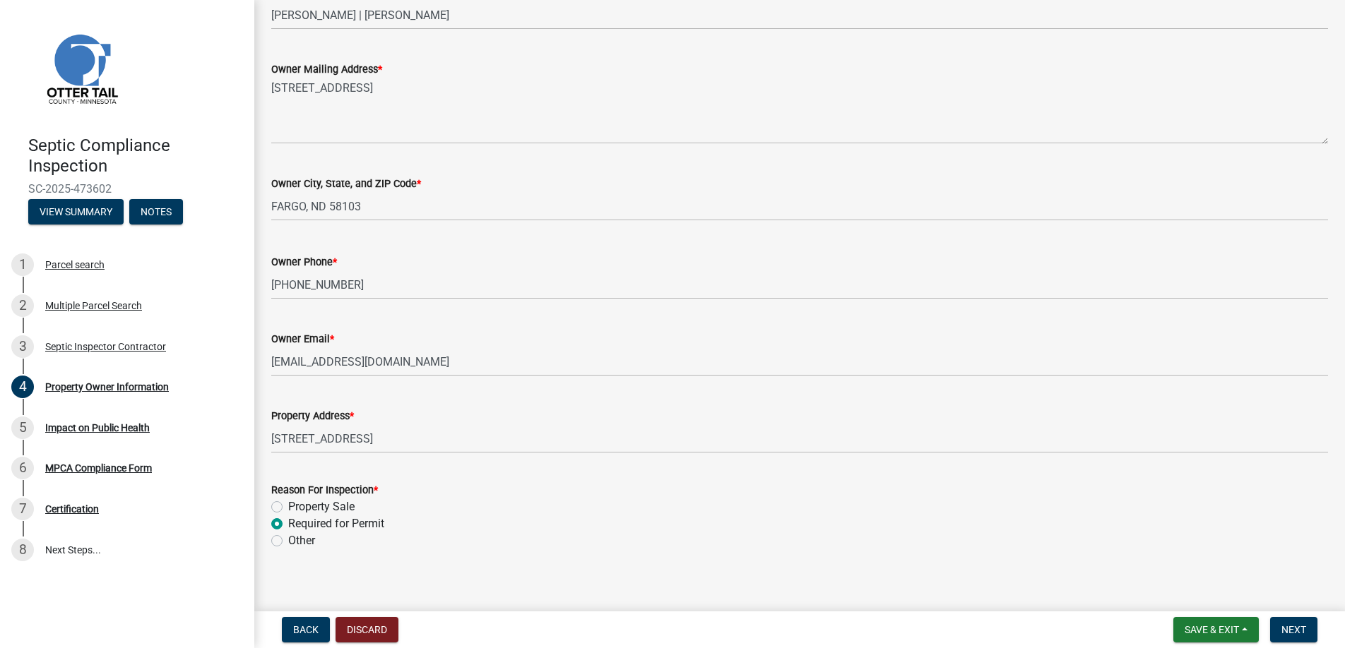
radio input "true"
click at [1289, 627] on span "Next" at bounding box center [1293, 629] width 25 height 11
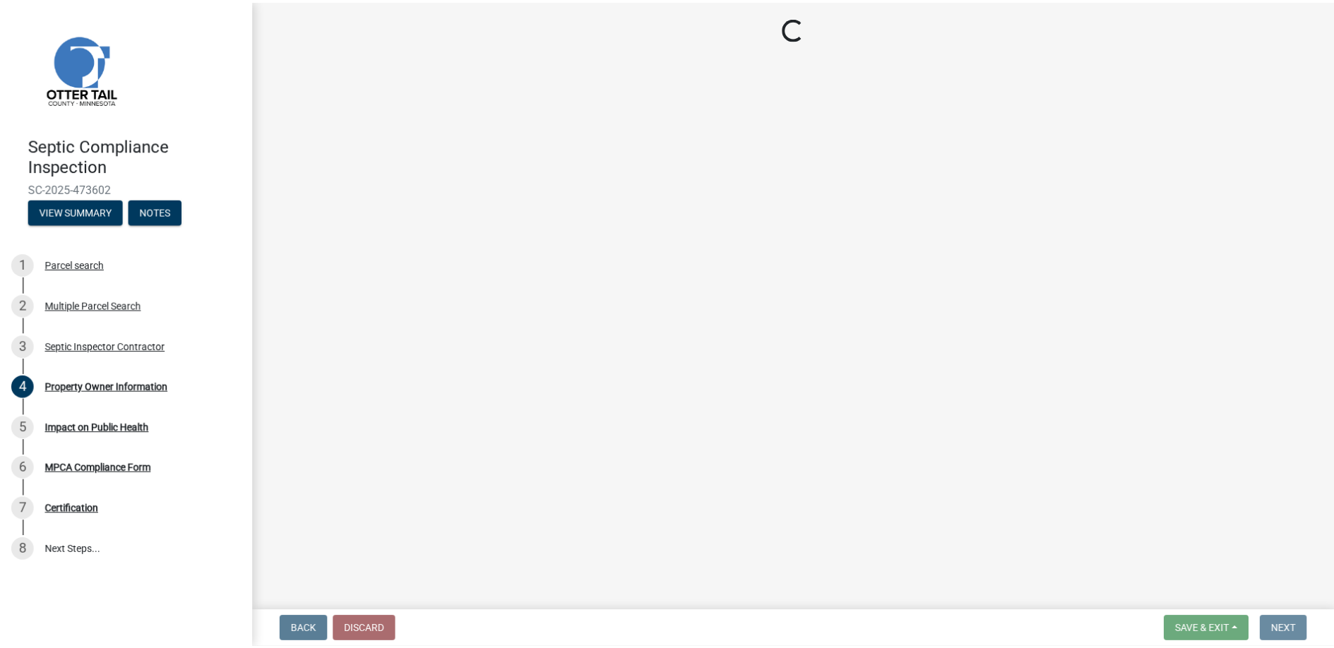
scroll to position [0, 0]
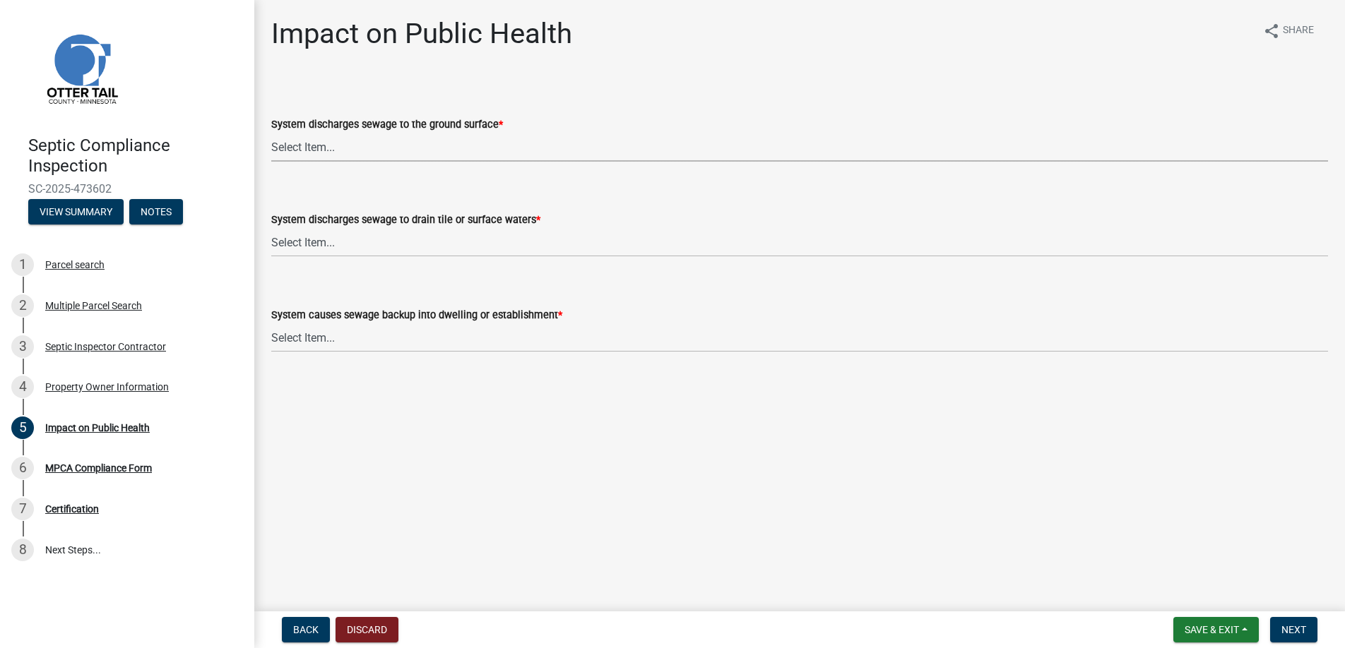
click at [306, 145] on select "Select Item... Yes No" at bounding box center [799, 147] width 1057 height 29
click at [271, 133] on select "Select Item... Yes No" at bounding box center [799, 147] width 1057 height 29
select select "9c5ef684-d0d4-4879-ab12-905ddbd81a72"
click at [313, 242] on select "Select Item... Yes No" at bounding box center [799, 242] width 1057 height 29
click at [271, 228] on select "Select Item... Yes No" at bounding box center [799, 242] width 1057 height 29
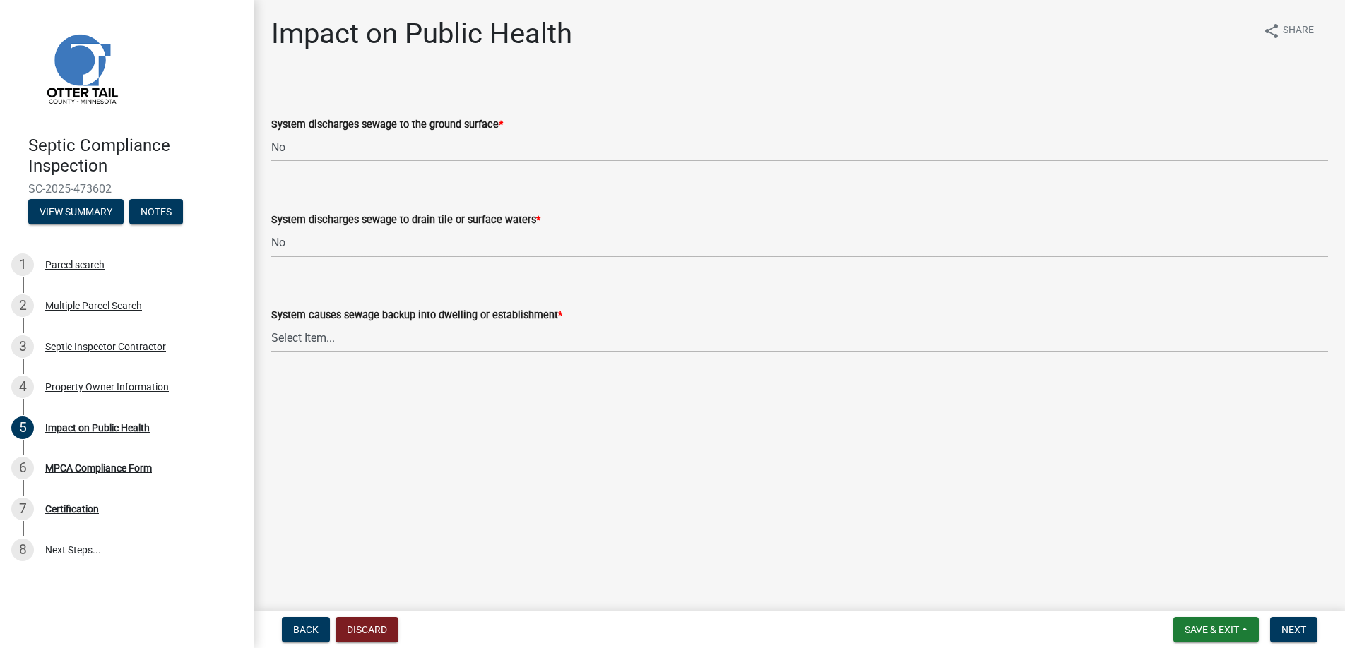
select select "7d491a2b-e9f0-4952-b474-53ca749b22af"
drag, startPoint x: 308, startPoint y: 333, endPoint x: 316, endPoint y: 352, distance: 20.6
click at [308, 333] on select "Select Item... Yes No" at bounding box center [799, 337] width 1057 height 29
click at [271, 323] on select "Select Item... Yes No" at bounding box center [799, 337] width 1057 height 29
select select "6e07b46b-a403-4f3e-b4fc-218acc732c01"
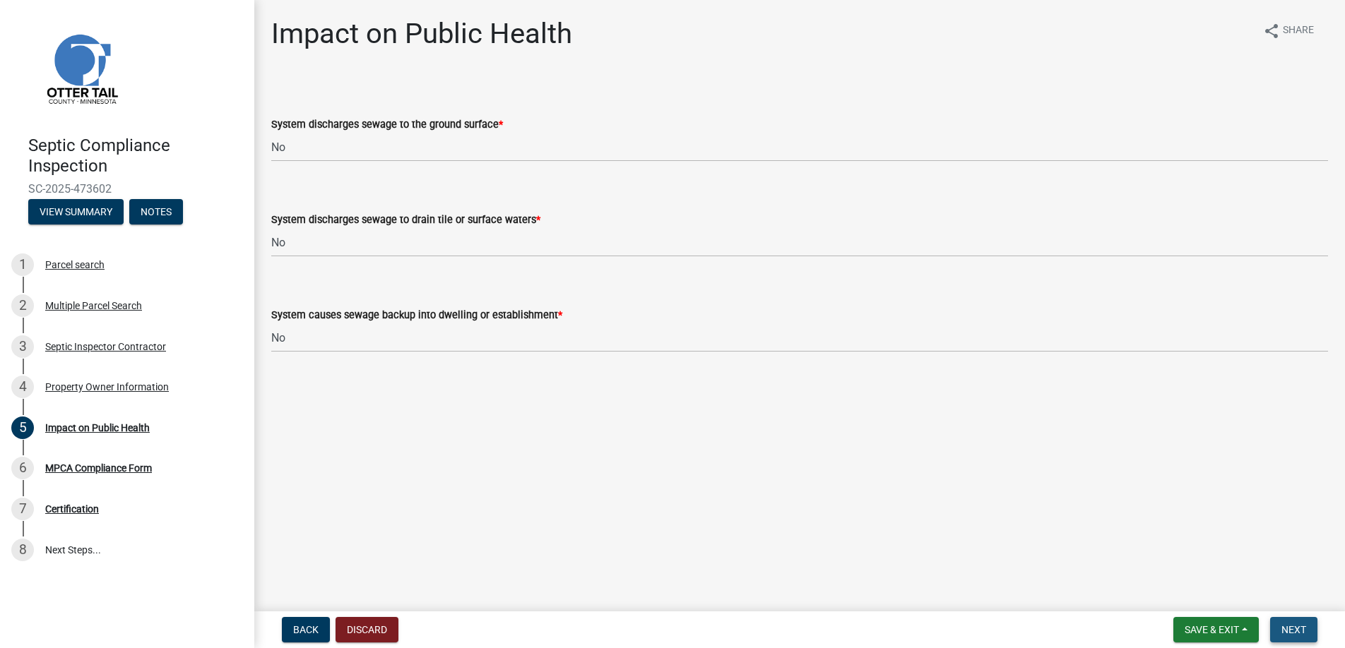
click at [1289, 629] on span "Next" at bounding box center [1293, 629] width 25 height 11
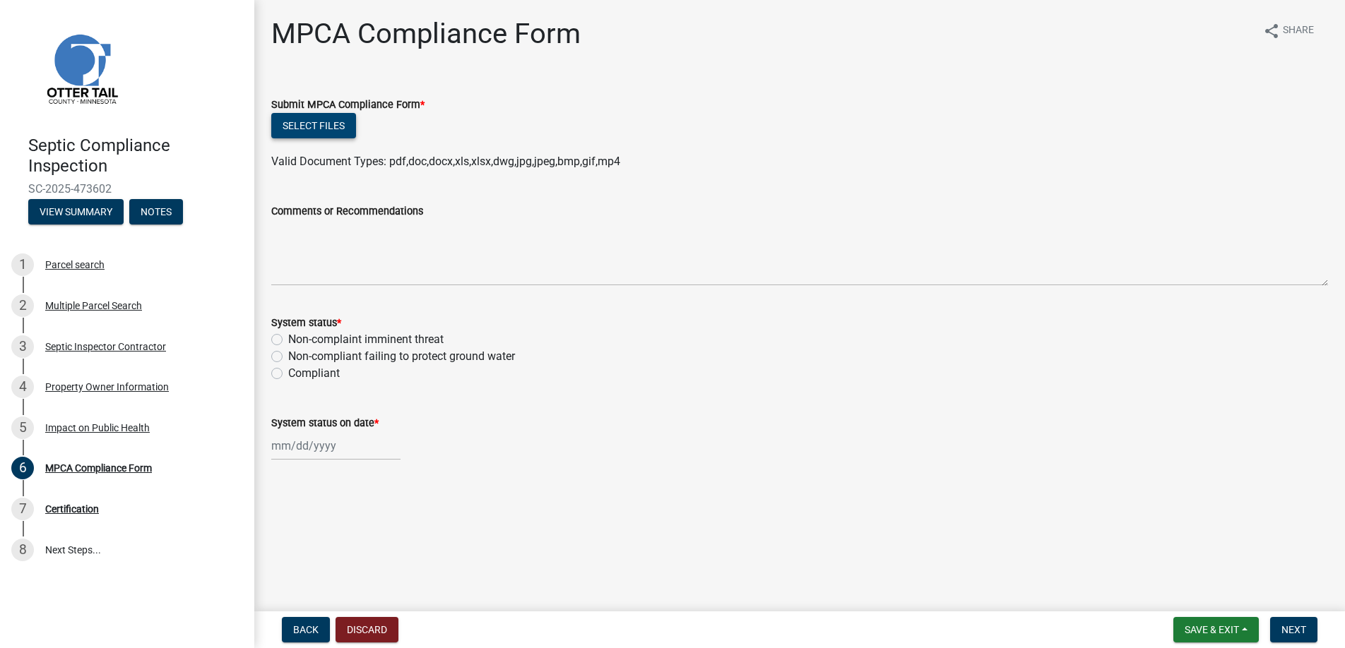
click at [314, 126] on button "Select files" at bounding box center [313, 125] width 85 height 25
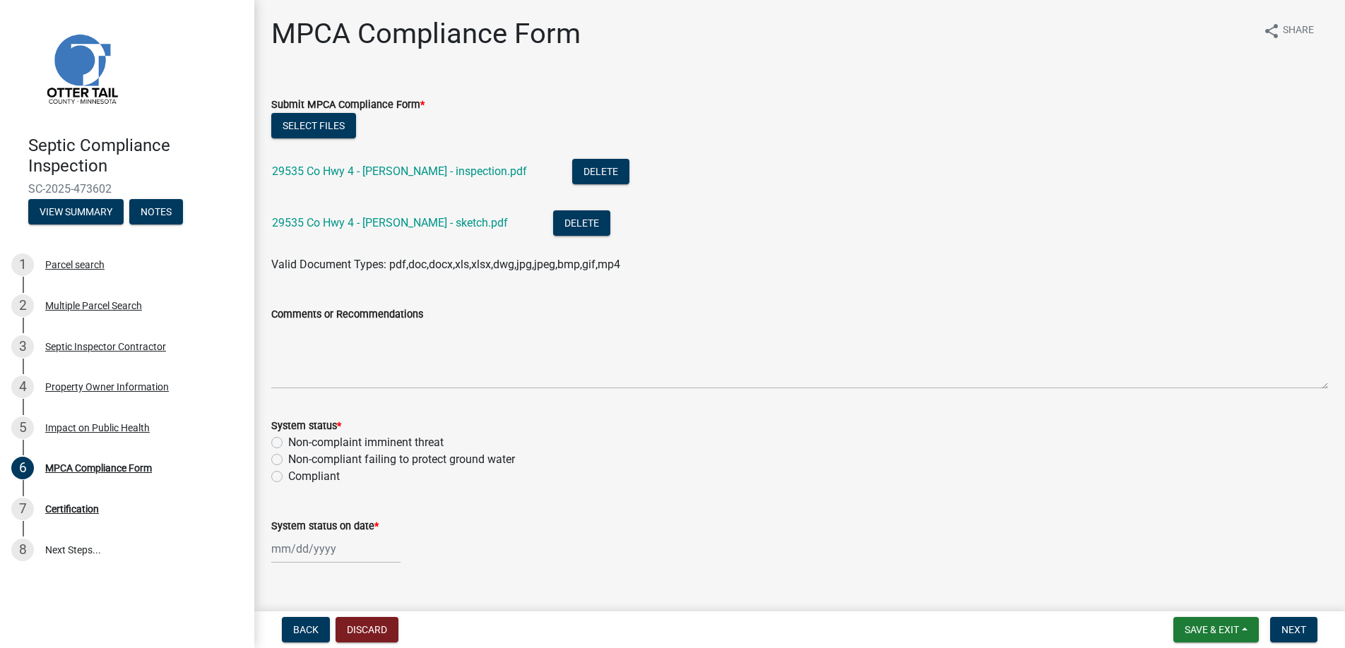
click at [288, 477] on label "Compliant" at bounding box center [314, 476] width 52 height 17
click at [288, 477] on input "Compliant" at bounding box center [292, 472] width 9 height 9
radio input "true"
select select "9"
select select "2025"
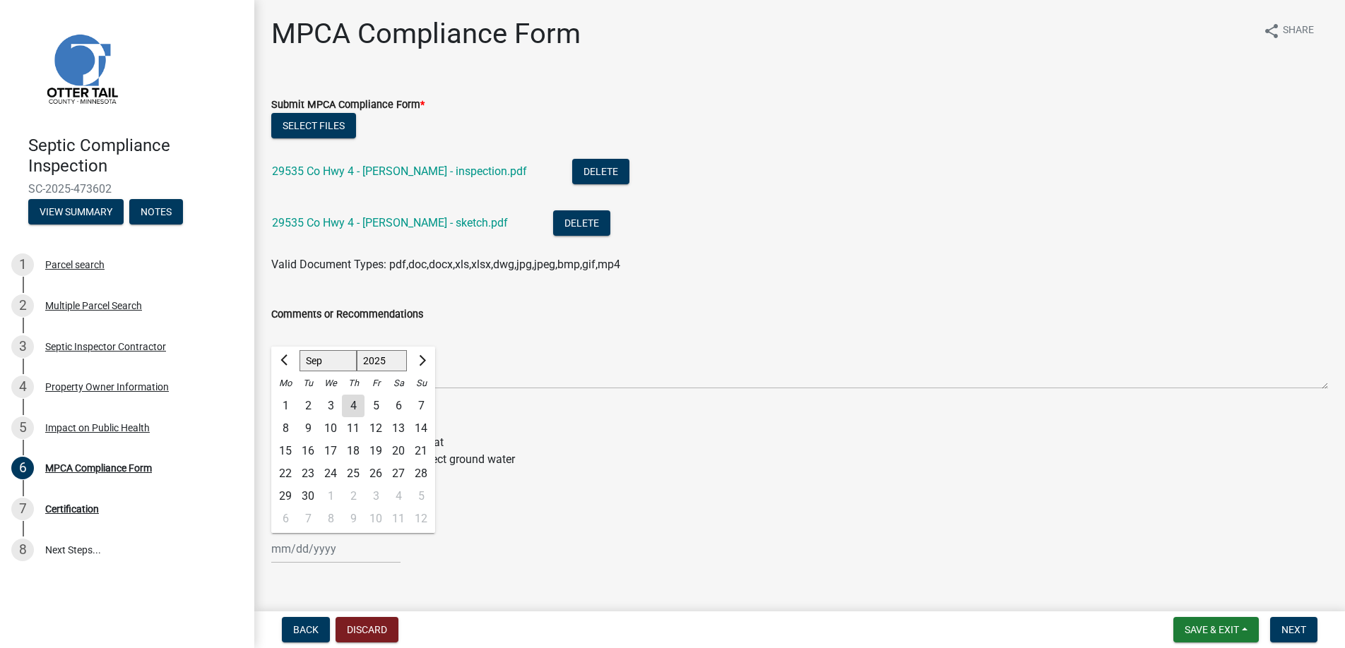
click at [306, 548] on div "[PERSON_NAME] Feb Mar Apr [PERSON_NAME][DATE] Oct Nov [DATE] 1526 1527 1528 152…" at bounding box center [335, 549] width 129 height 29
click at [288, 493] on div "29" at bounding box center [285, 496] width 23 height 23
type input "[DATE]"
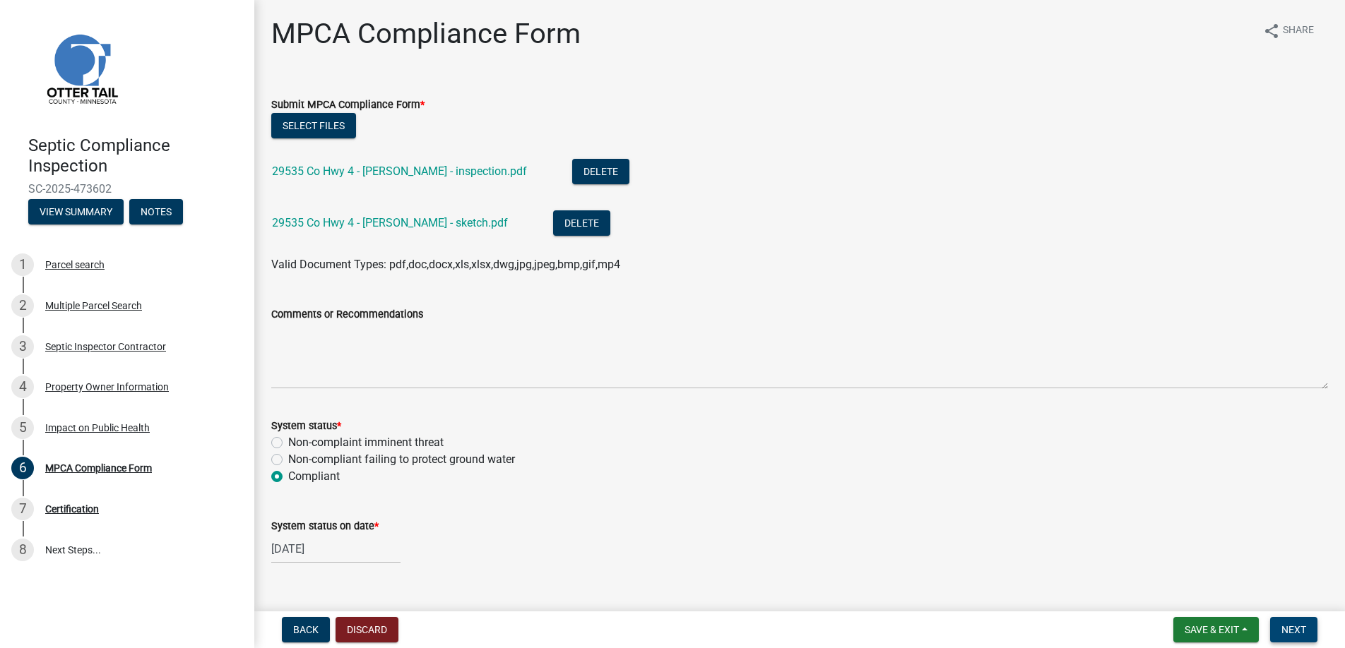
click at [1286, 628] on span "Next" at bounding box center [1293, 629] width 25 height 11
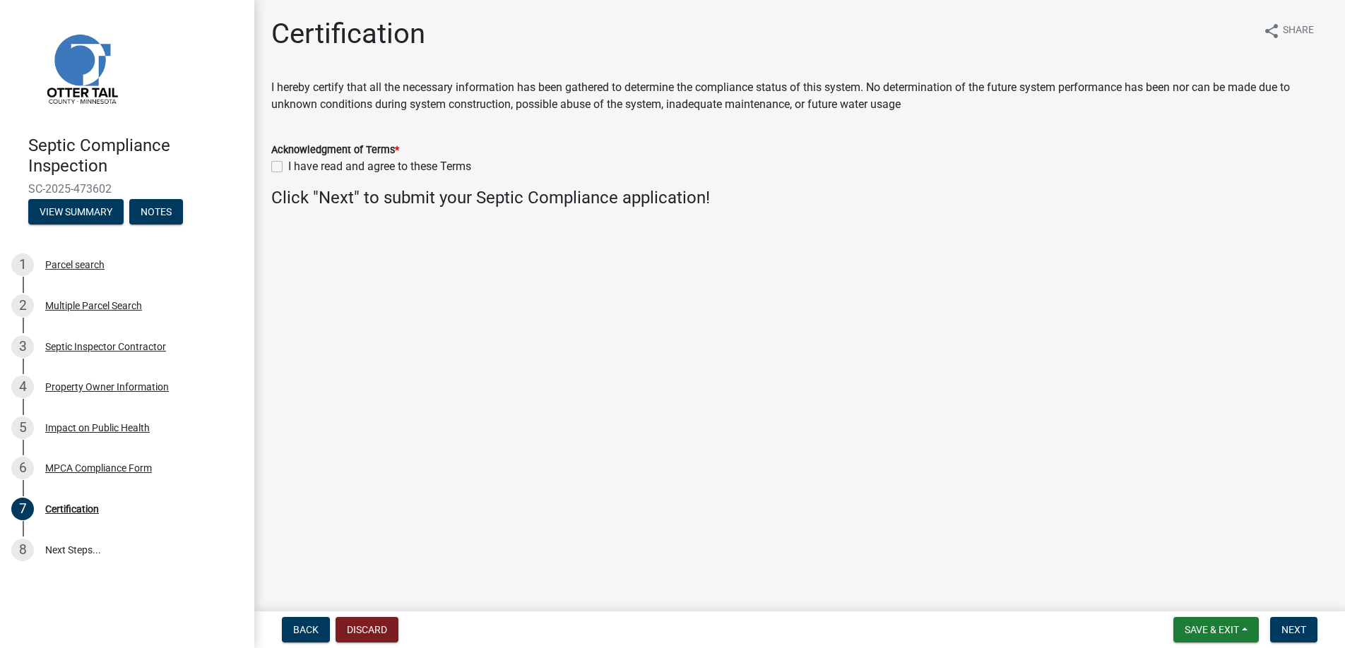
click at [288, 163] on label "I have read and agree to these Terms" at bounding box center [379, 166] width 183 height 17
click at [288, 163] on input "I have read and agree to these Terms" at bounding box center [292, 162] width 9 height 9
checkbox input "true"
click at [1295, 626] on span "Next" at bounding box center [1293, 629] width 25 height 11
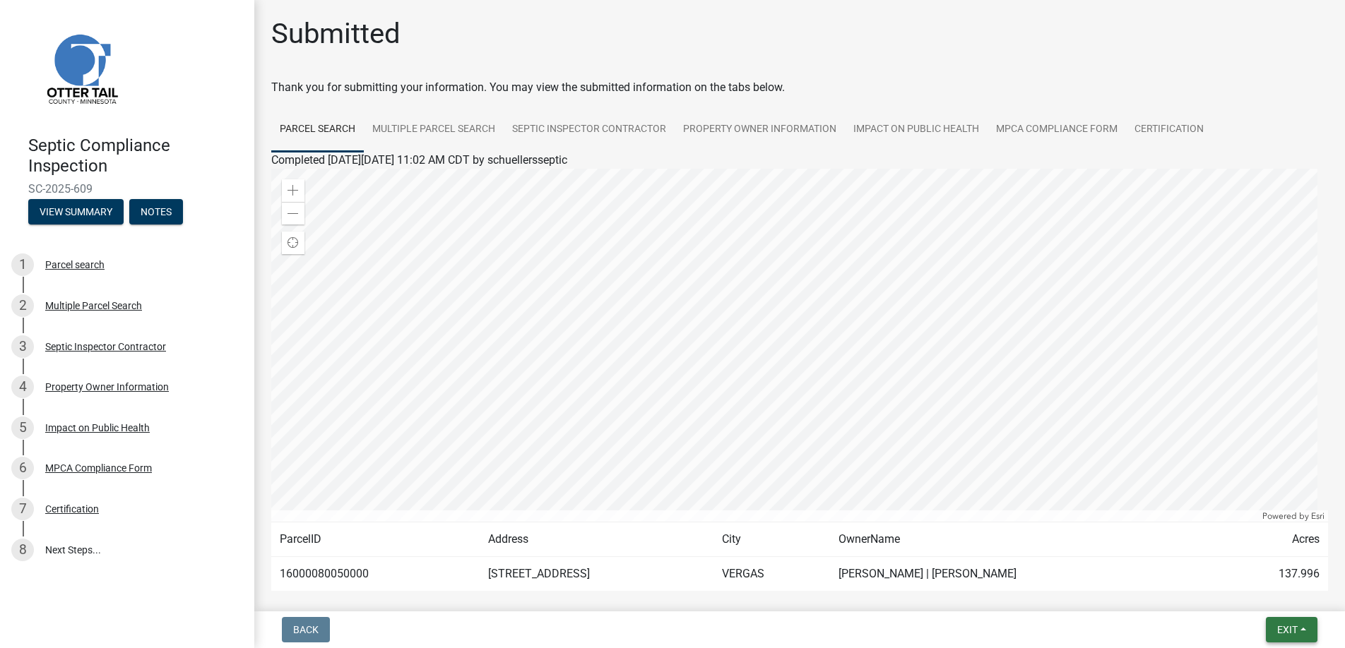
click at [1283, 629] on span "Exit" at bounding box center [1287, 629] width 20 height 11
click at [1254, 590] on button "Save & Exit" at bounding box center [1260, 593] width 113 height 34
